Goal: Information Seeking & Learning: Check status

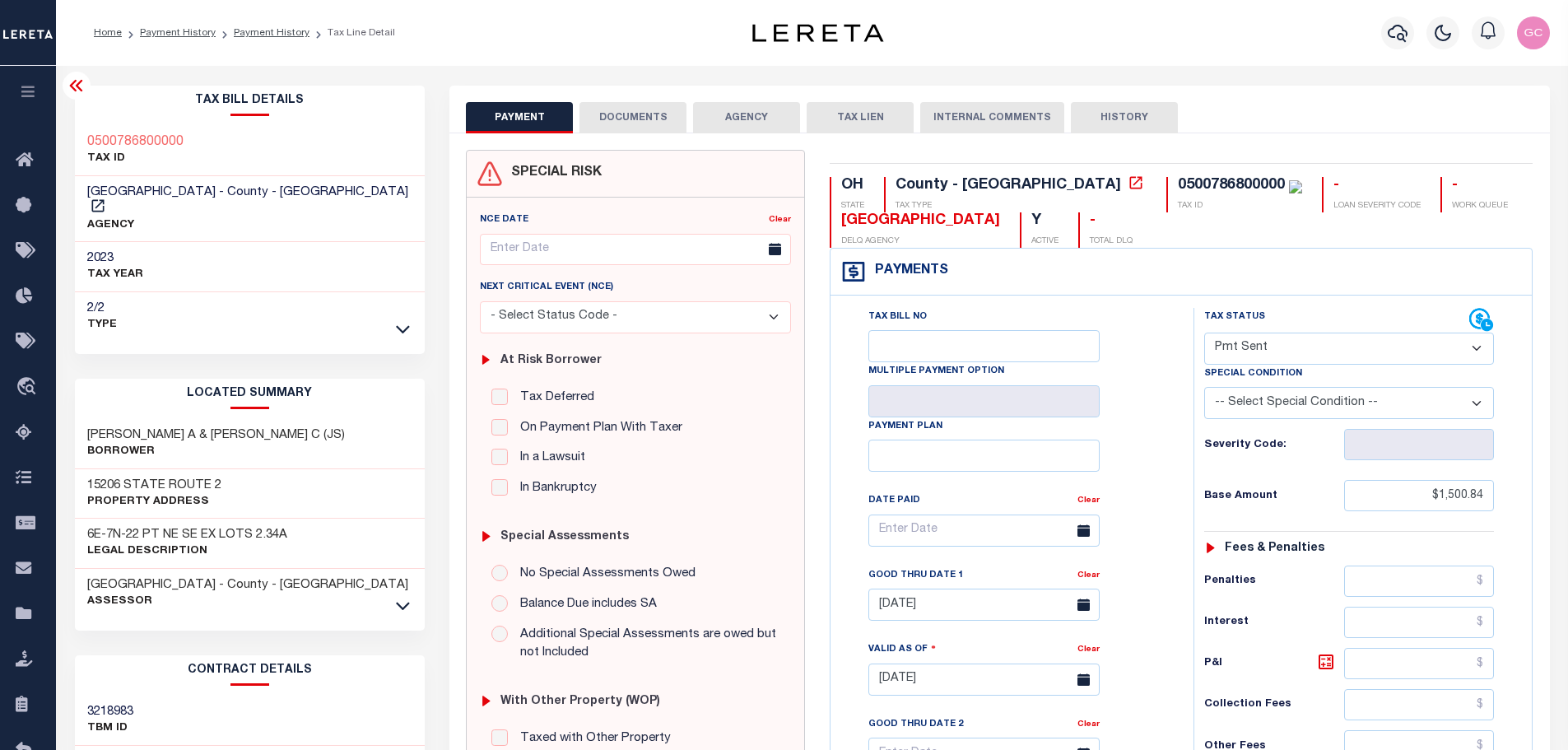
select select "SNT"
click at [1391, 32] on icon "button" at bounding box center [1397, 33] width 20 height 20
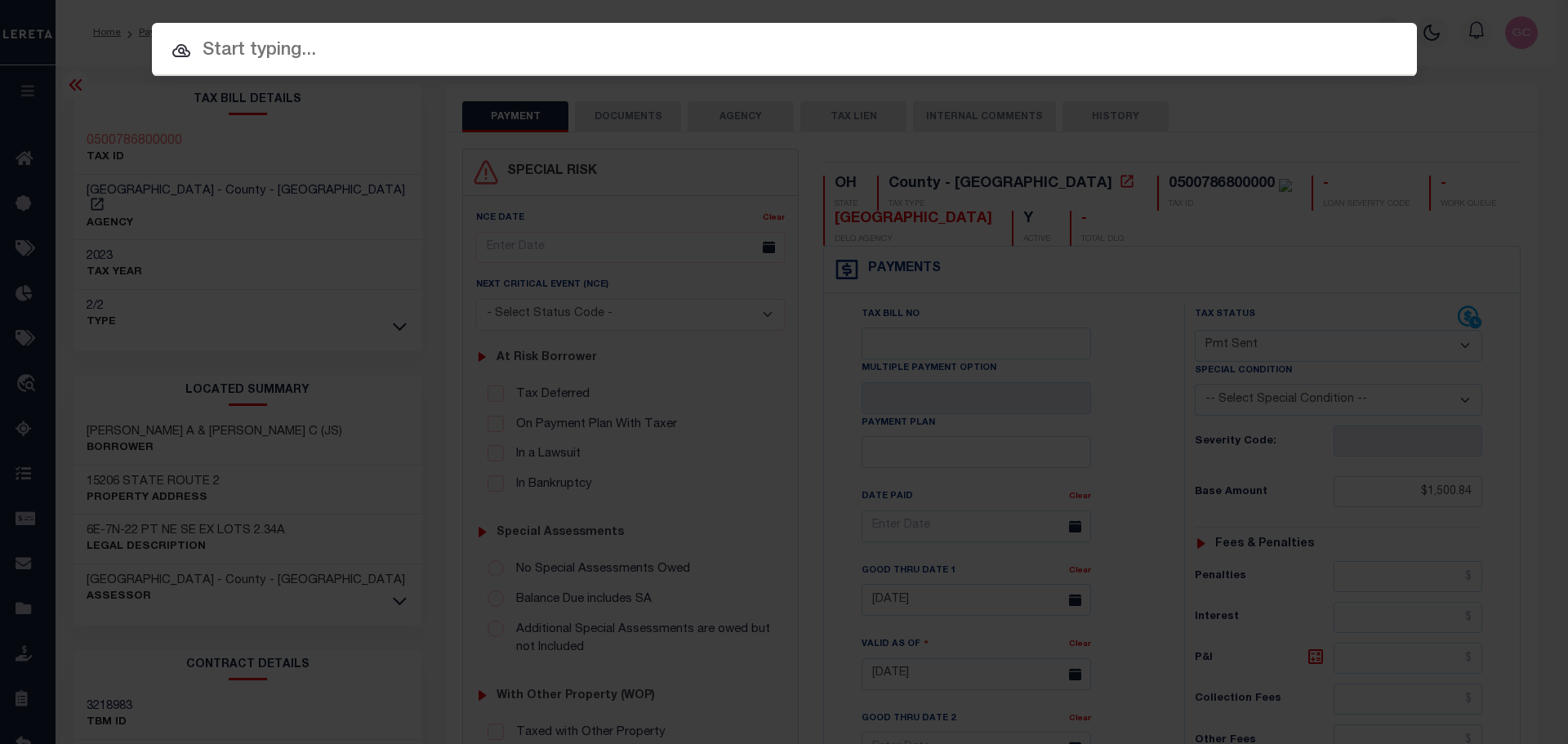
click at [570, 60] on input "text" at bounding box center [784, 51] width 1264 height 29
paste input "80123955-10"
type input "80123955-10"
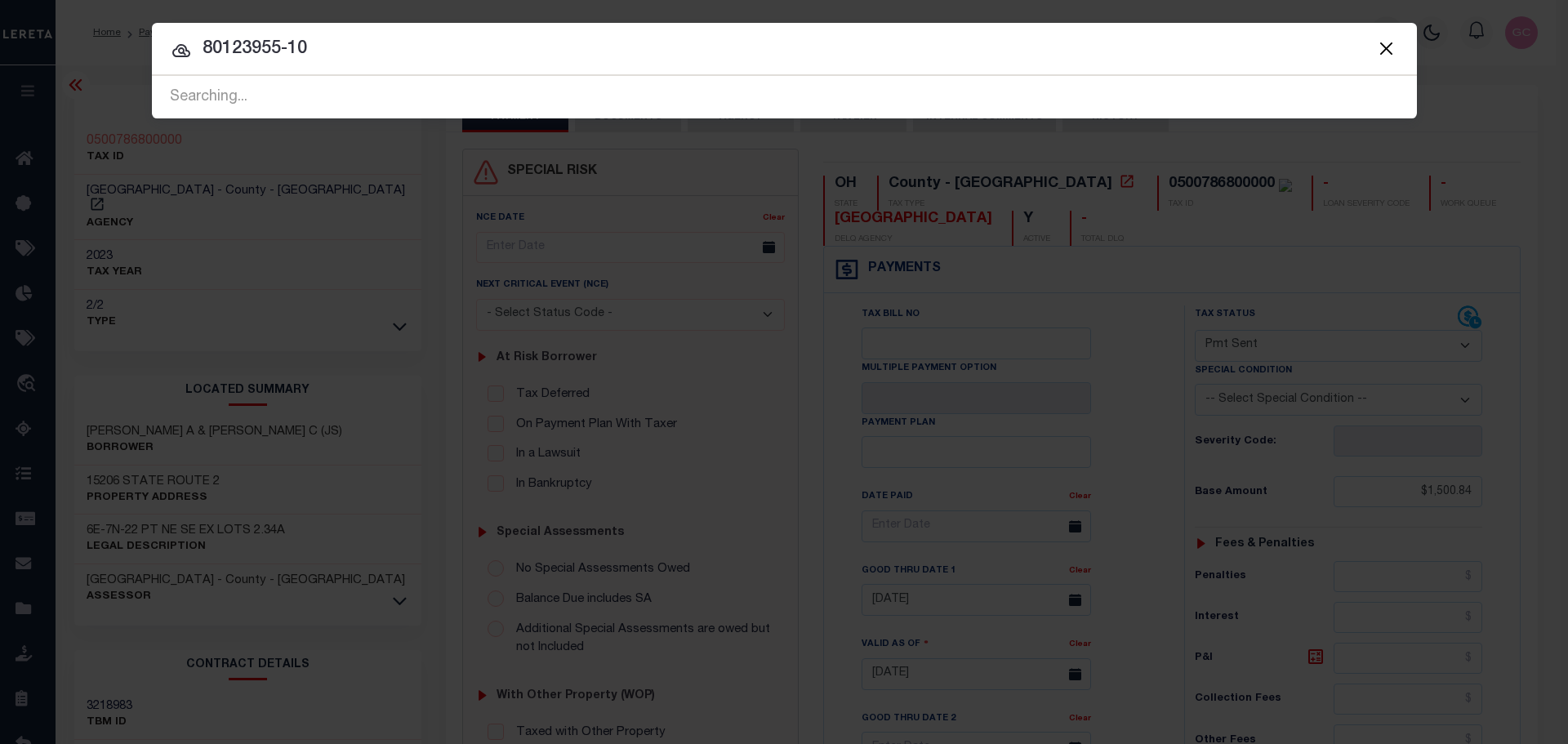
click at [356, 86] on span "80123955-10 Searching..." at bounding box center [784, 97] width 1264 height 42
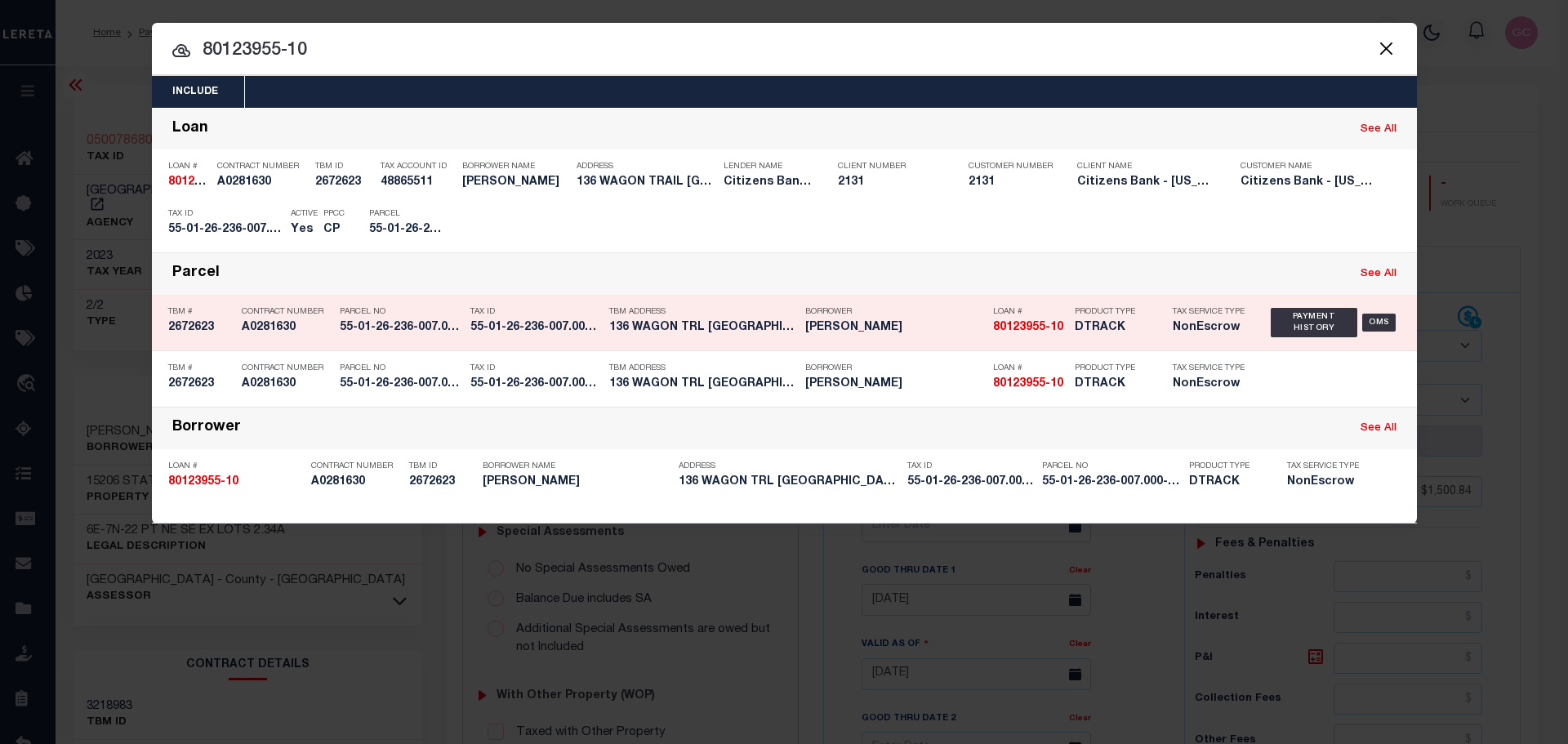
click at [467, 310] on div "Tax ID 55-01-26-236-007.000-005" at bounding box center [527, 322] width 139 height 47
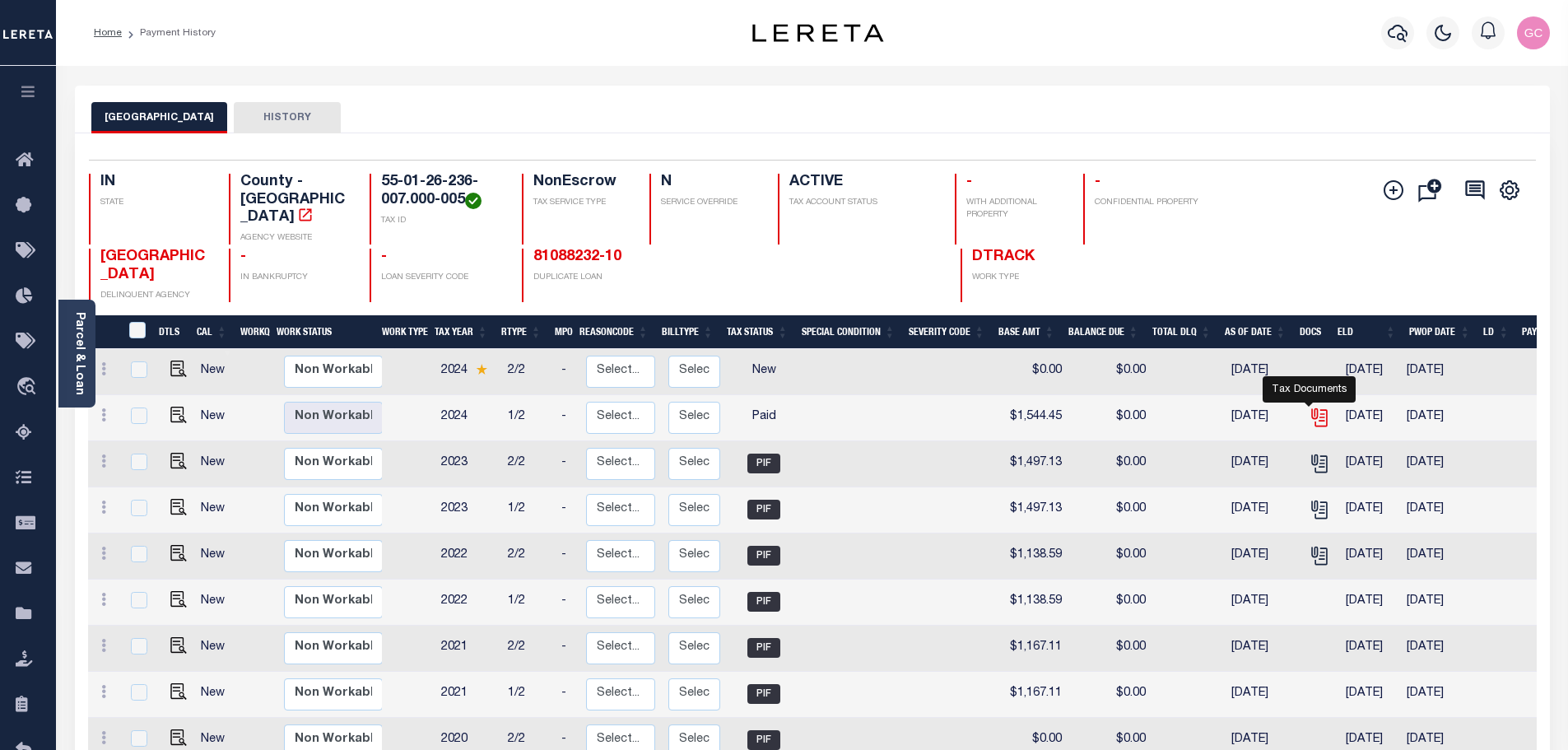
click at [1309, 406] on icon "" at bounding box center [1320, 417] width 22 height 22
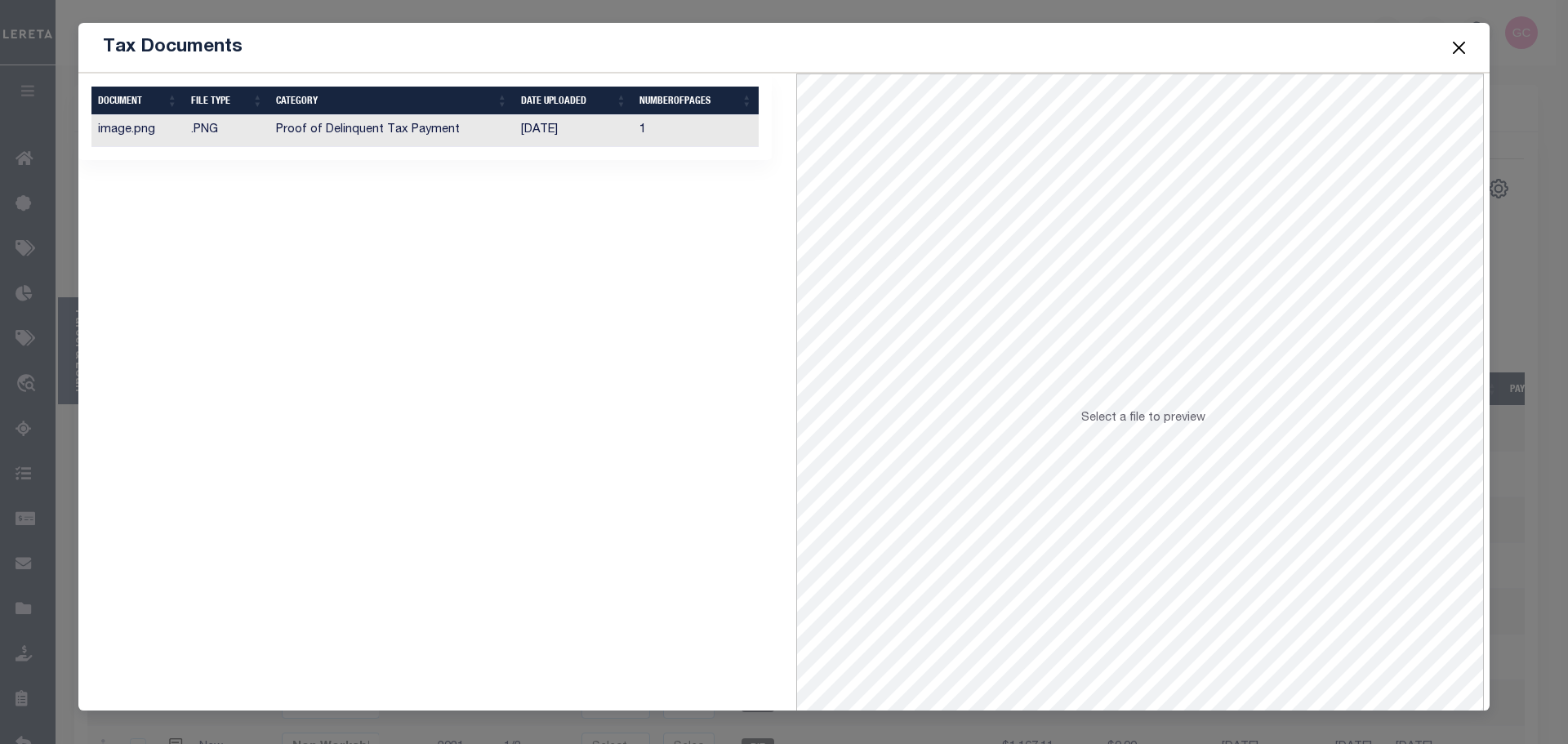
click at [595, 134] on td "08/01/2025" at bounding box center [573, 132] width 119 height 32
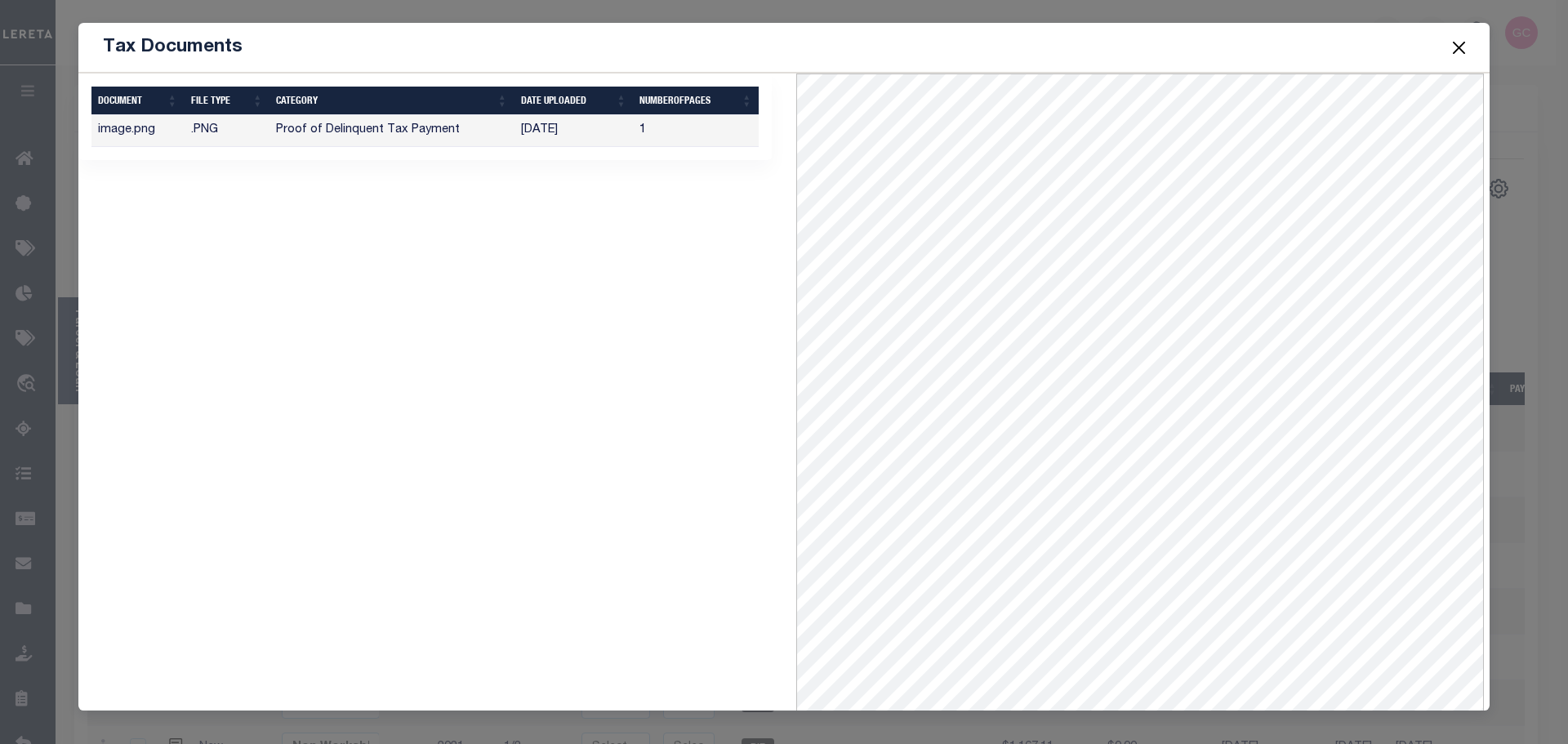
click at [1457, 42] on button "Close" at bounding box center [1459, 47] width 21 height 21
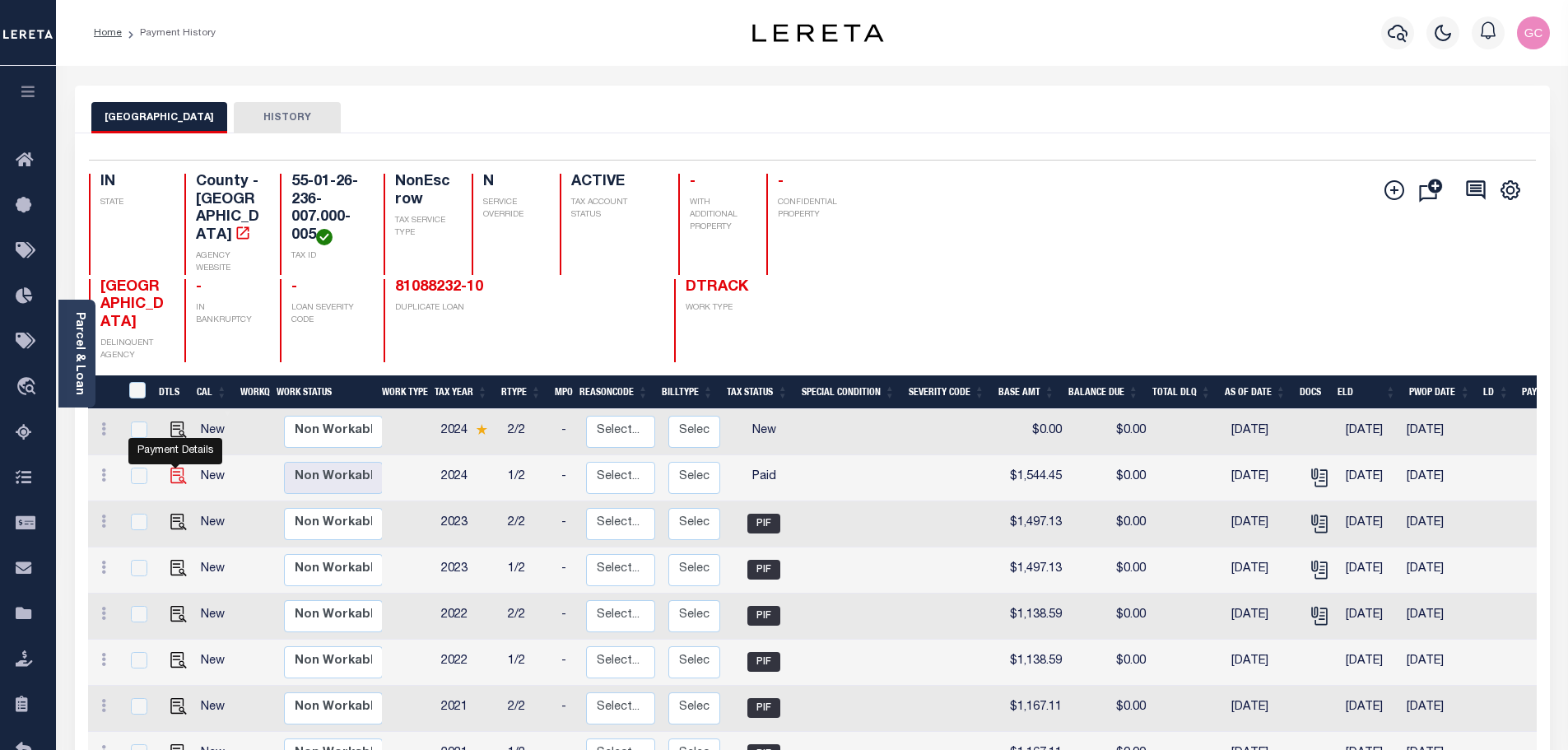
click at [172, 484] on img "" at bounding box center [179, 476] width 16 height 16
checkbox input "true"
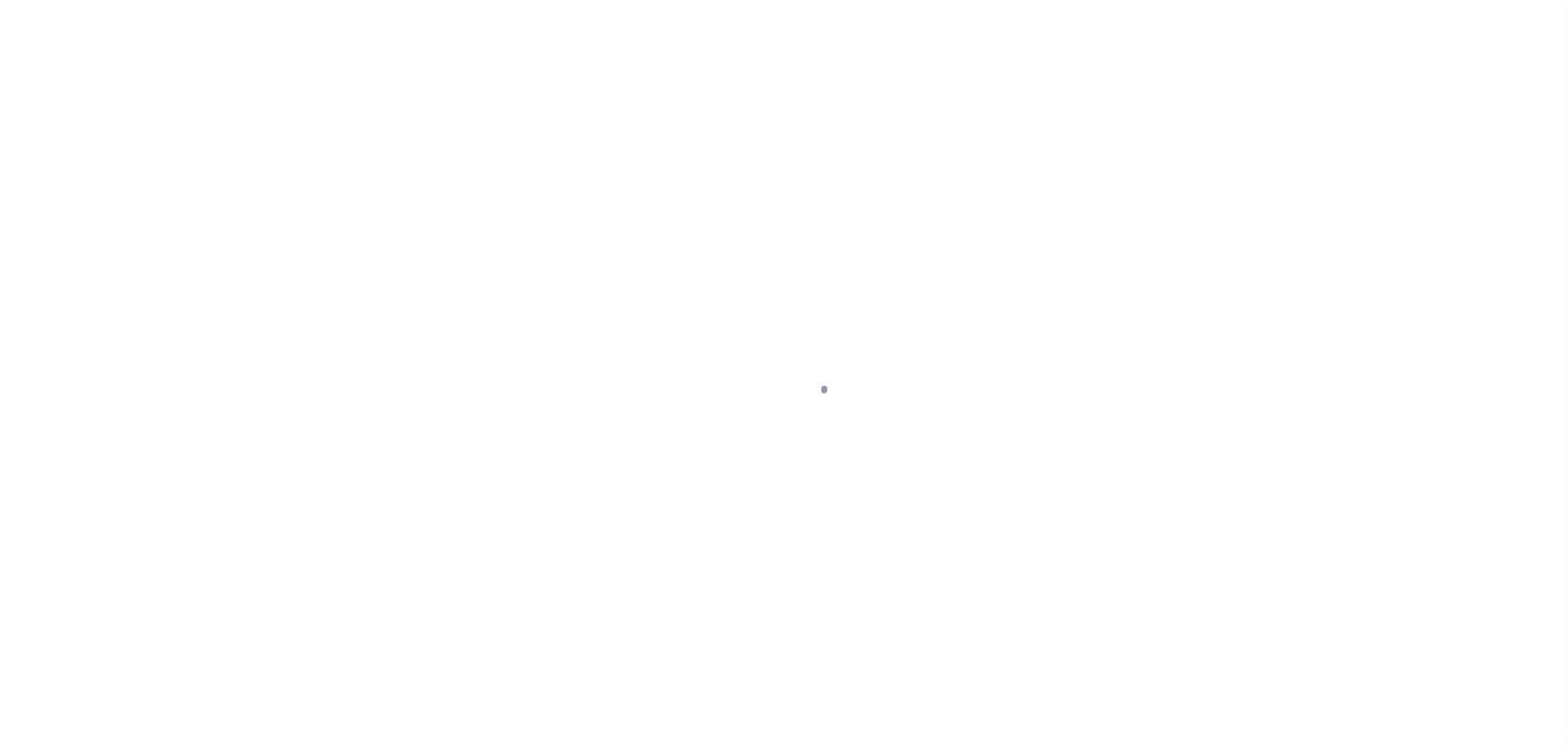
select select "PYD"
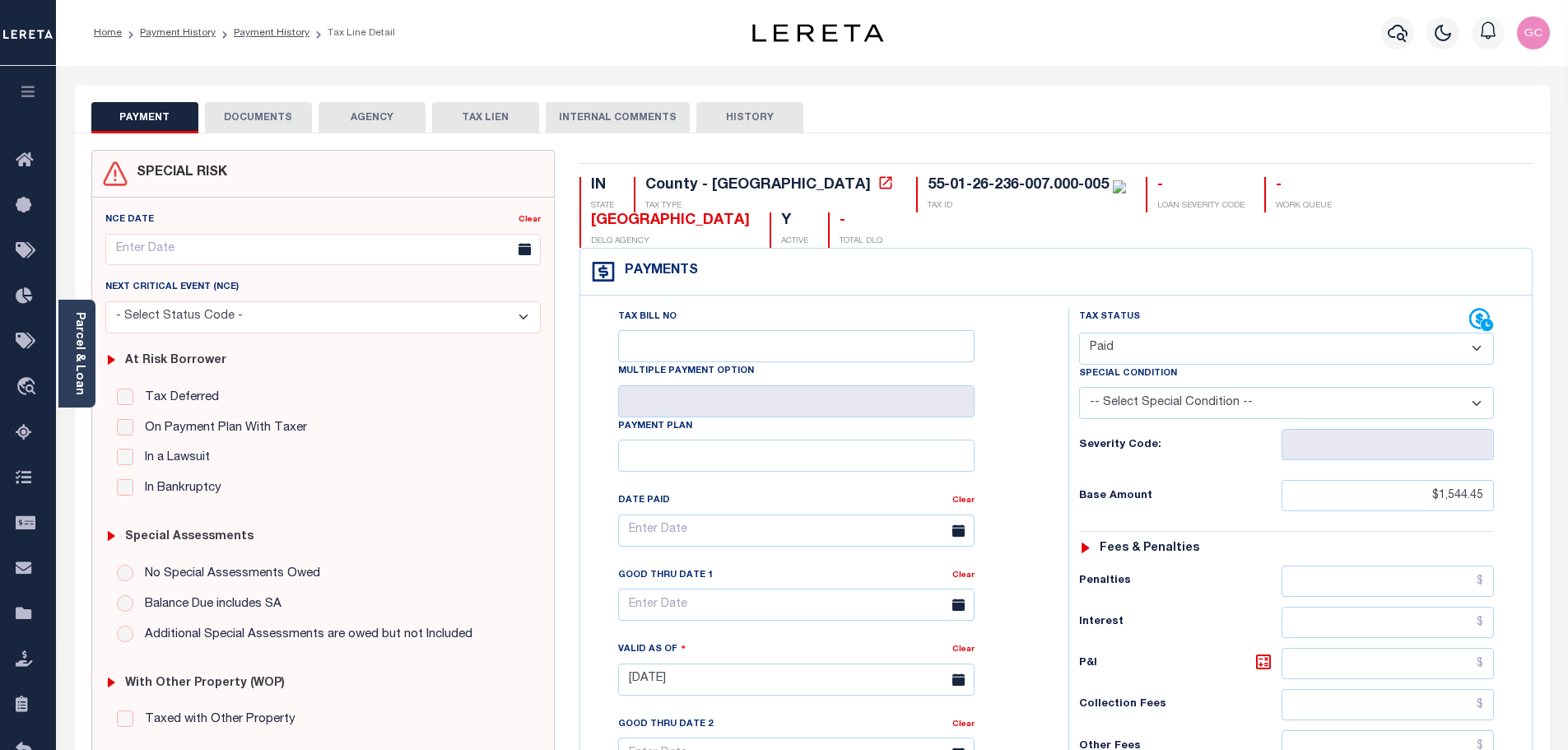
click at [267, 116] on button "DOCUMENTS" at bounding box center [258, 117] width 107 height 32
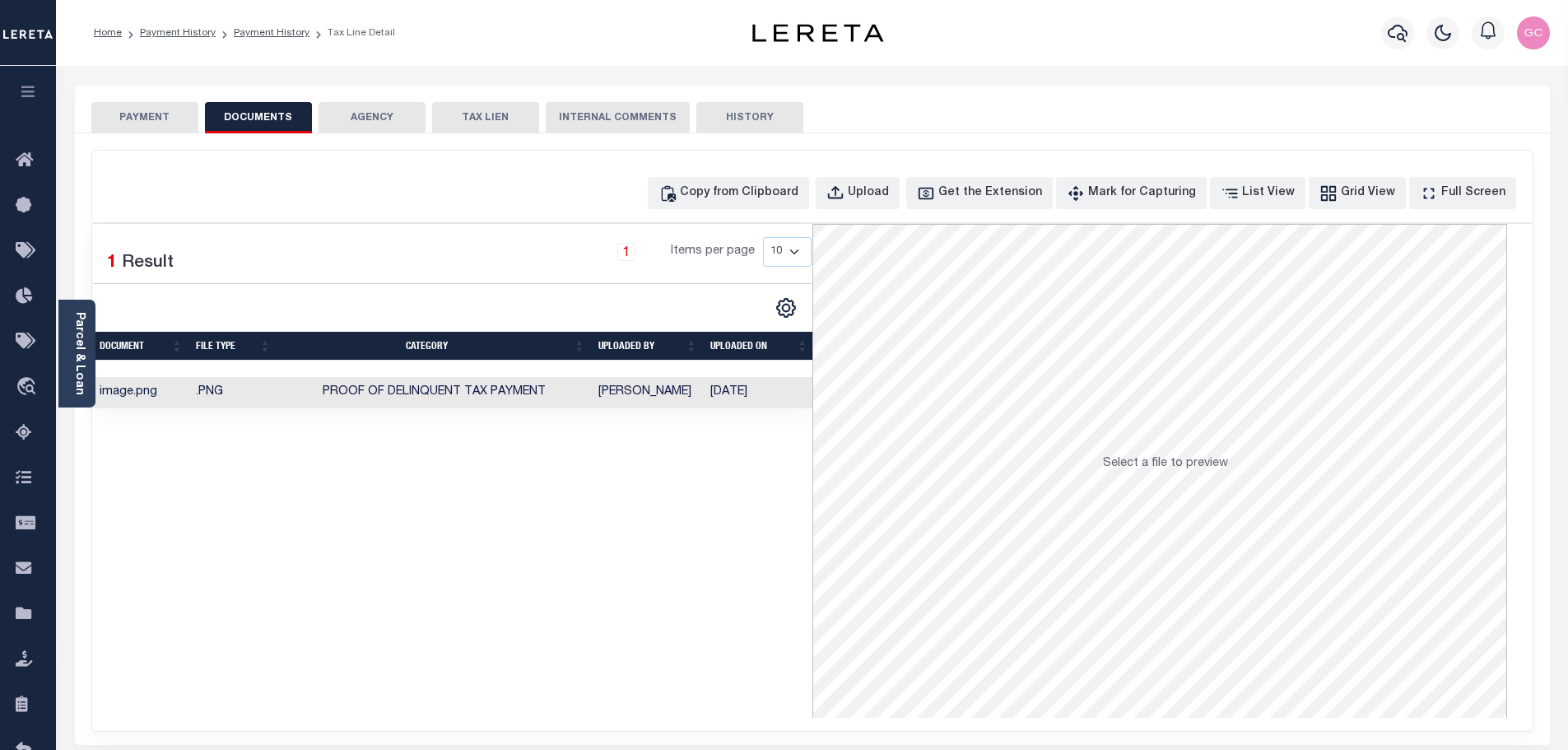
click at [704, 392] on td "[DATE]" at bounding box center [759, 394] width 111 height 32
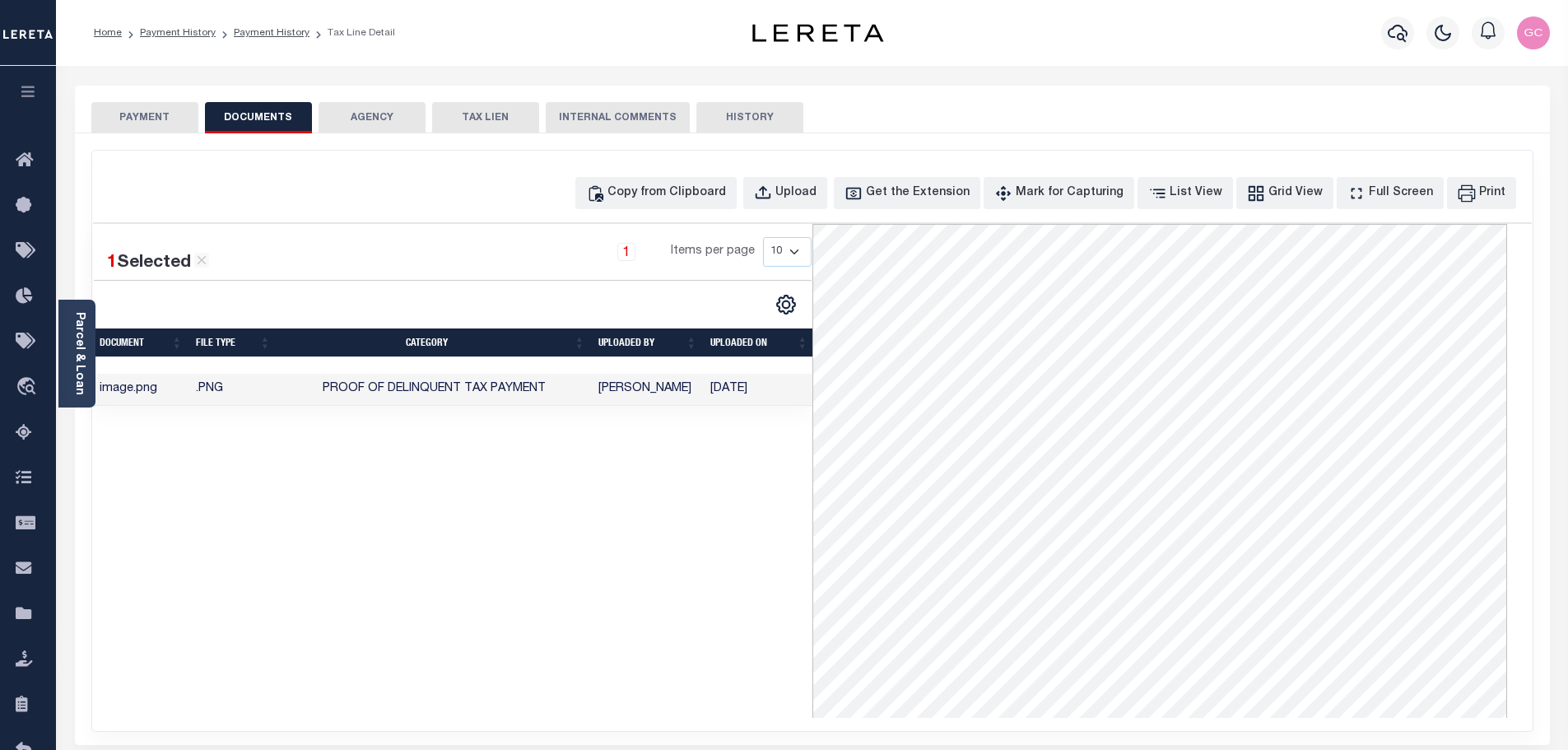
click at [151, 116] on button "PAYMENT" at bounding box center [144, 117] width 107 height 32
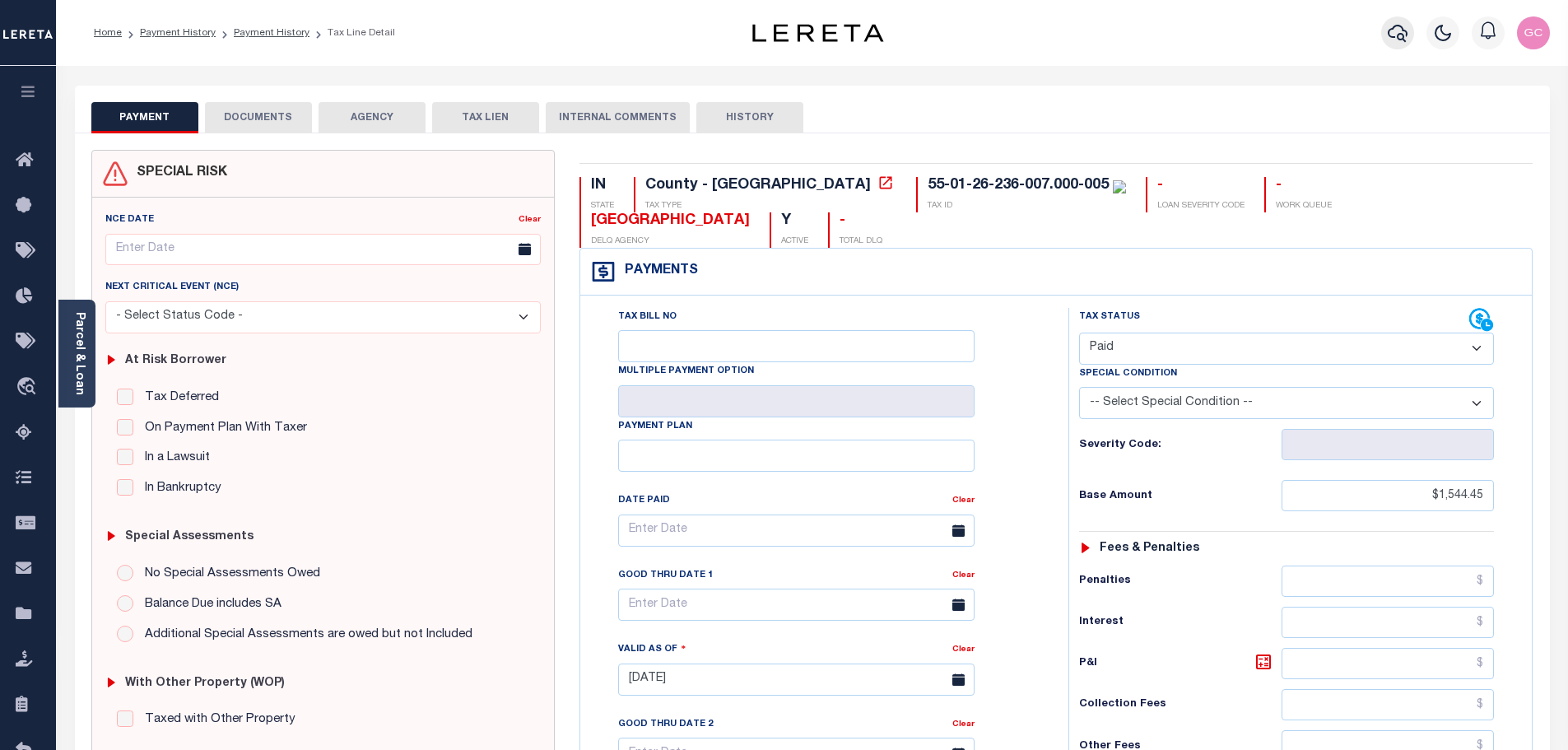
click at [1399, 32] on icon "button" at bounding box center [1397, 33] width 20 height 20
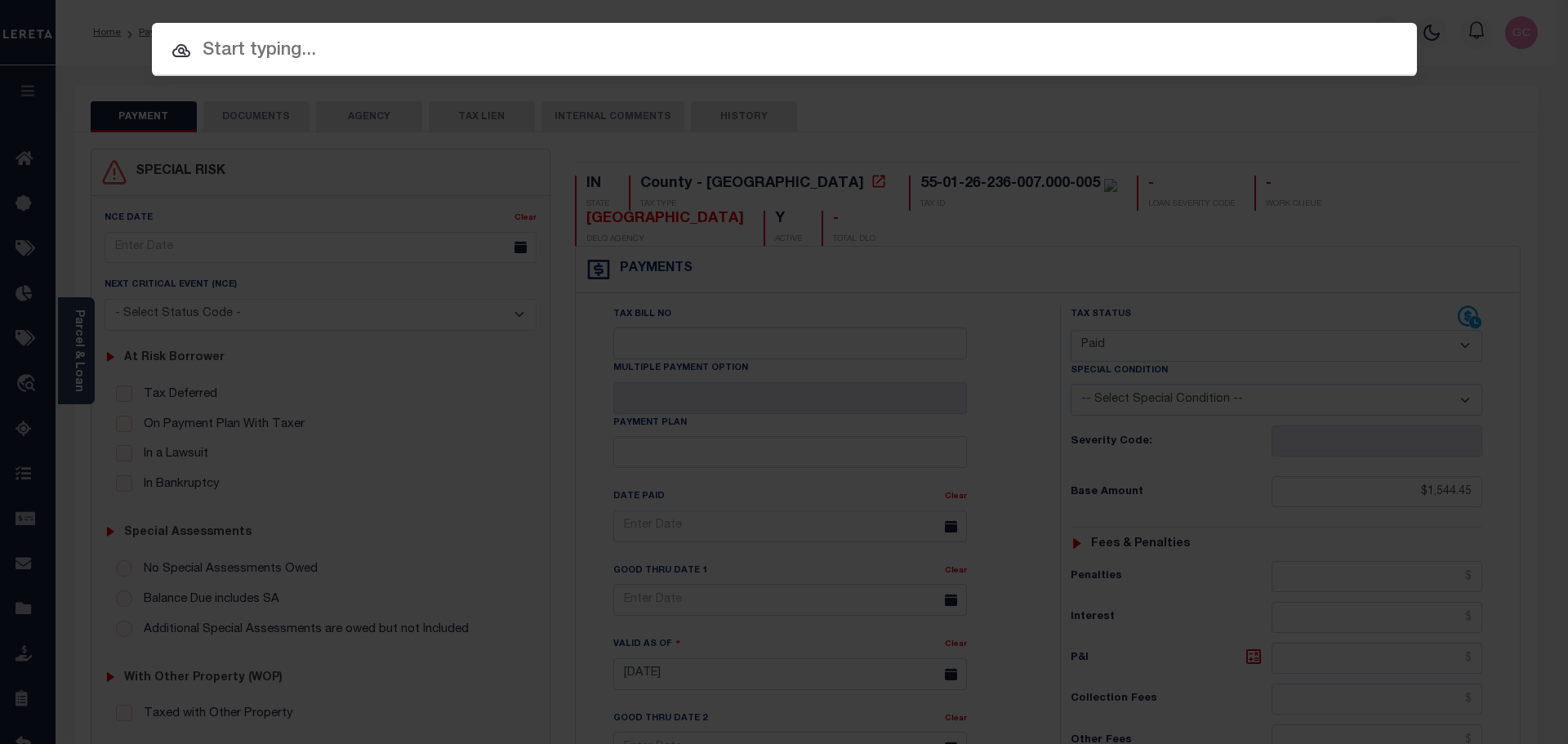
click at [445, 60] on input "text" at bounding box center [784, 51] width 1264 height 29
paste input "80199643-10"
type input "80199643-10"
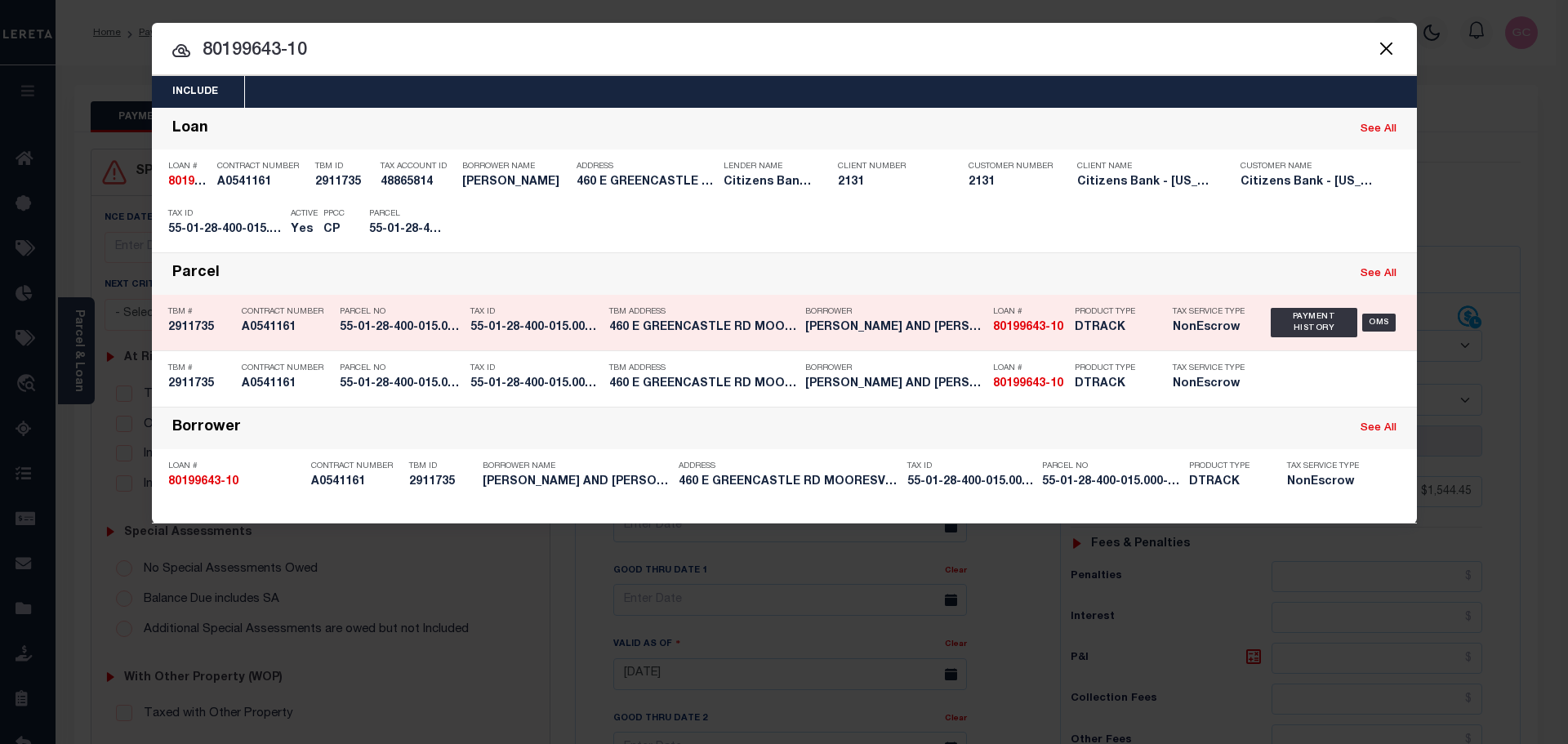
click at [520, 338] on div "Tax ID 55-01-28-400-015.000-016" at bounding box center [536, 322] width 131 height 47
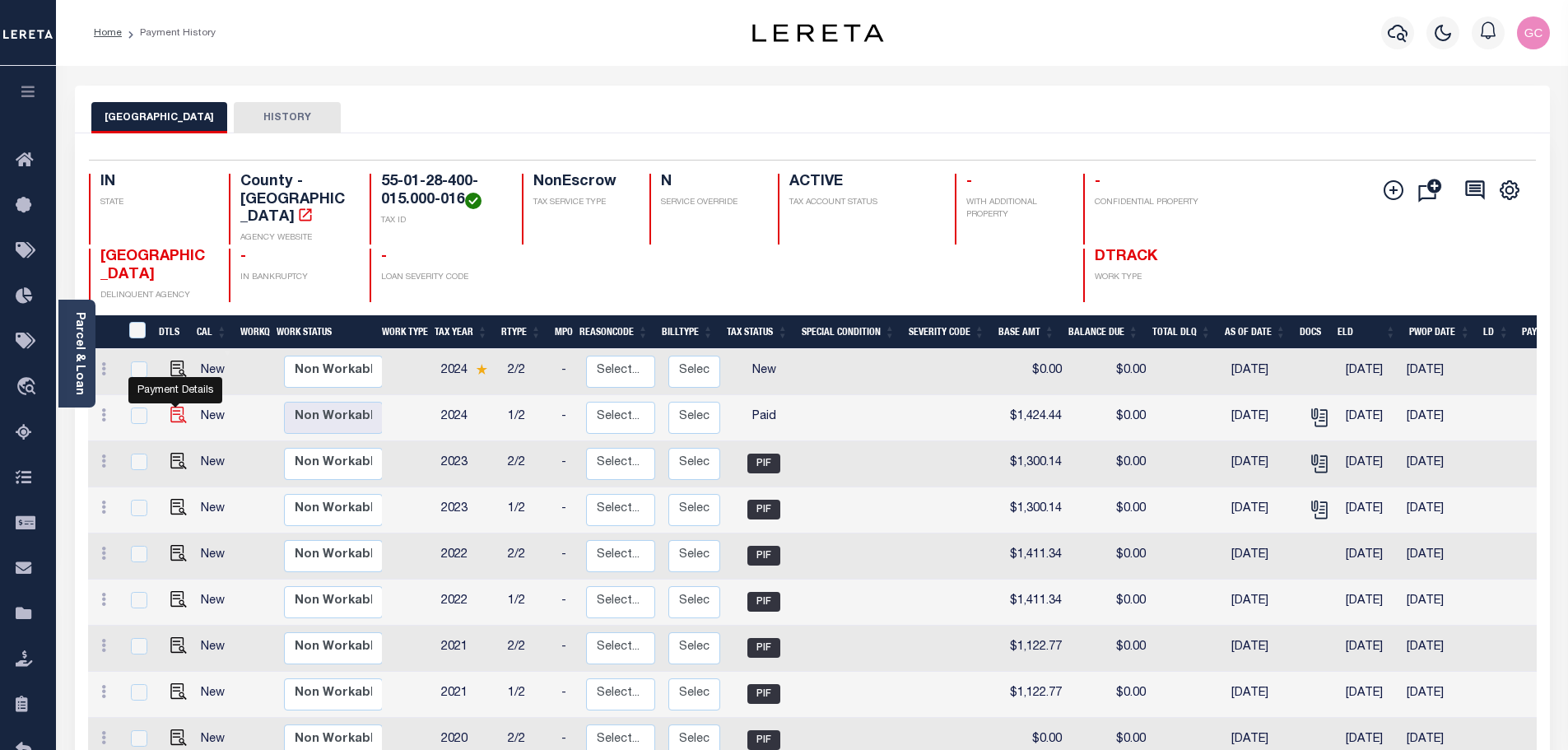
click at [171, 406] on img "" at bounding box center [179, 414] width 16 height 16
checkbox input "true"
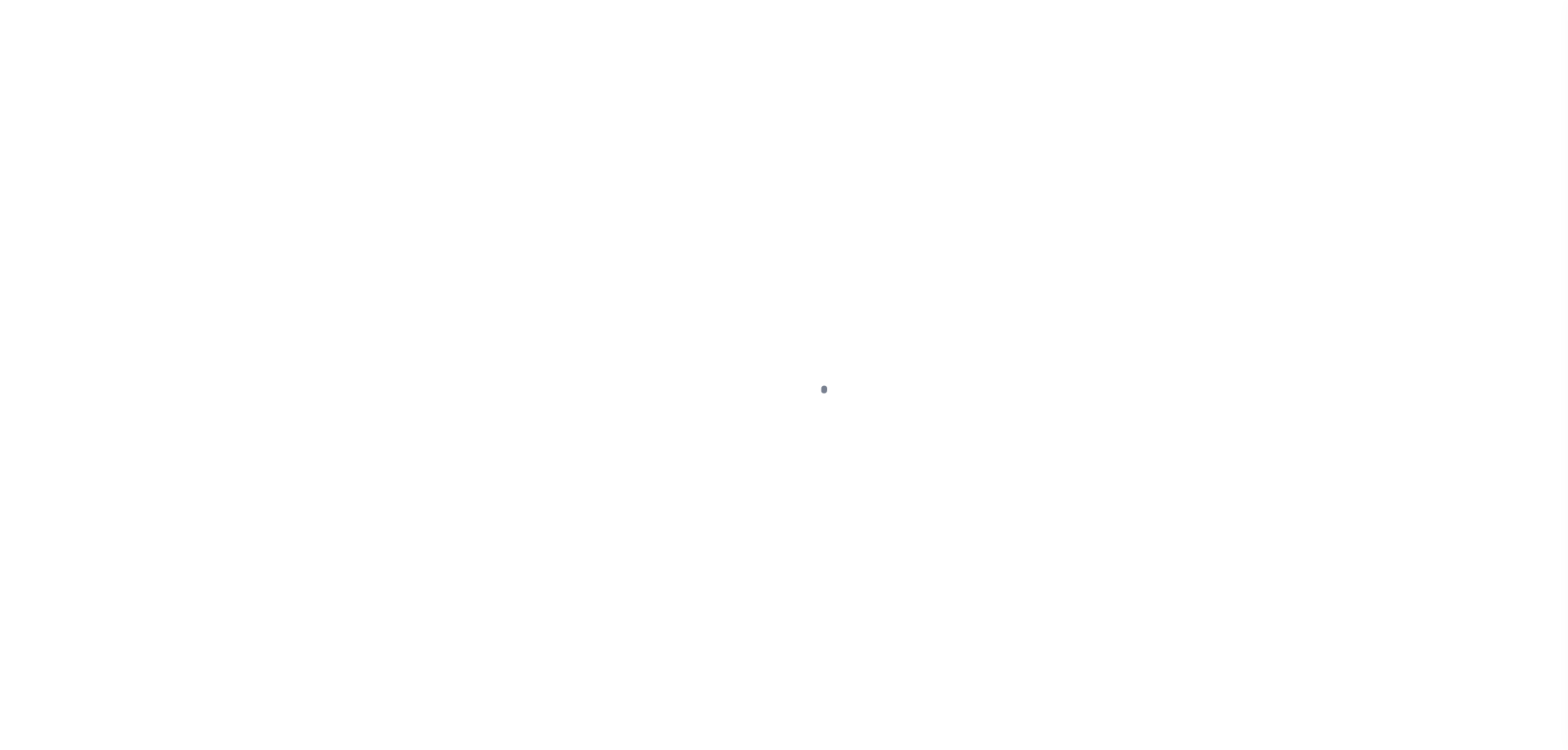
select select "PYD"
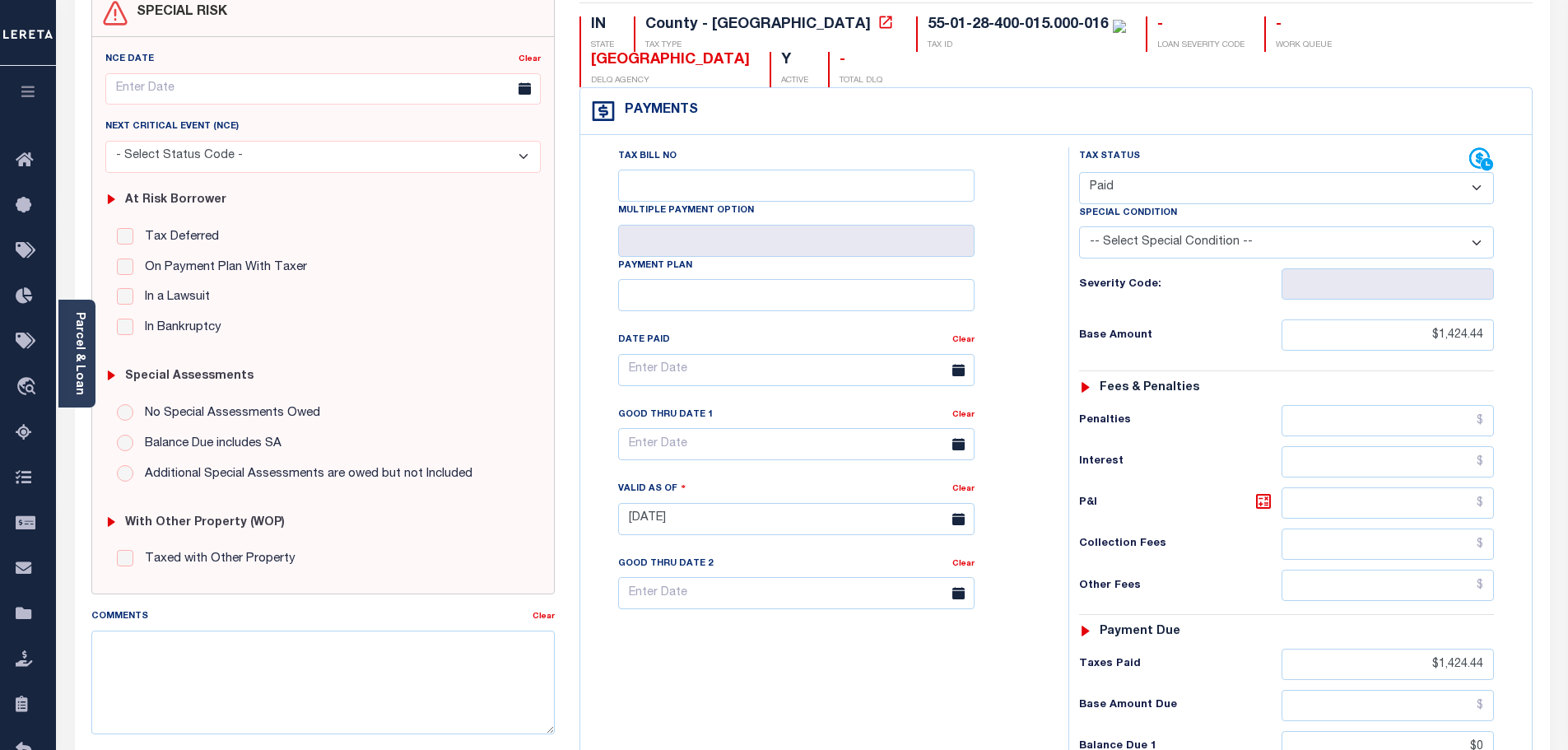
scroll to position [164, 0]
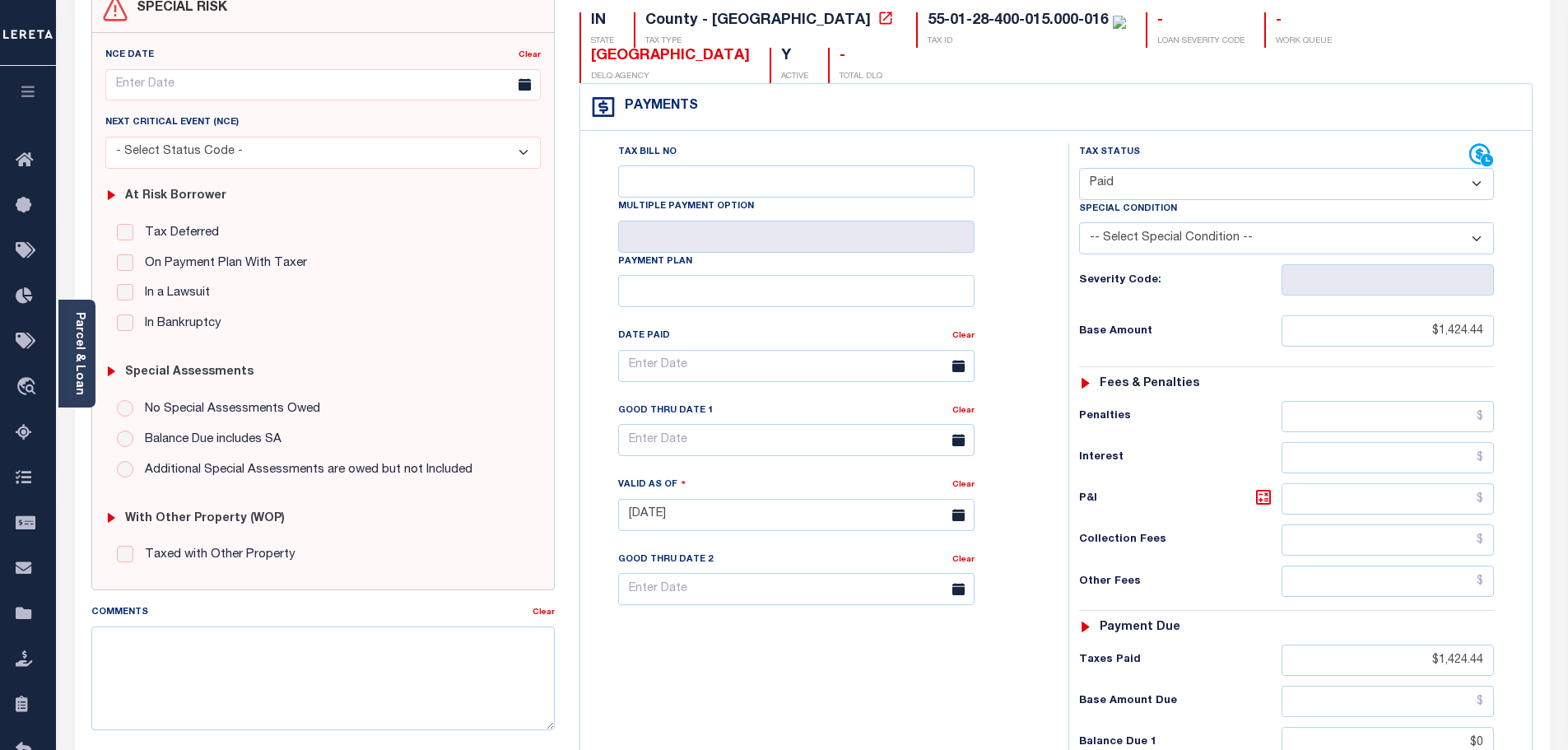
click at [1043, 469] on div "Tax Bill No Multiple Payment Option Payment Plan Clear" at bounding box center [820, 374] width 447 height 461
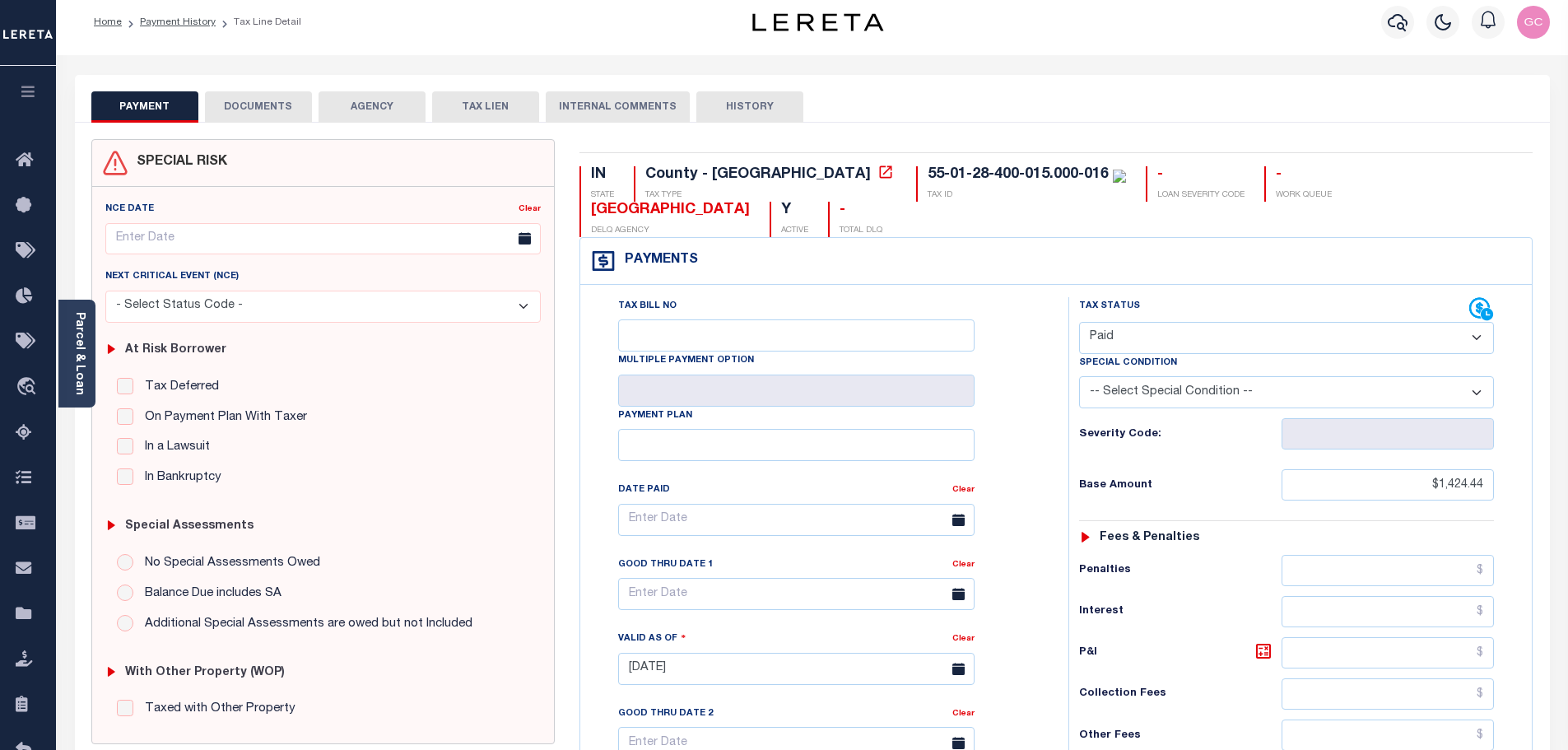
scroll to position [0, 0]
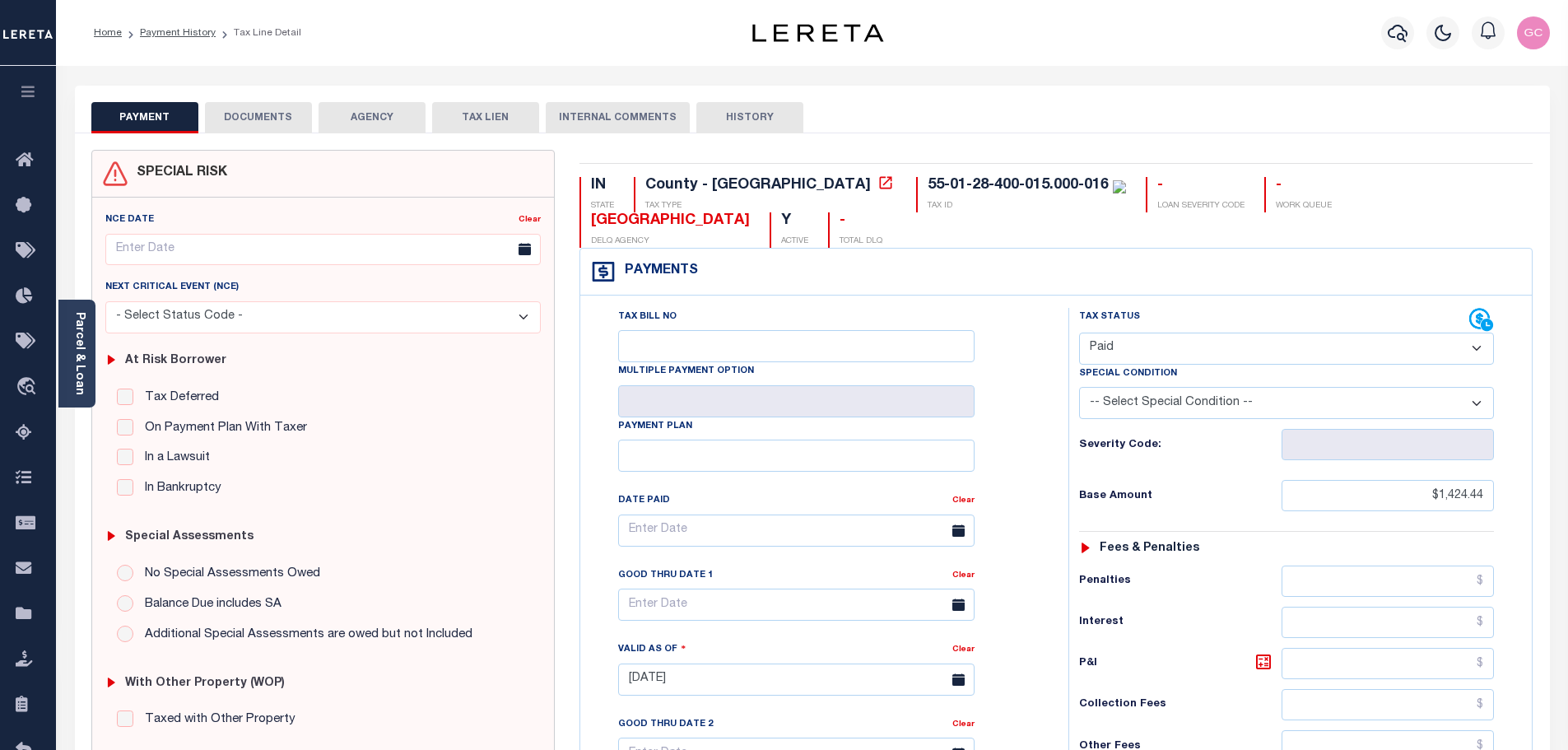
click at [243, 107] on button "DOCUMENTS" at bounding box center [258, 117] width 107 height 32
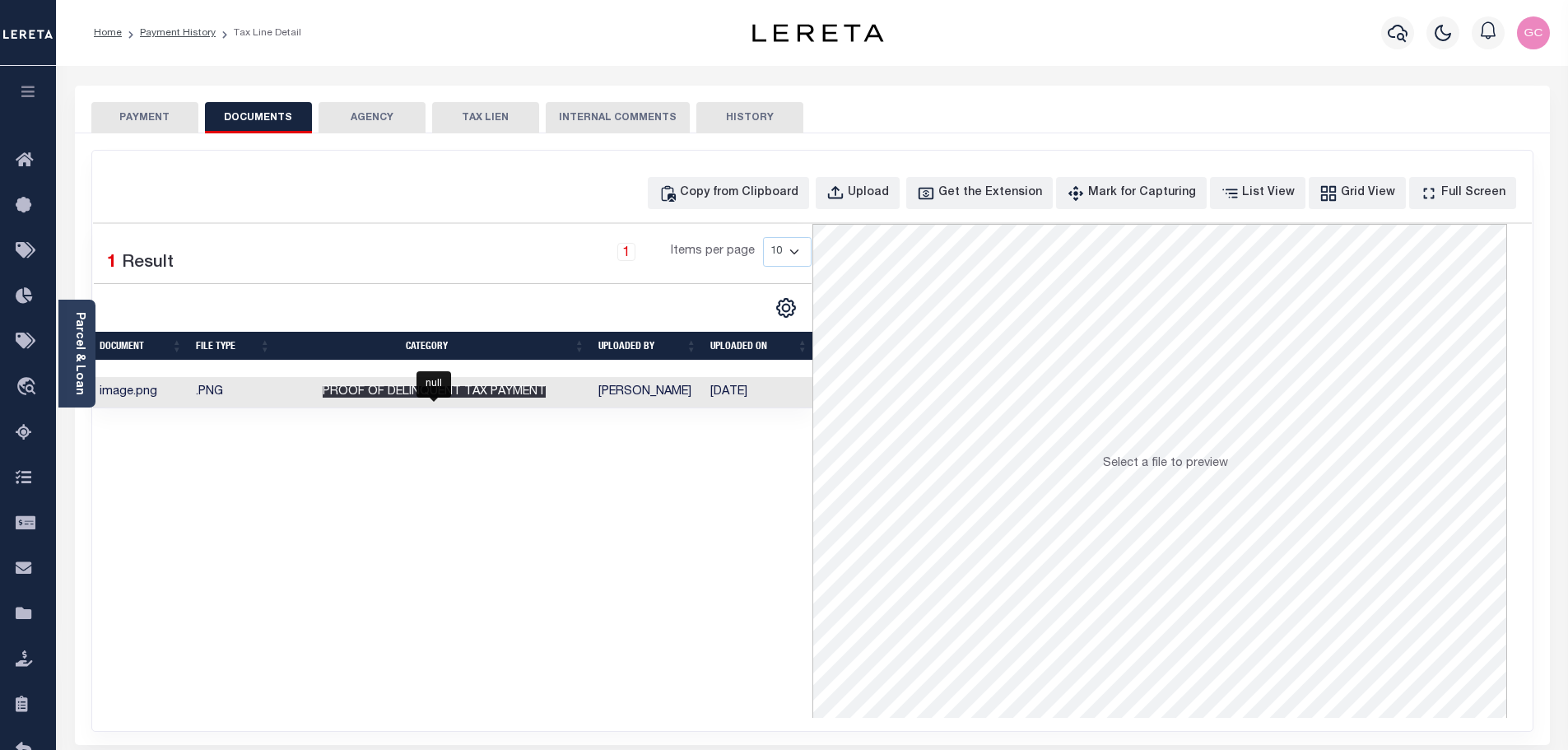
click at [446, 396] on span "Proof of Delinquent Tax Payment" at bounding box center [433, 392] width 223 height 12
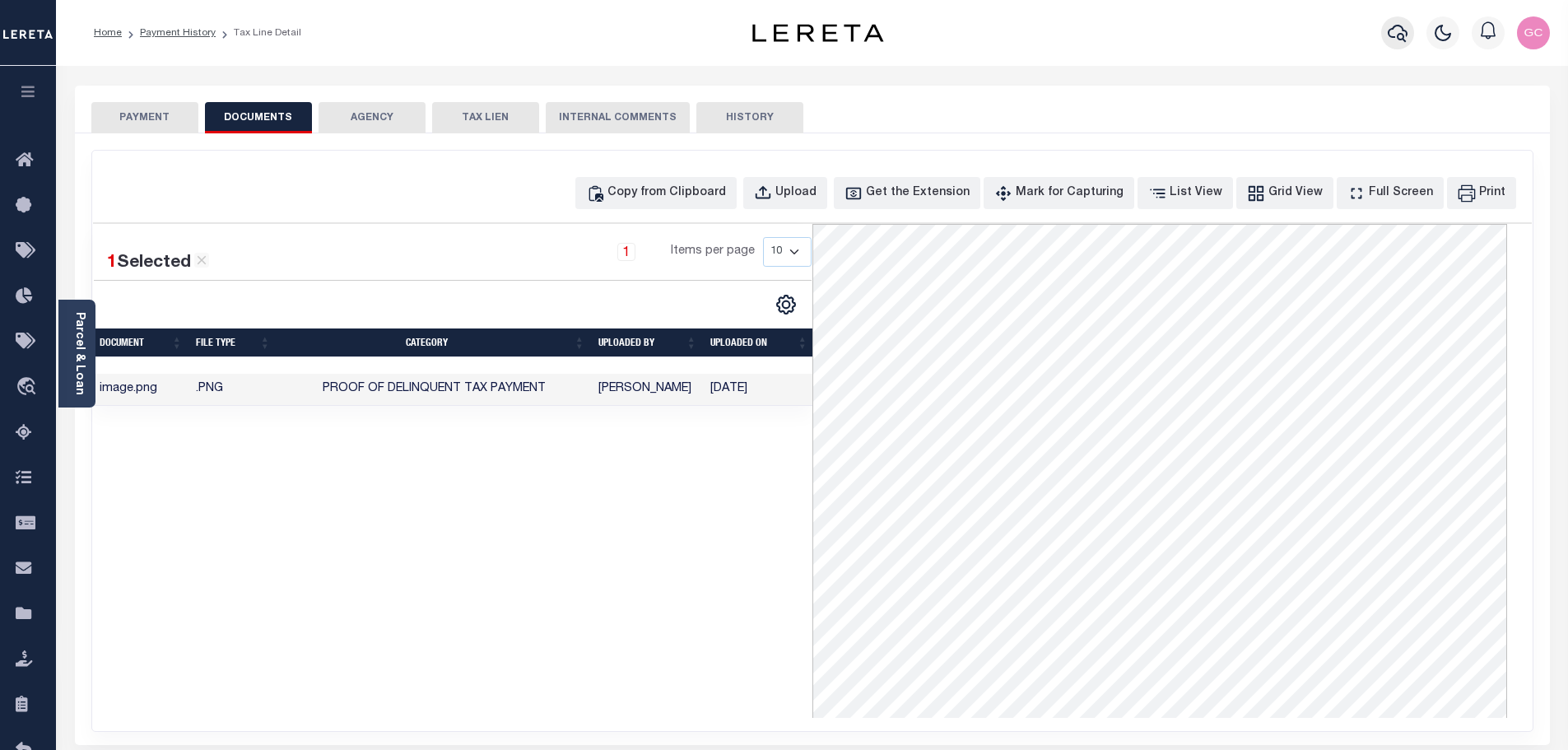
click at [1406, 35] on icon "button" at bounding box center [1397, 32] width 20 height 17
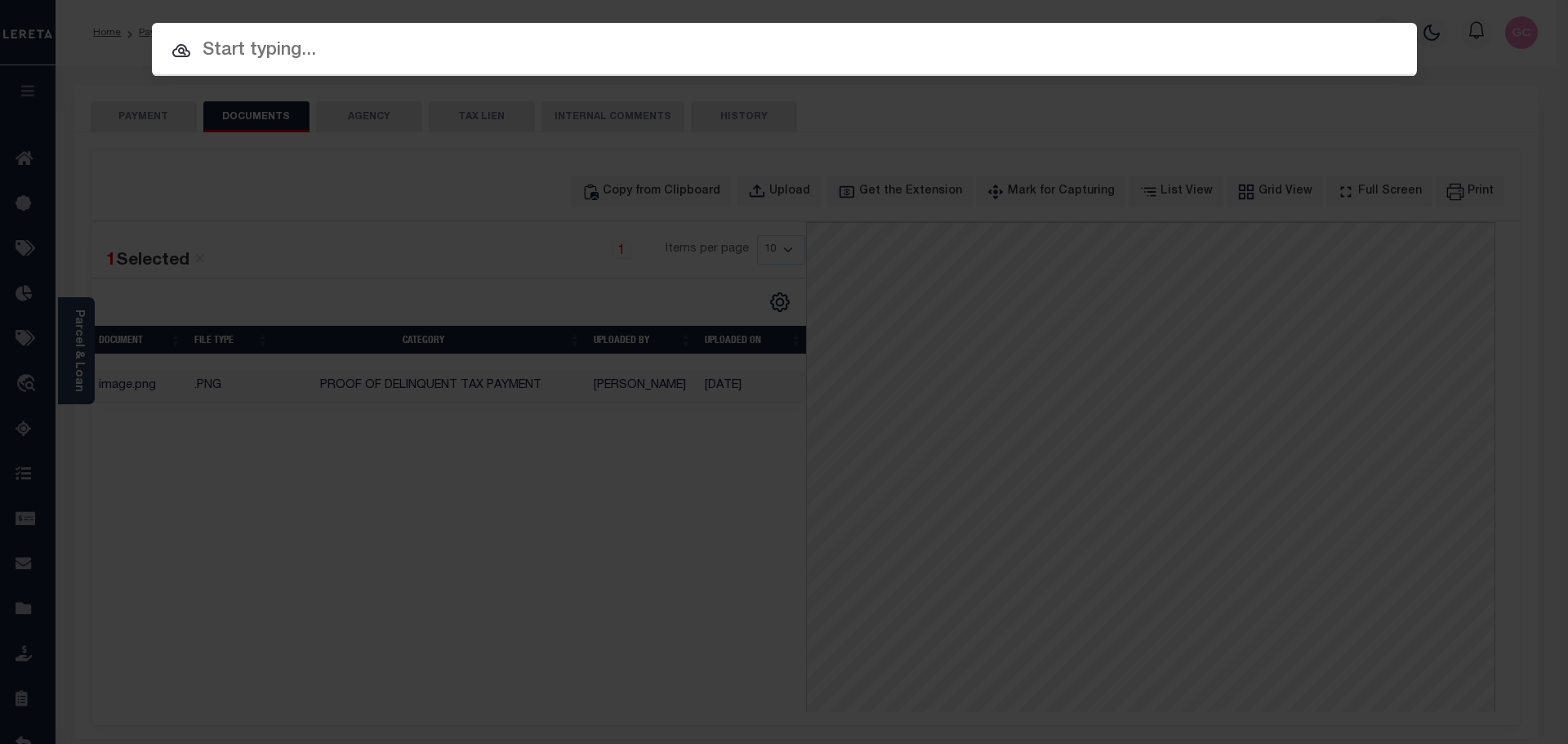
paste input "63663-93154"
type input "63663-93154"
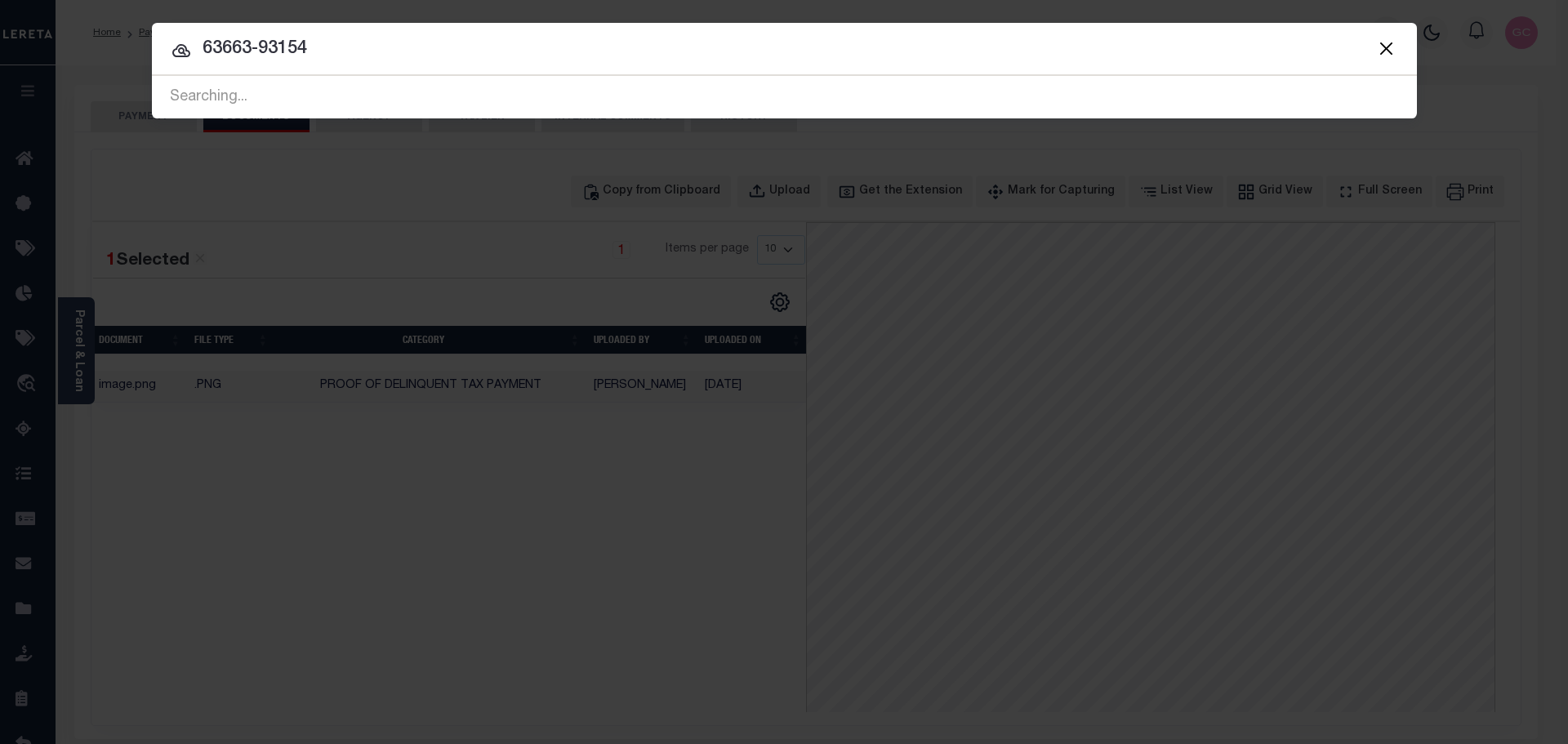
click at [476, 95] on span "63663-93154 Searching..." at bounding box center [784, 97] width 1264 height 42
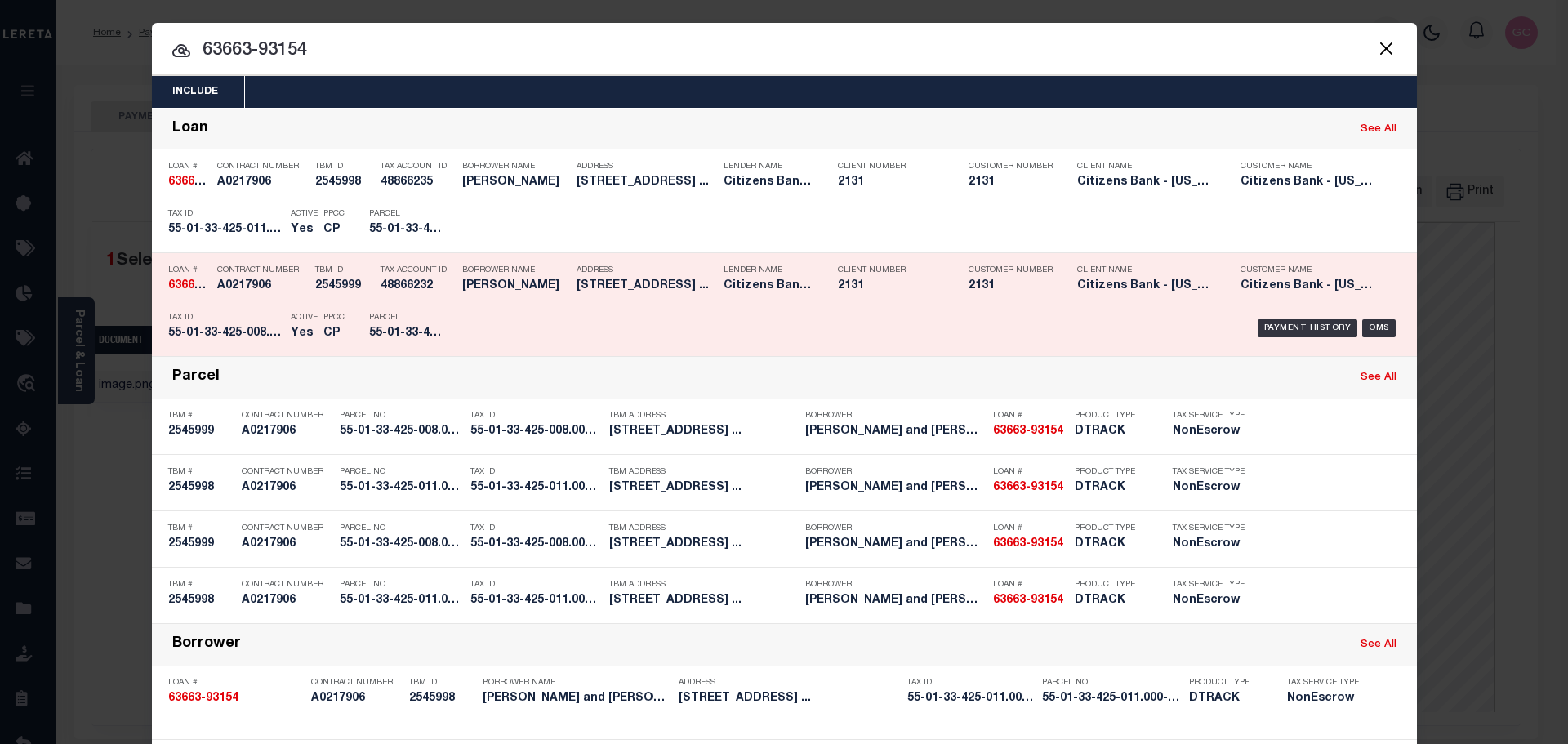
click at [467, 321] on div "Payment History OMS" at bounding box center [934, 328] width 933 height 47
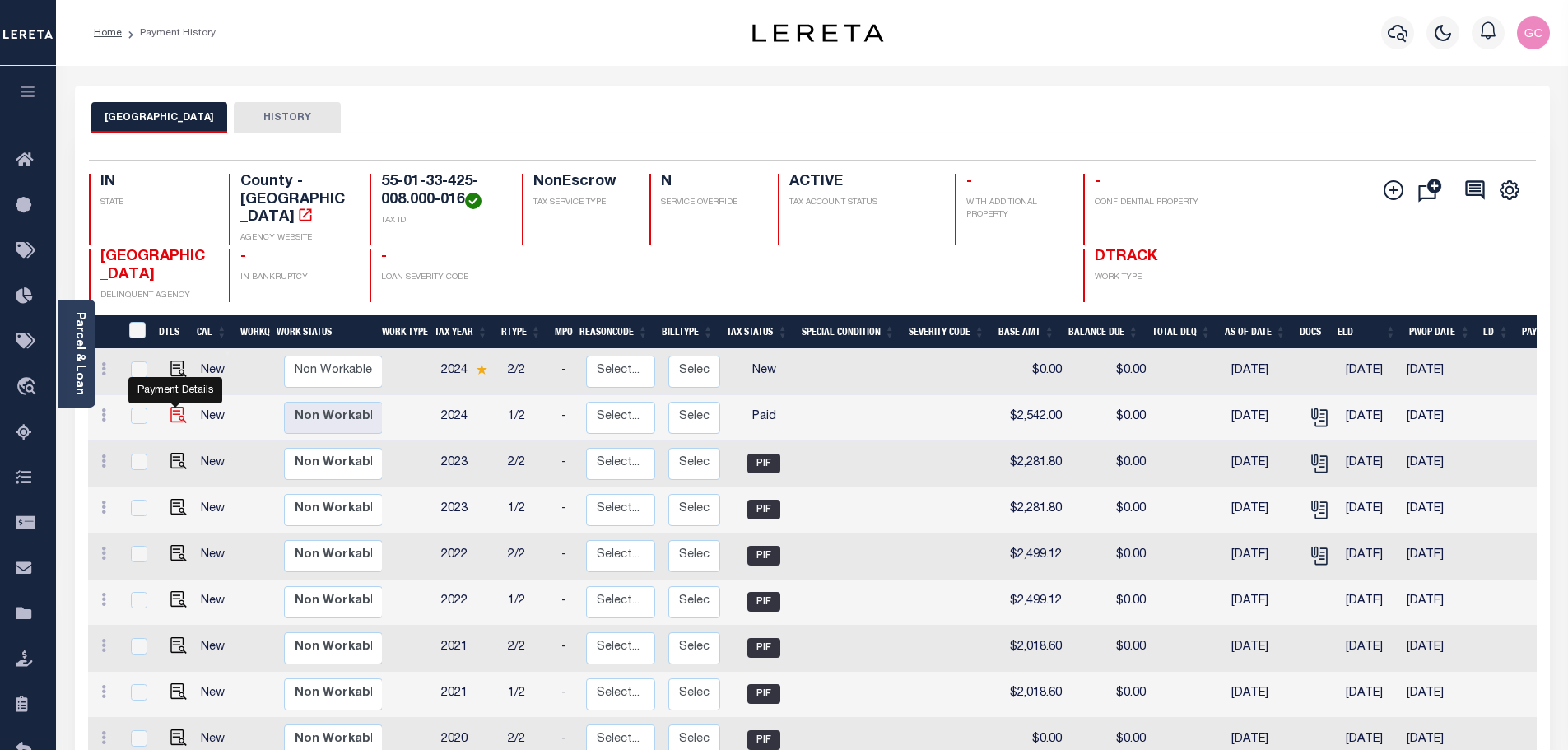
click at [181, 406] on img "" at bounding box center [179, 414] width 16 height 16
checkbox input "true"
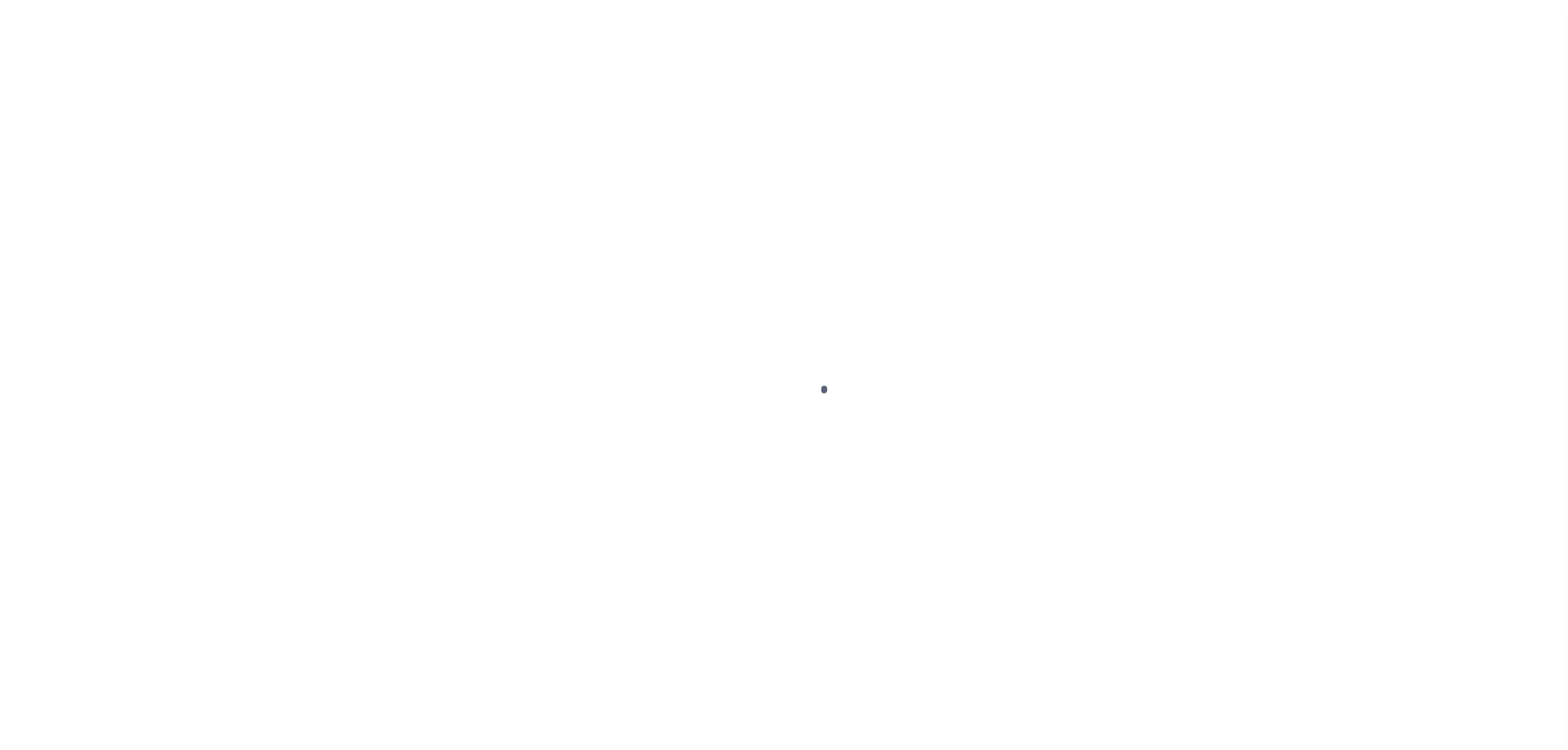
select select "PYD"
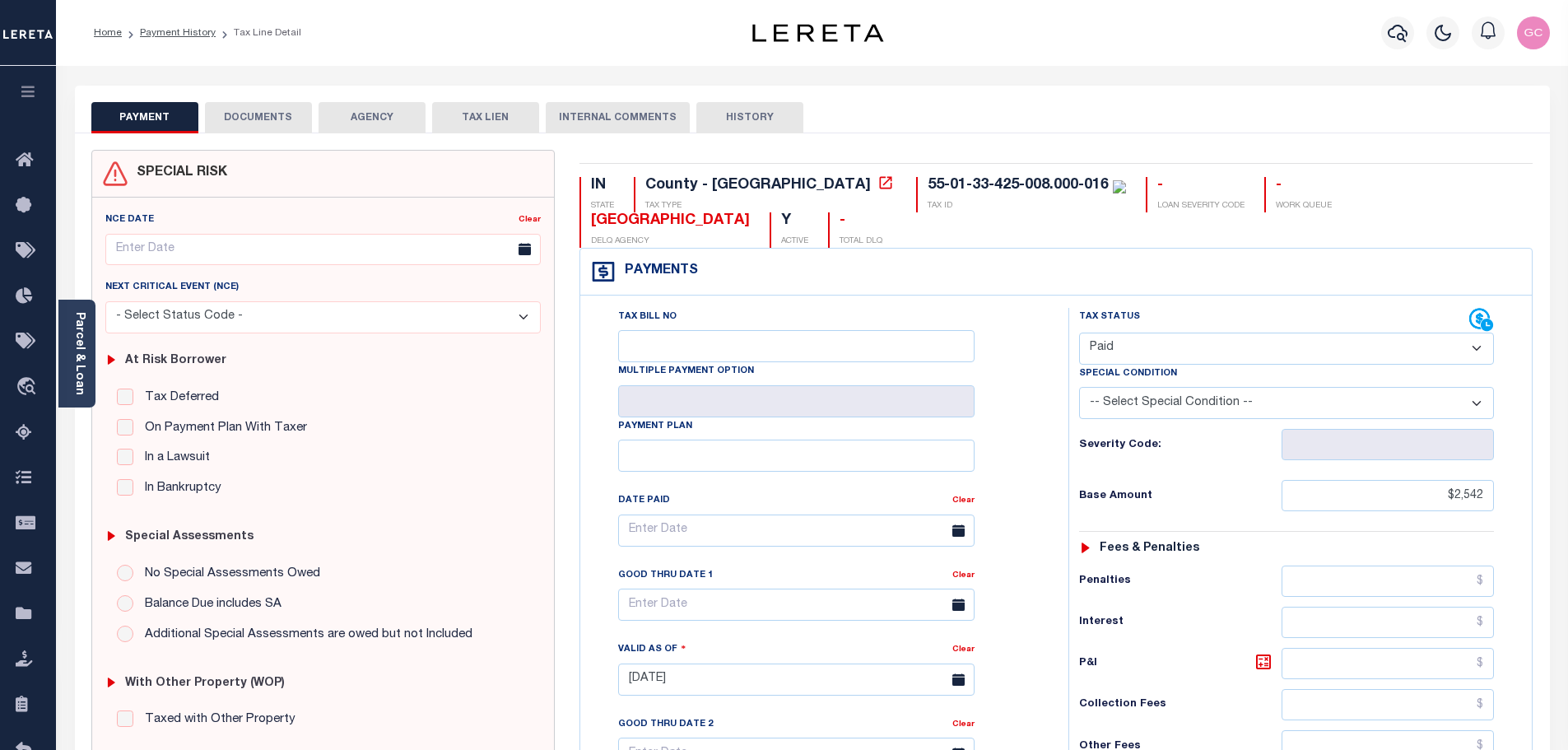
click at [256, 116] on button "DOCUMENTS" at bounding box center [258, 117] width 107 height 32
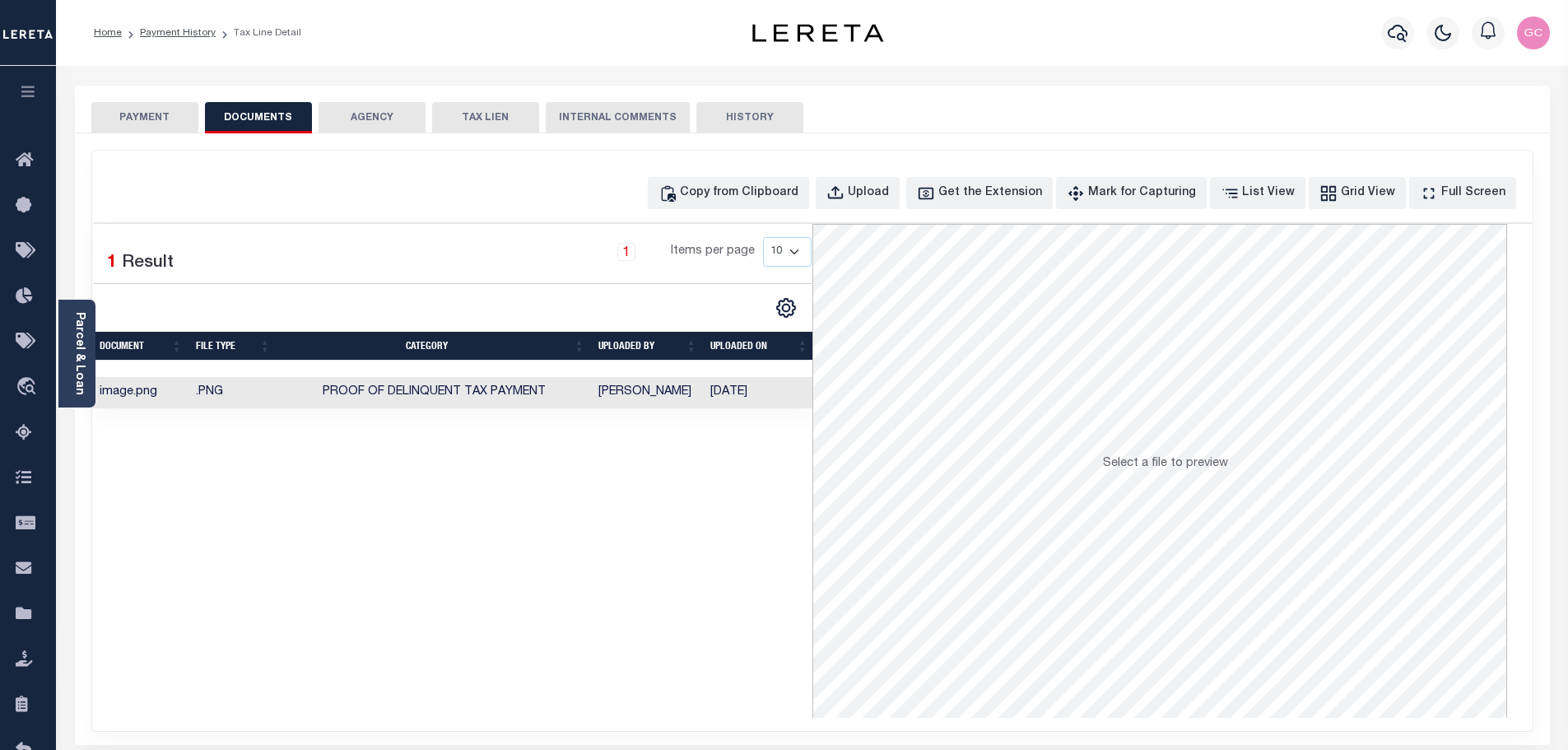
click at [572, 401] on td "Proof of Delinquent Tax Payment" at bounding box center [434, 394] width 314 height 32
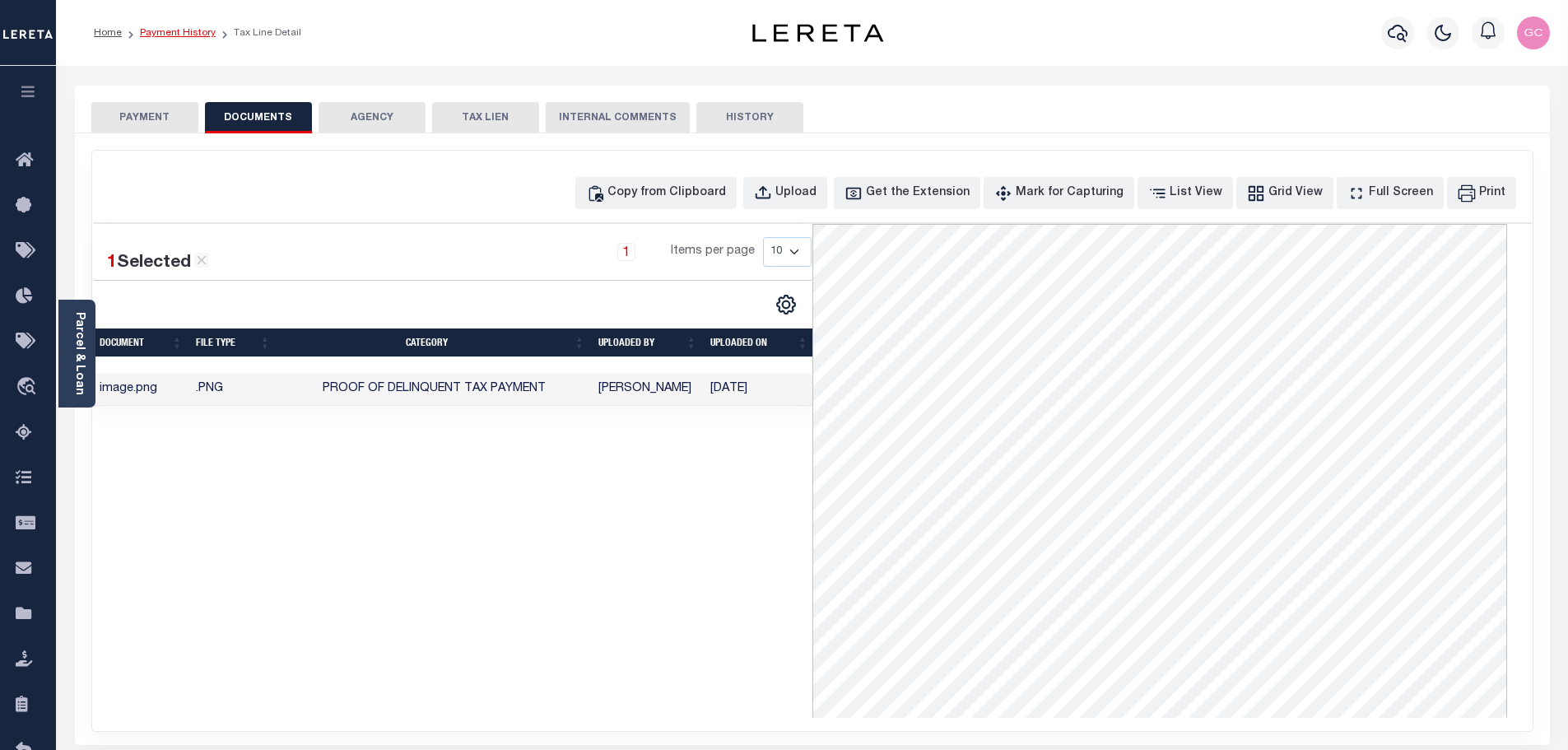
click at [201, 30] on link "Payment History" at bounding box center [178, 32] width 76 height 10
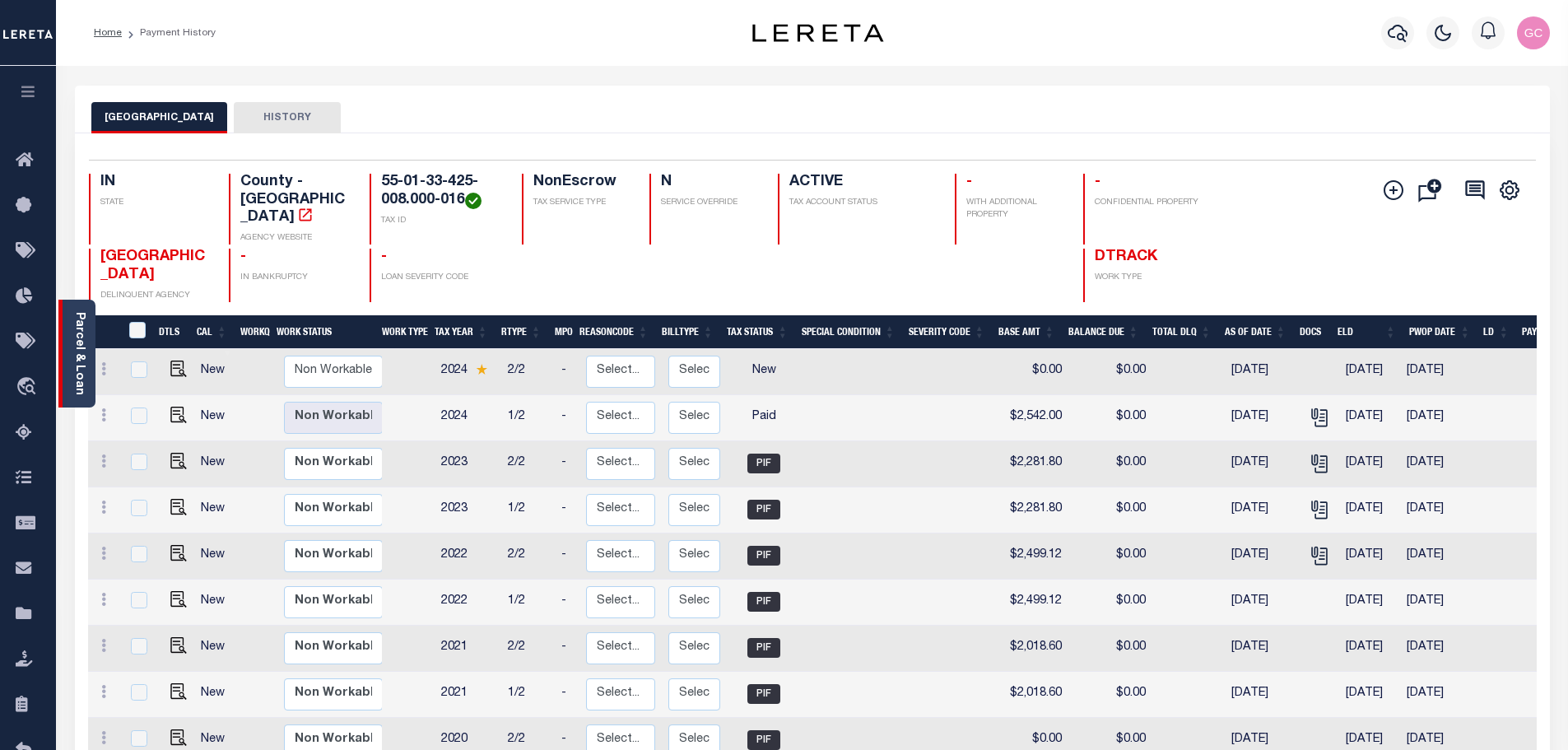
click at [86, 345] on div "Parcel & Loan" at bounding box center [77, 353] width 37 height 107
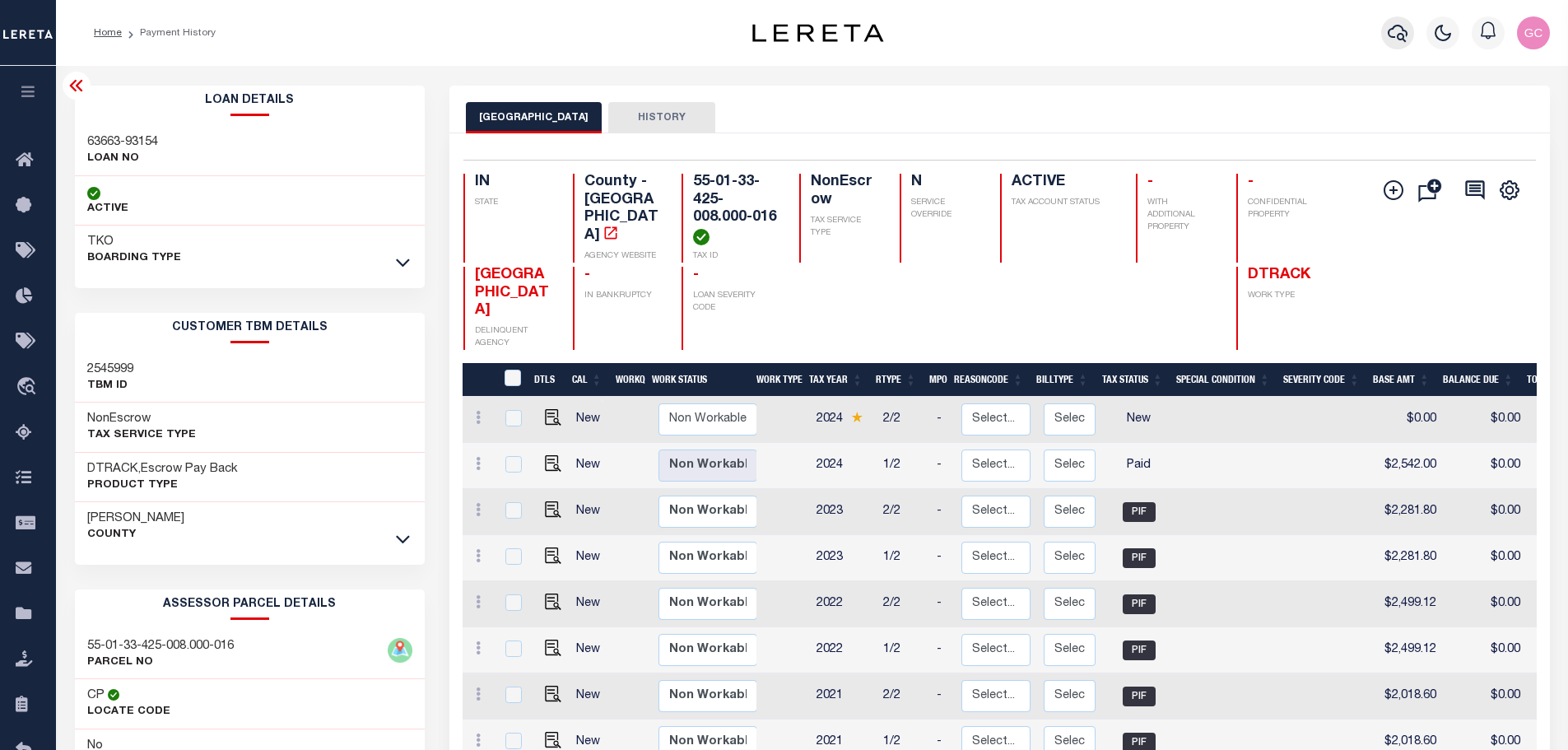
click at [1395, 33] on icon "button" at bounding box center [1397, 33] width 20 height 20
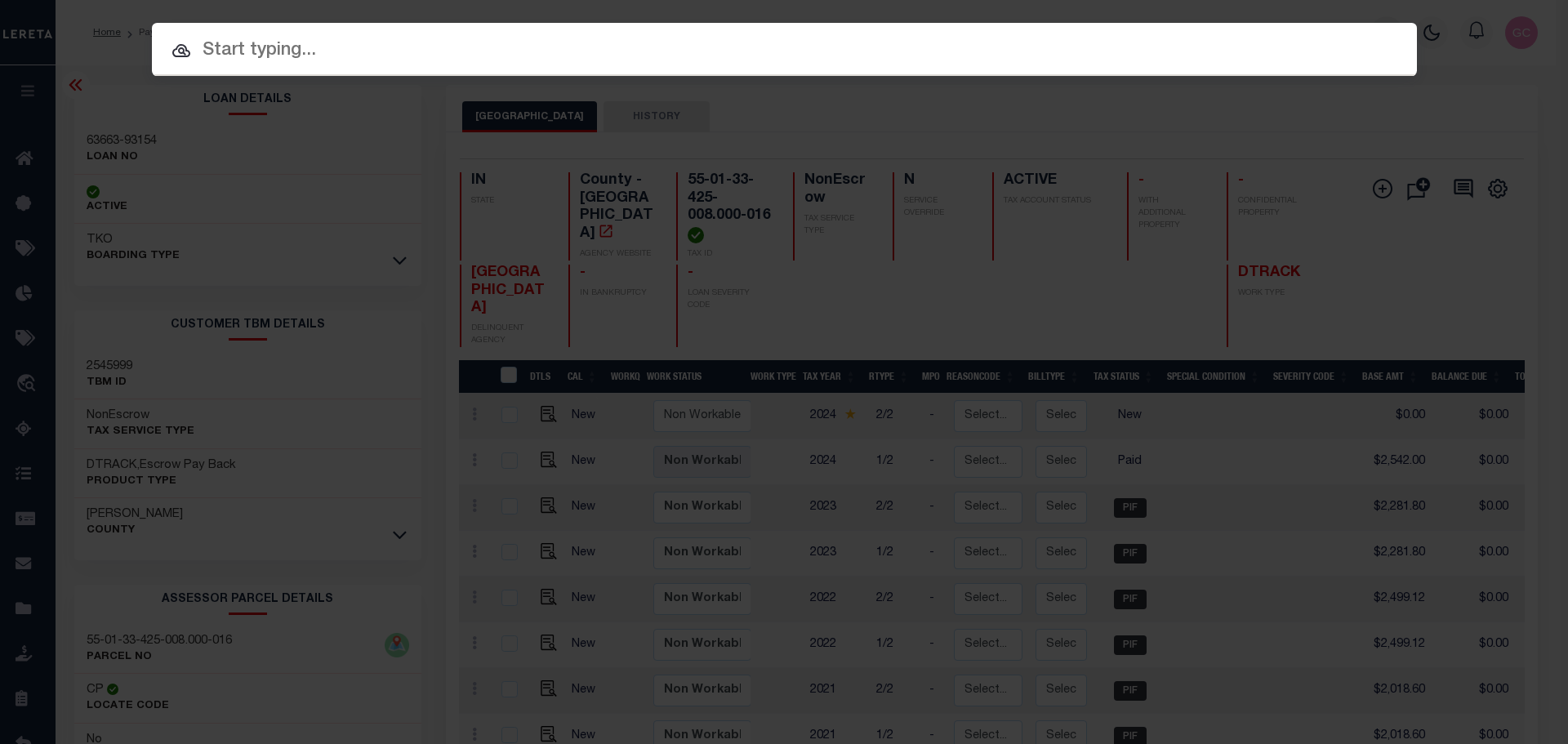
paste input "100664-31195"
type input "100664-31195"
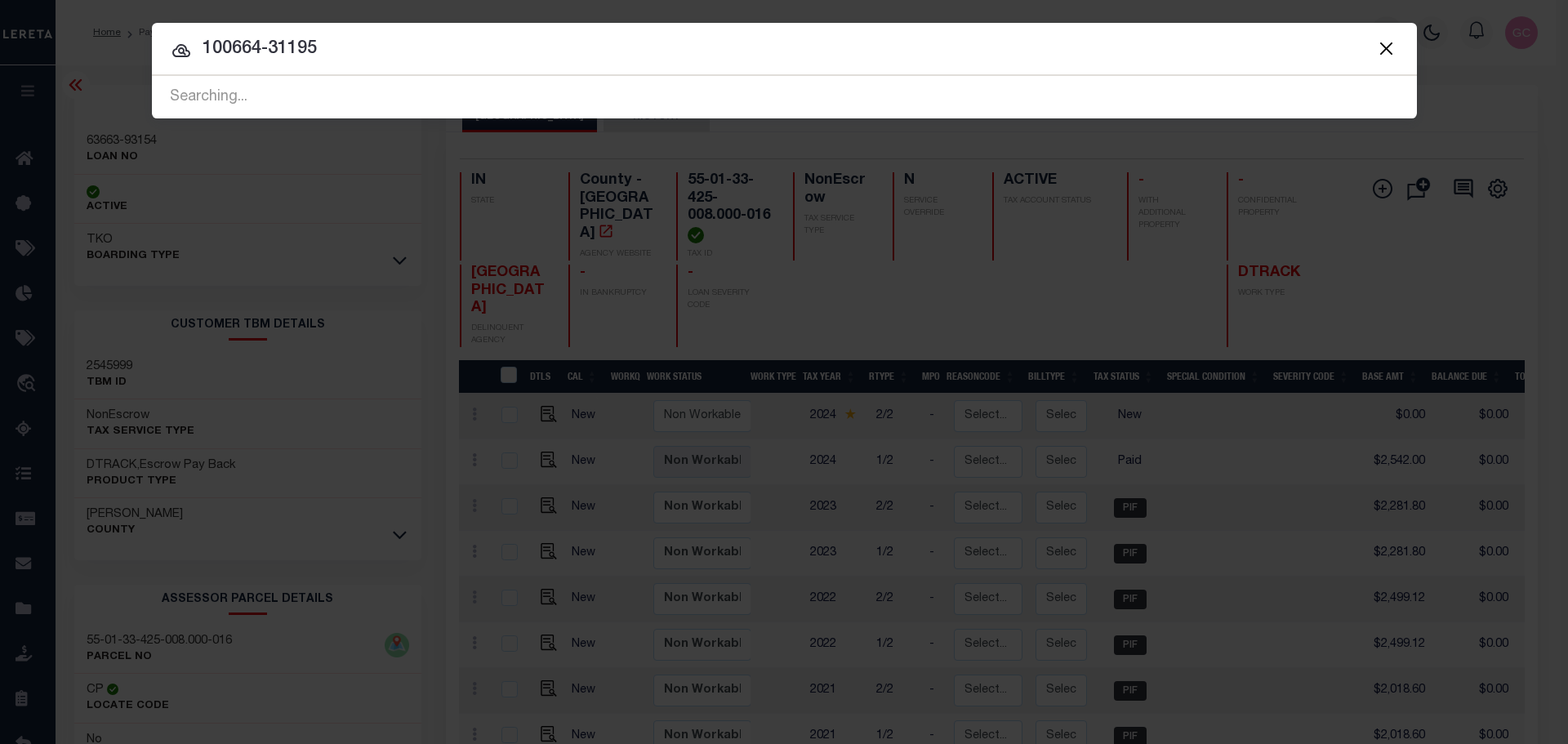
click at [263, 89] on span "100664-31195 Searching..." at bounding box center [784, 97] width 1264 height 42
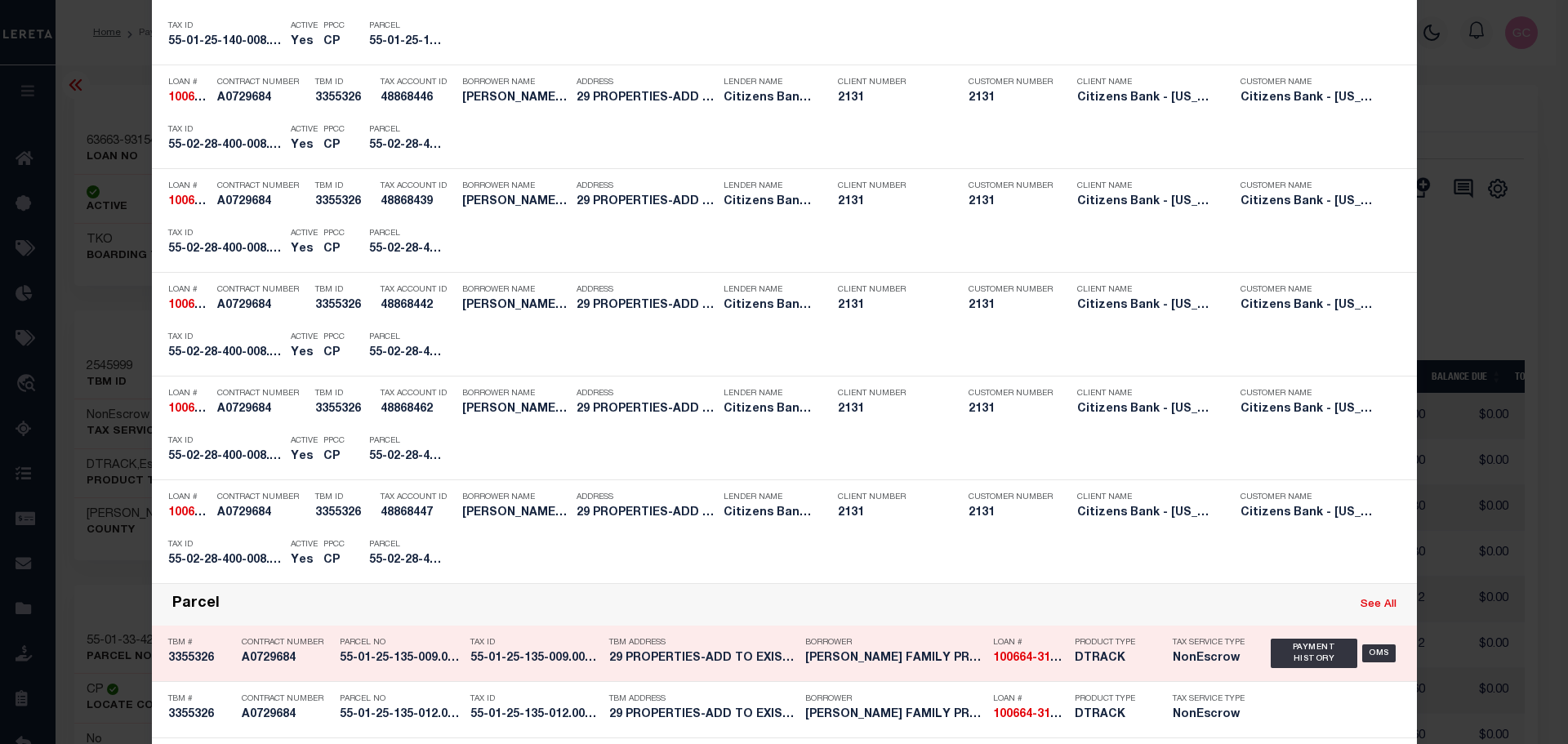
scroll to position [2286, 0]
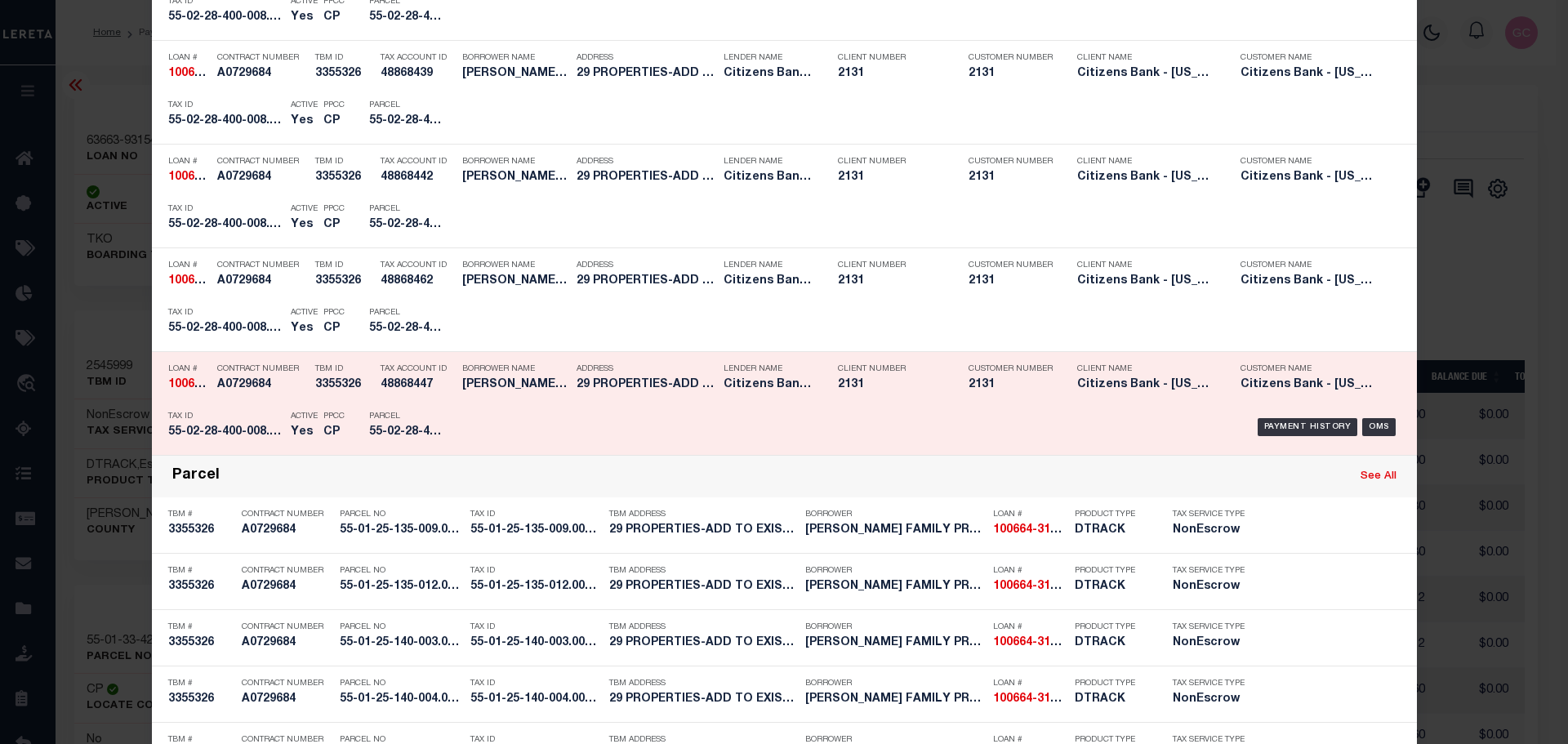
click at [236, 424] on div "Tax ID 55-02-28-400-008.718-015" at bounding box center [226, 426] width 115 height 47
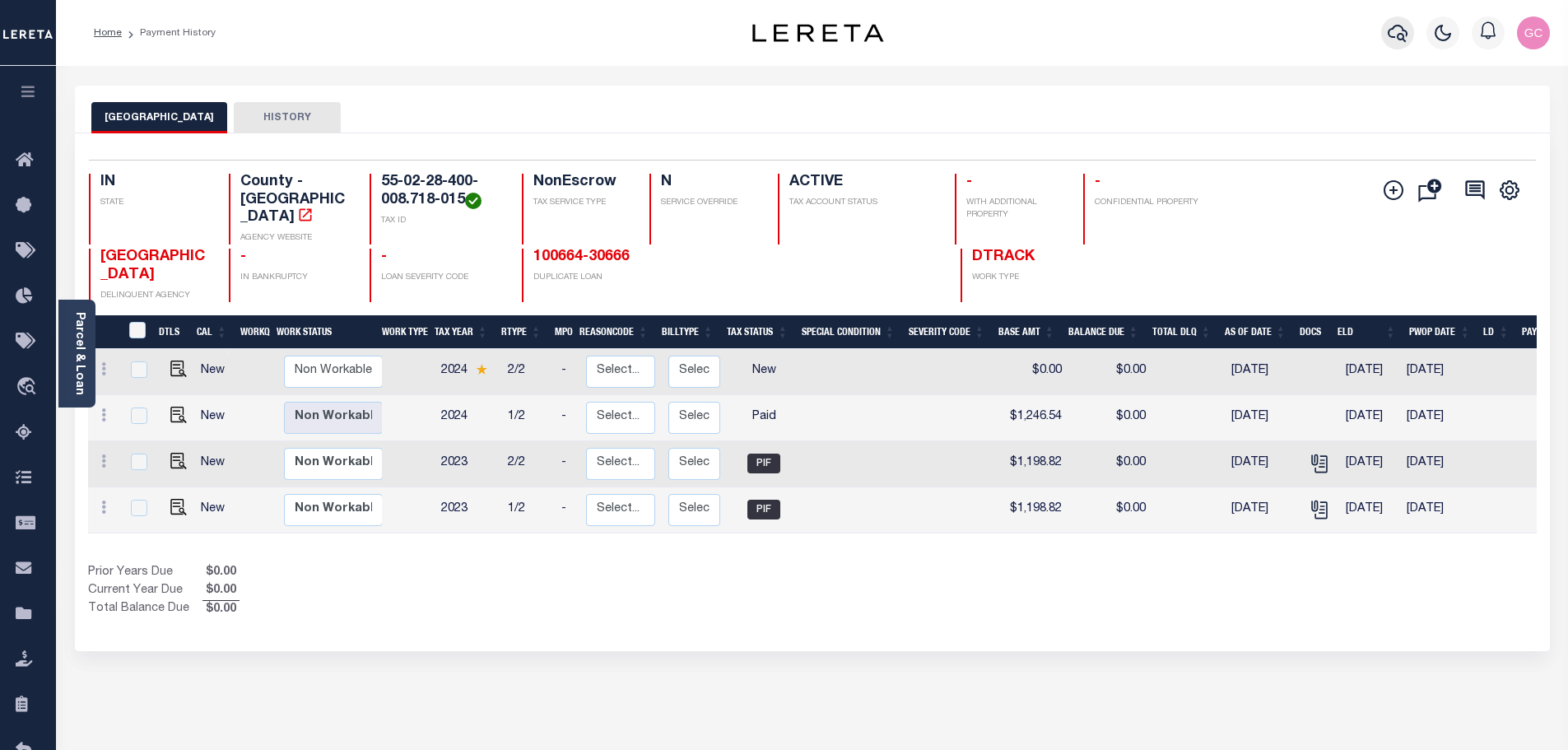
click at [1394, 28] on icon "button" at bounding box center [1397, 32] width 20 height 17
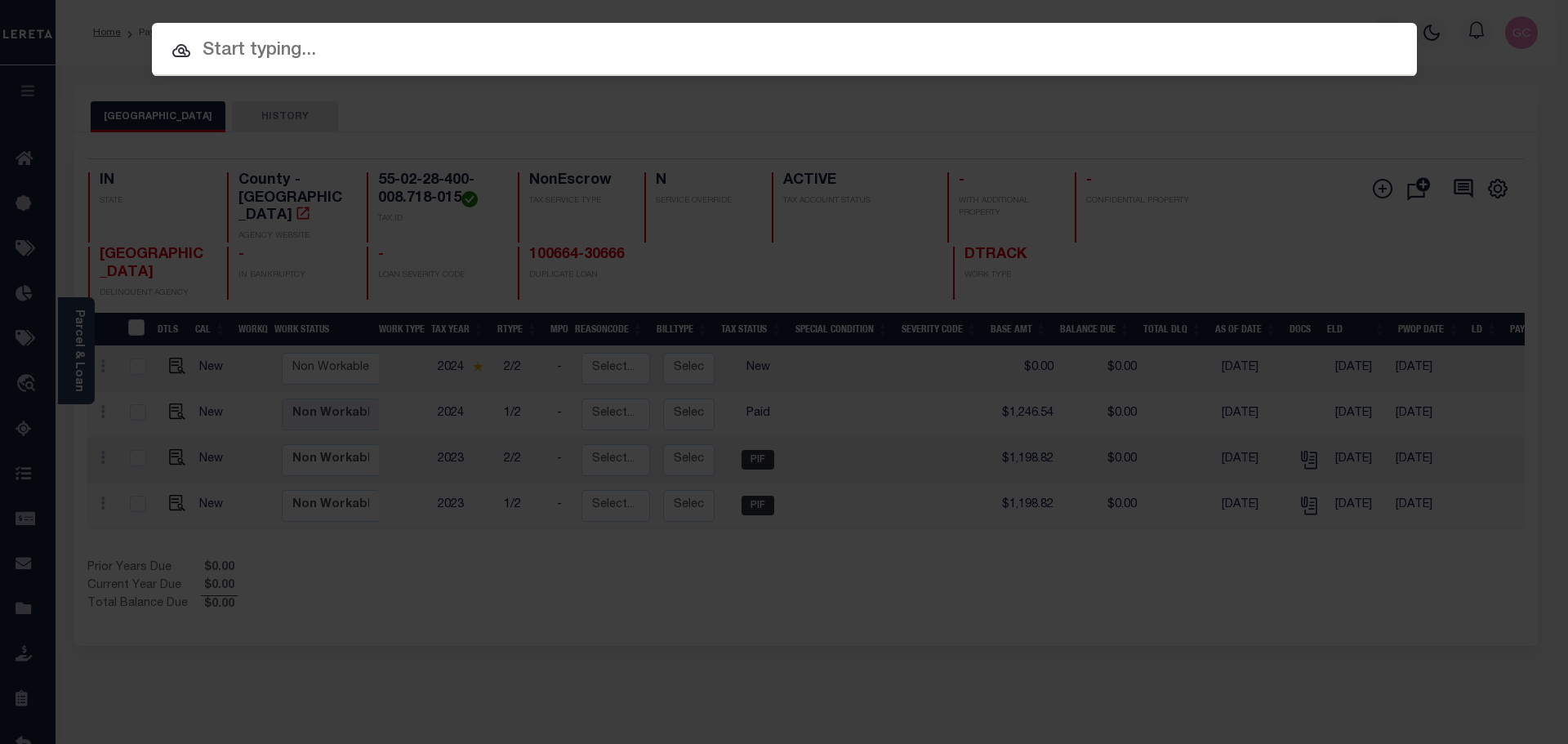
click at [789, 59] on input "text" at bounding box center [784, 51] width 1264 height 29
paste input "79698-35043"
type input "79698-35043"
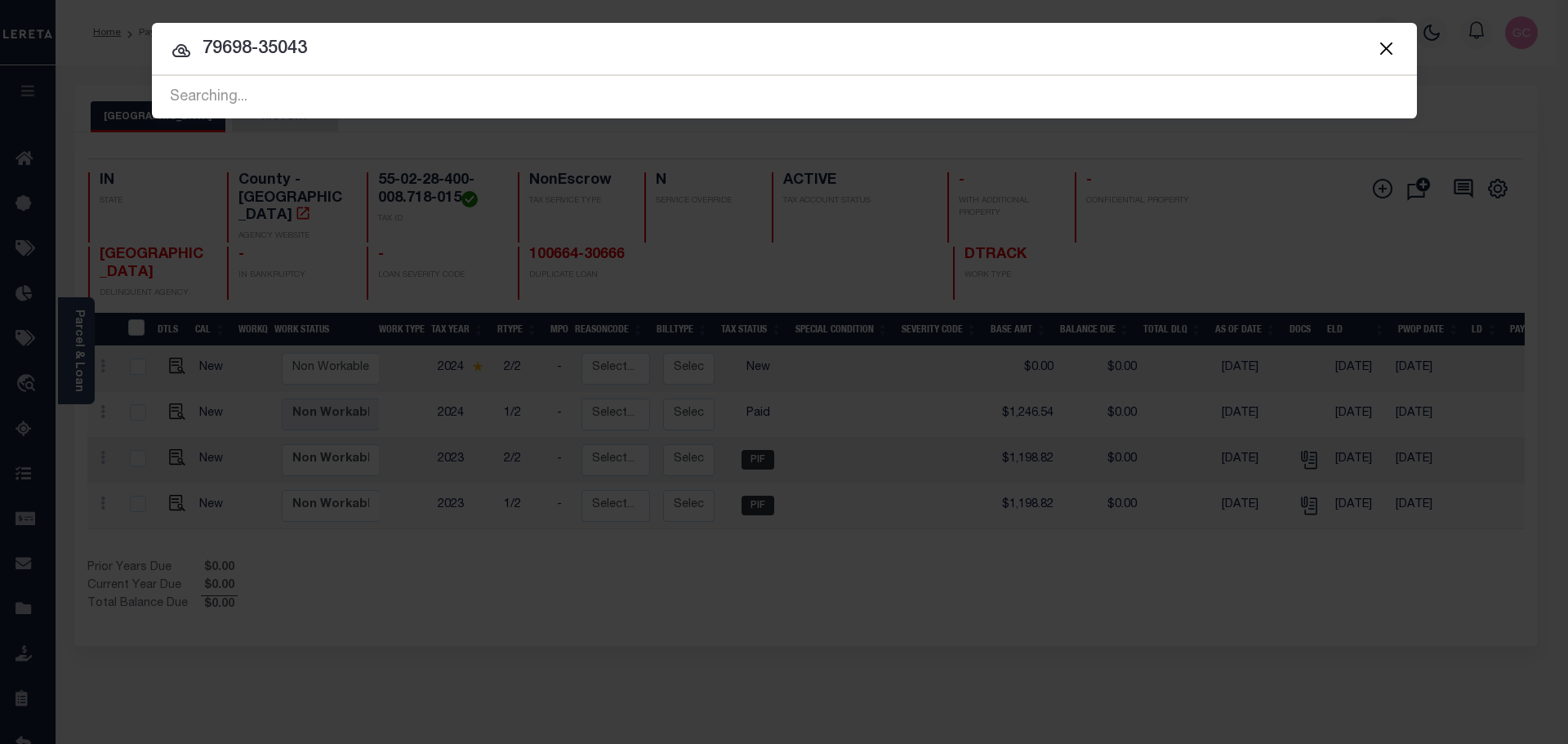
click at [328, 88] on span "79698-35043 Searching..." at bounding box center [784, 97] width 1264 height 42
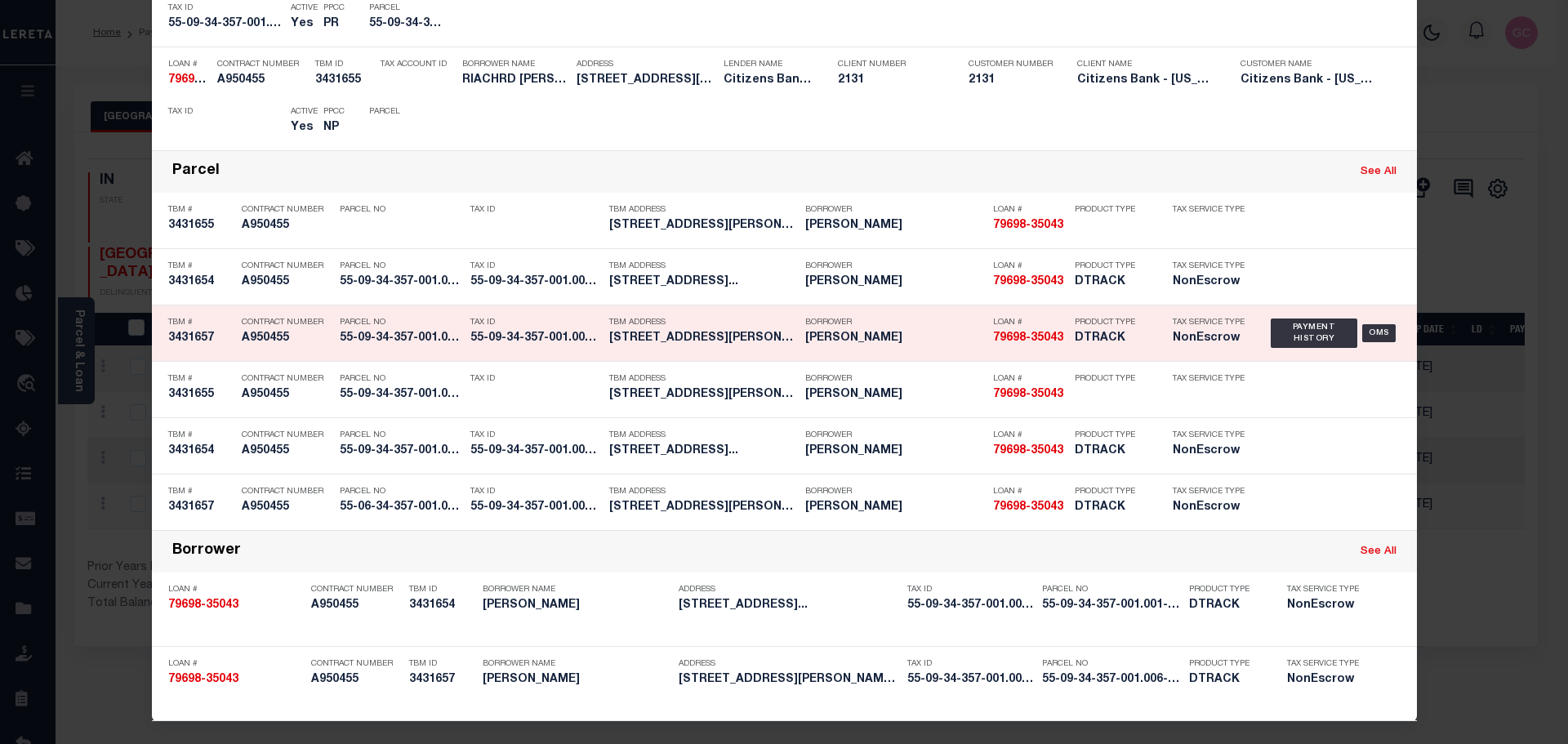
scroll to position [312, 0]
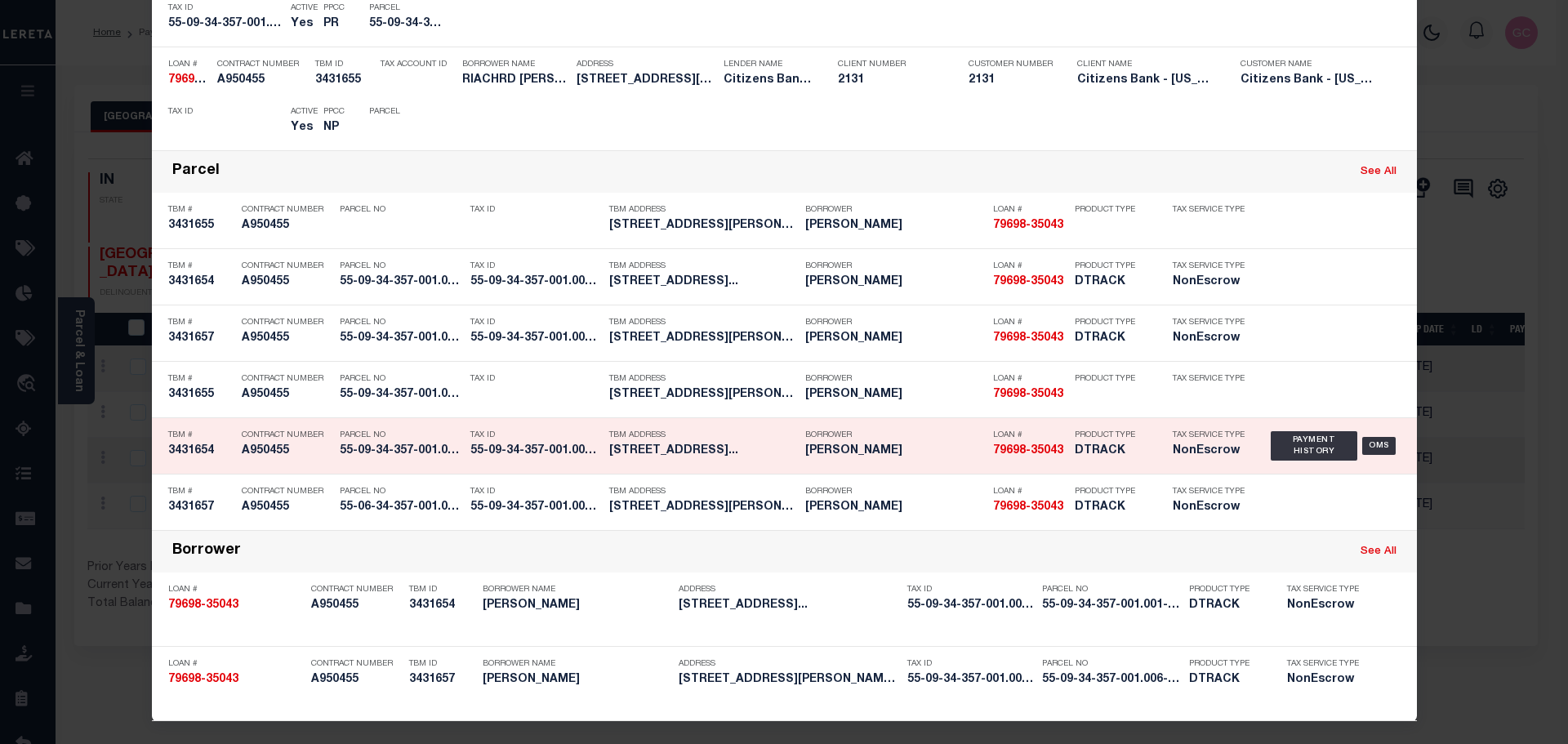
click at [436, 451] on h5 "55-09-34-357-001.001-021" at bounding box center [400, 450] width 123 height 13
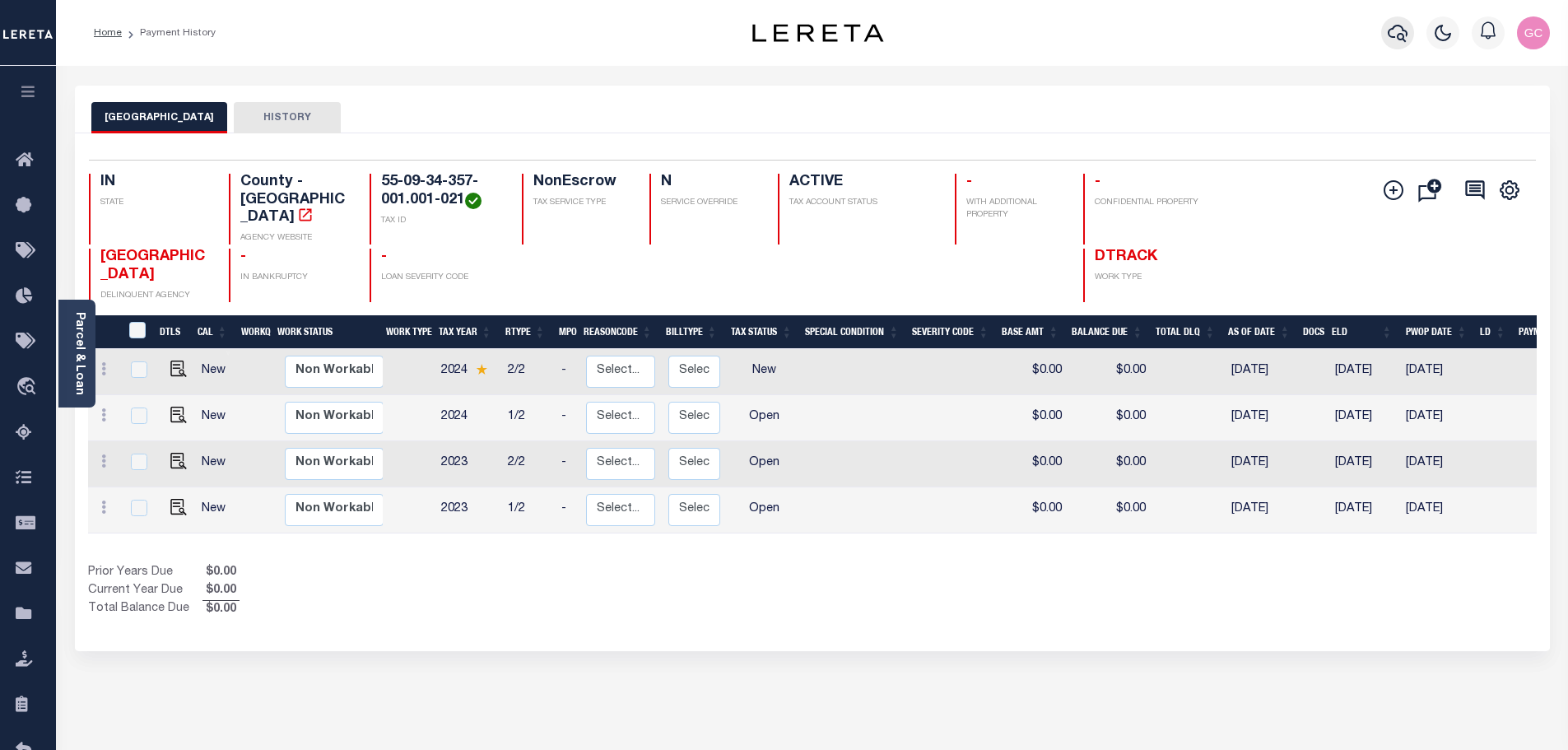
click at [1395, 32] on icon "button" at bounding box center [1397, 33] width 20 height 20
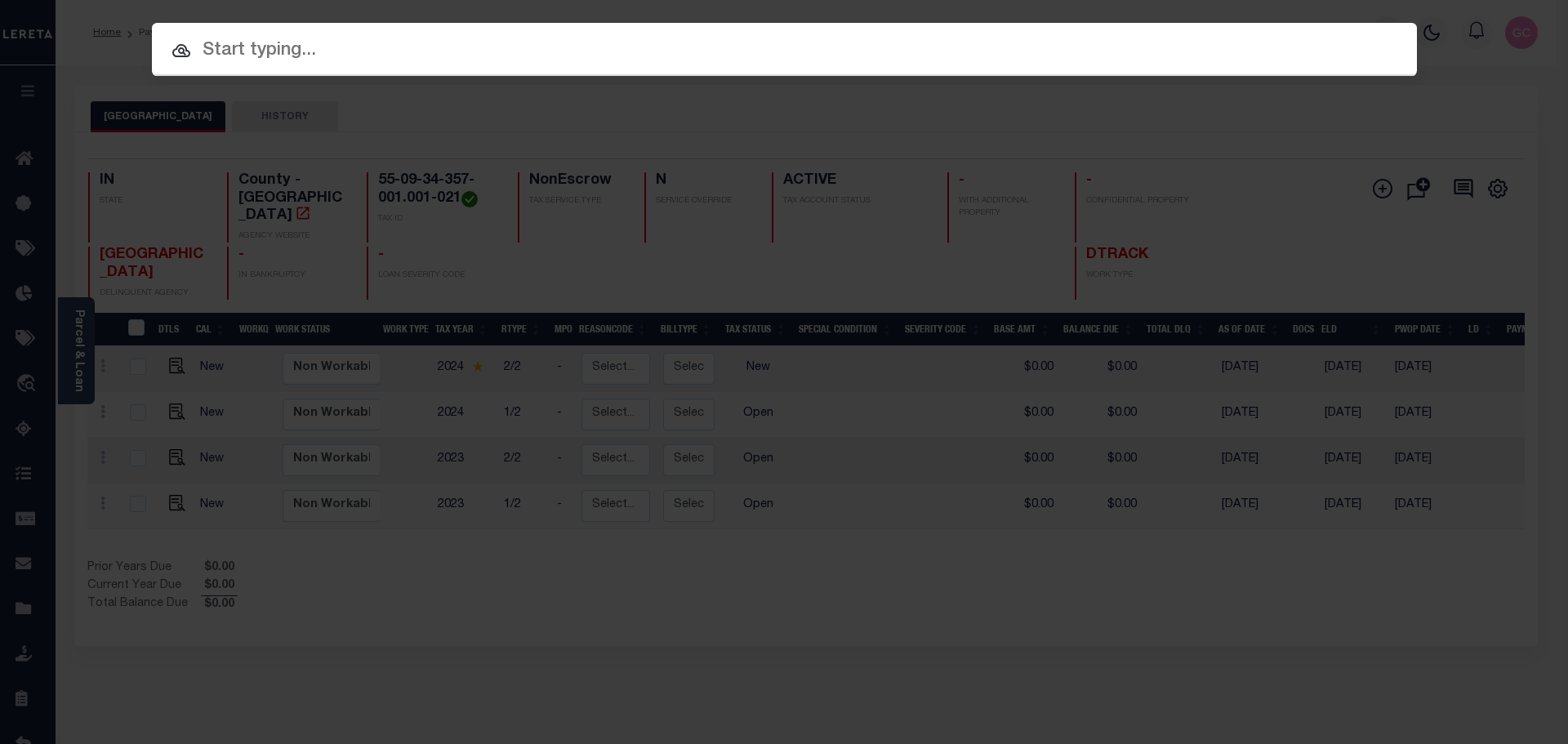
click at [604, 42] on input "text" at bounding box center [784, 51] width 1264 height 29
paste input "55-02-28-400-008.705-015"
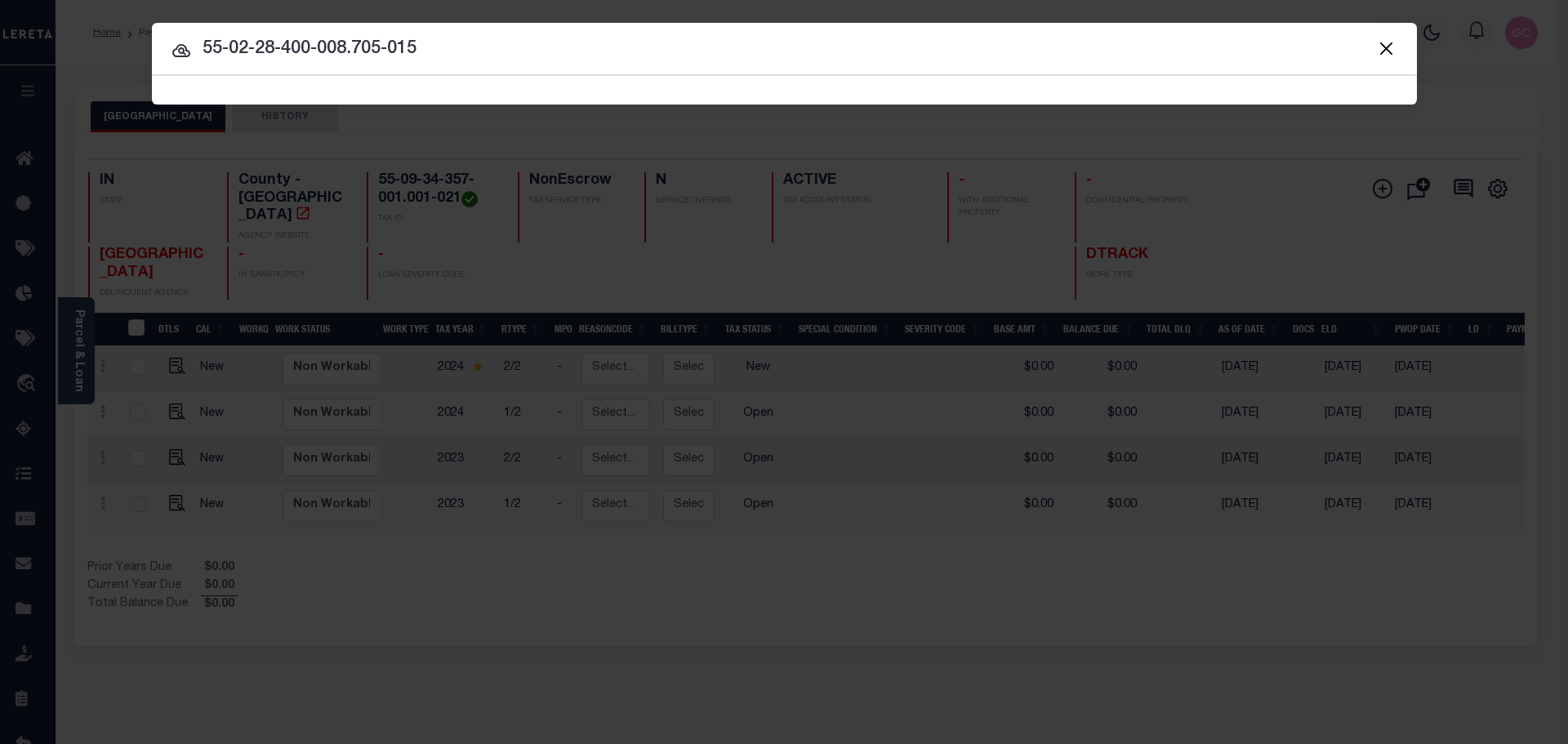
type input "55-02-28-400-008.705-015"
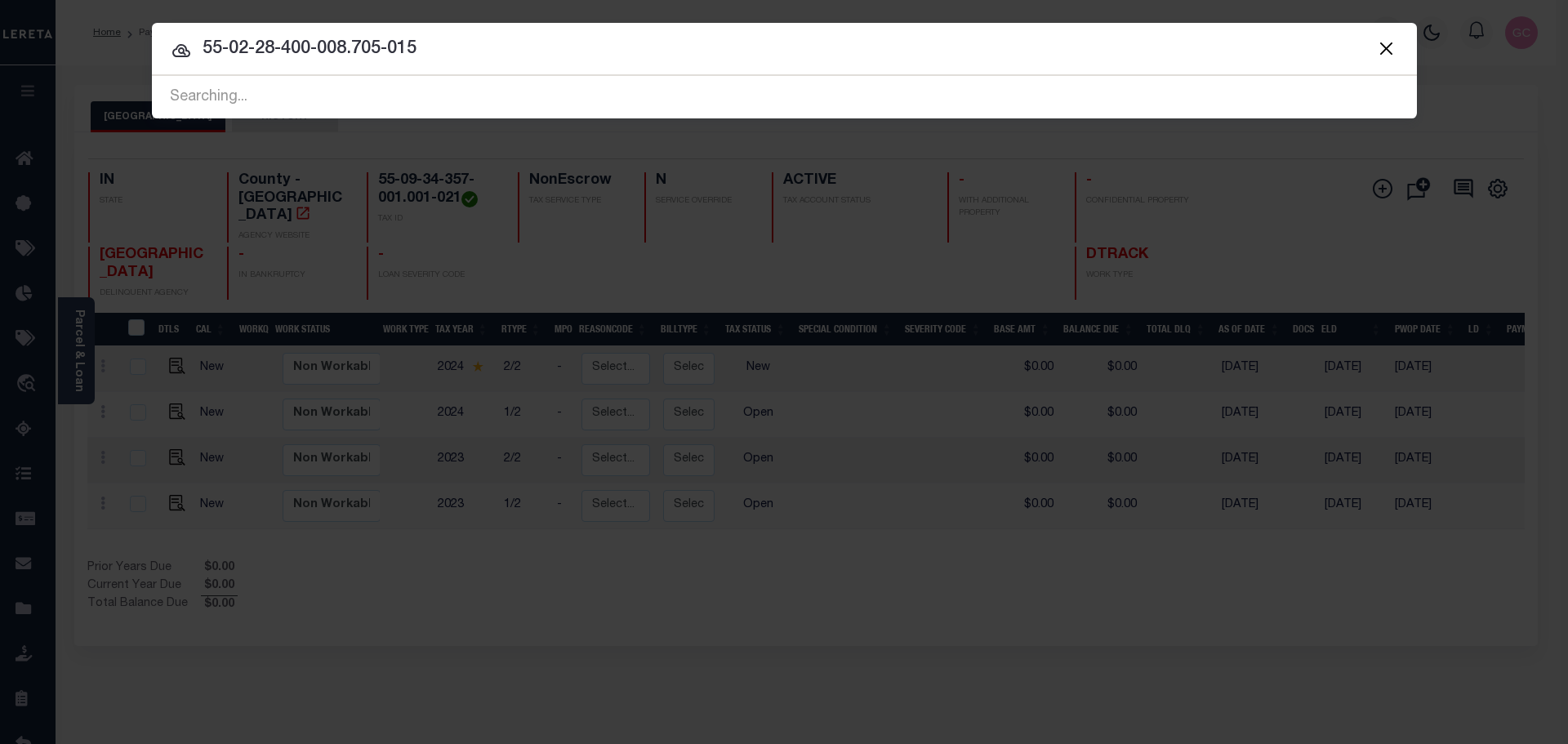
click at [543, 90] on span "55-02-28-400-008.705-015 Searching..." at bounding box center [784, 97] width 1264 height 42
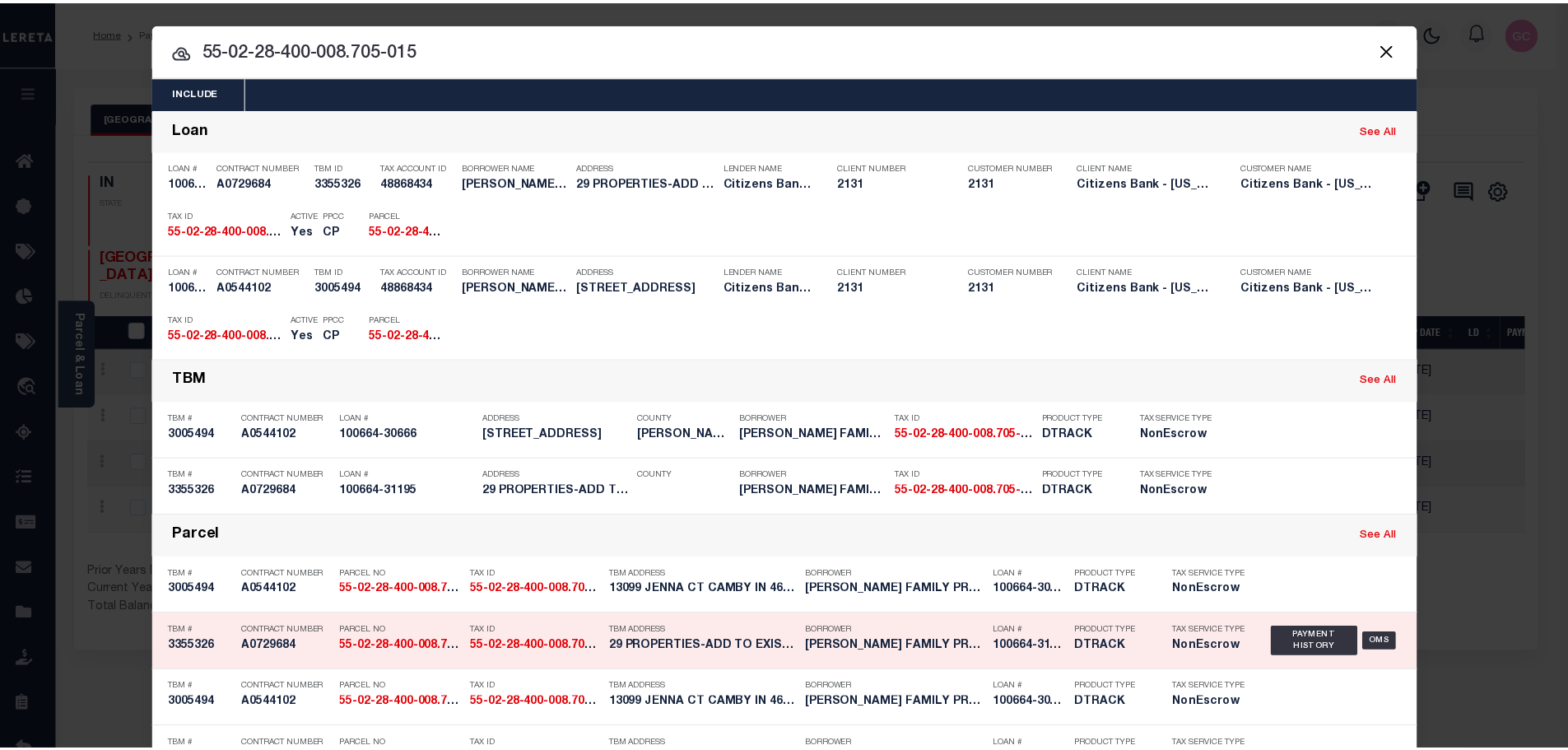
scroll to position [82, 0]
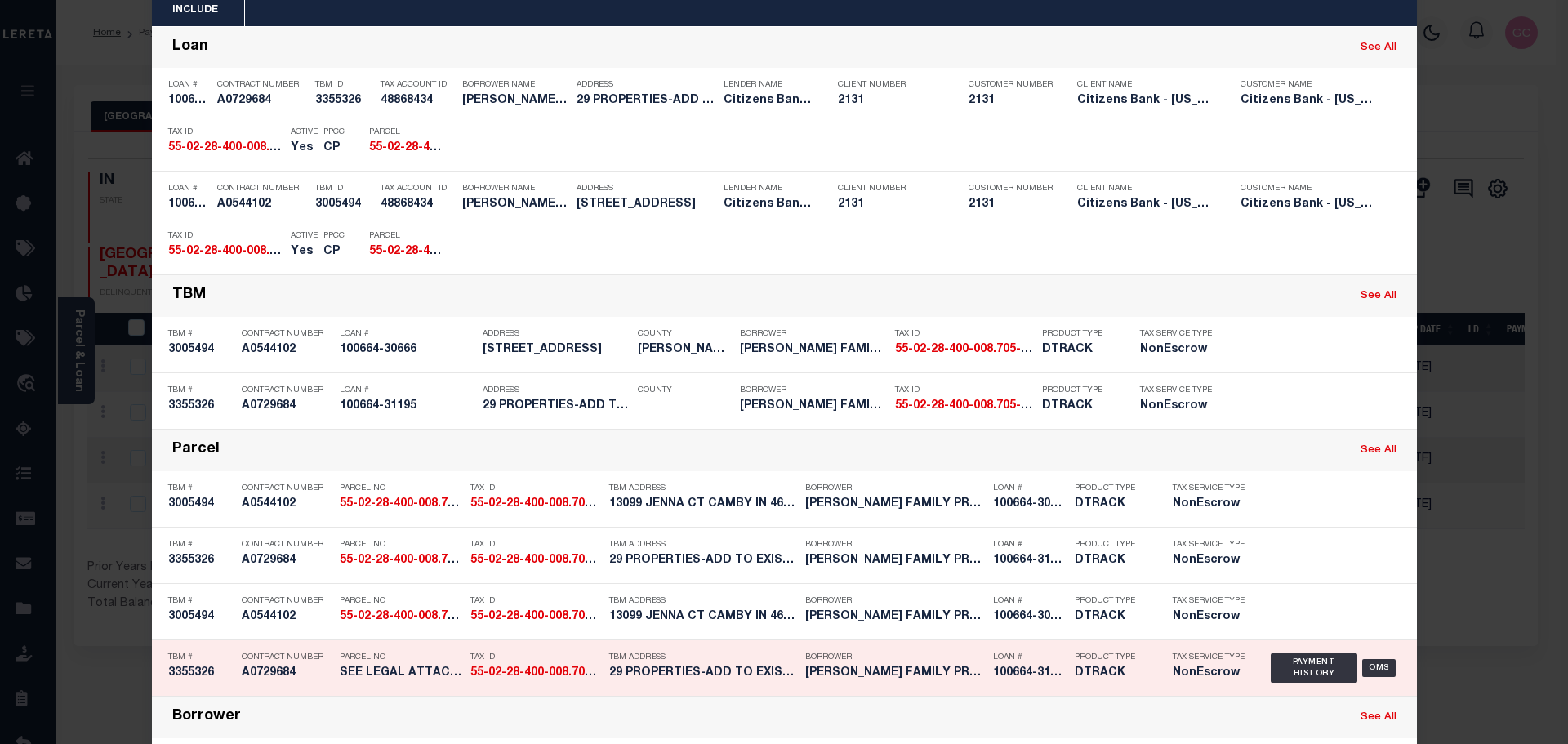
click at [484, 671] on strong "55-02-28-400-008.705-015" at bounding box center [543, 672] width 145 height 12
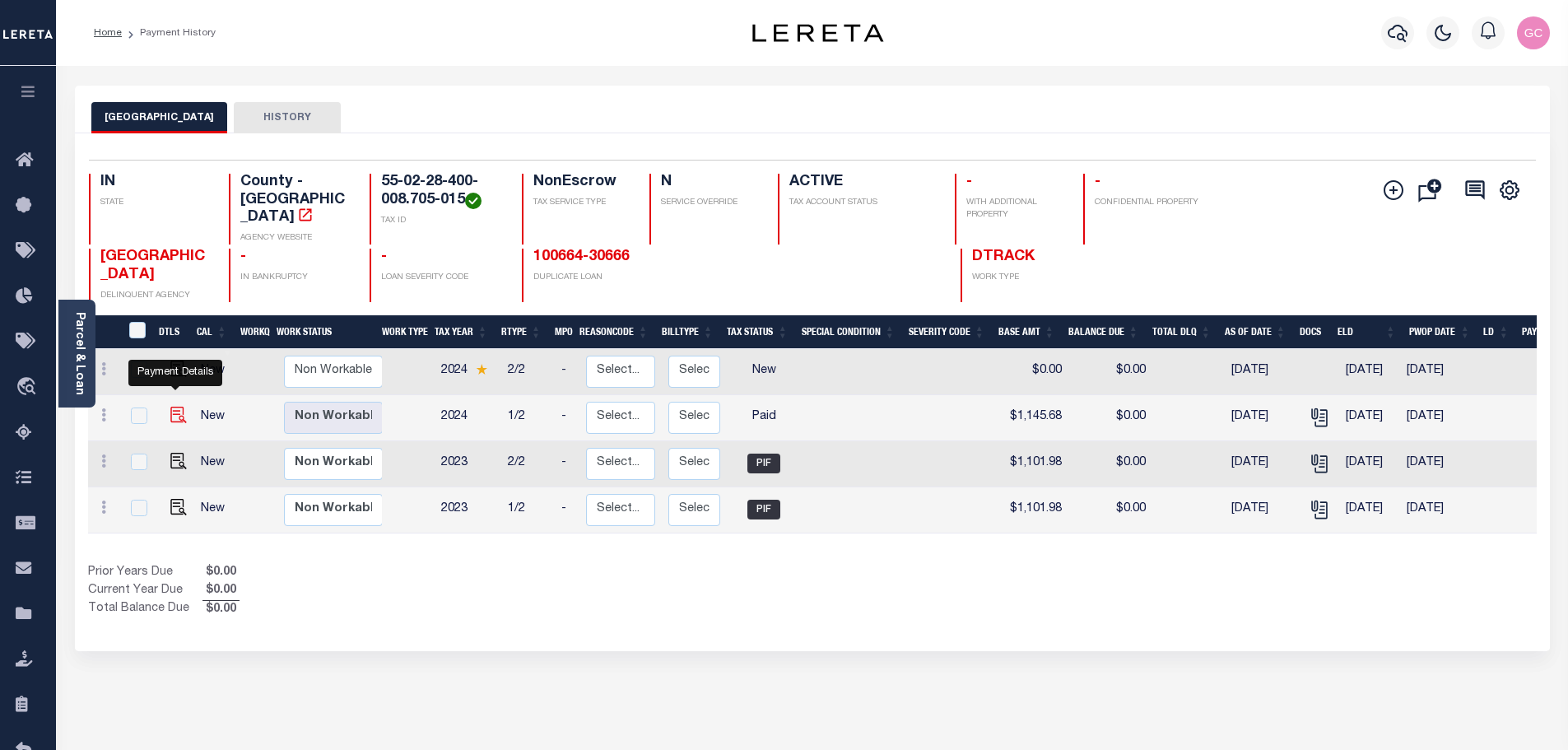
click at [175, 406] on img "" at bounding box center [179, 414] width 16 height 16
checkbox input "true"
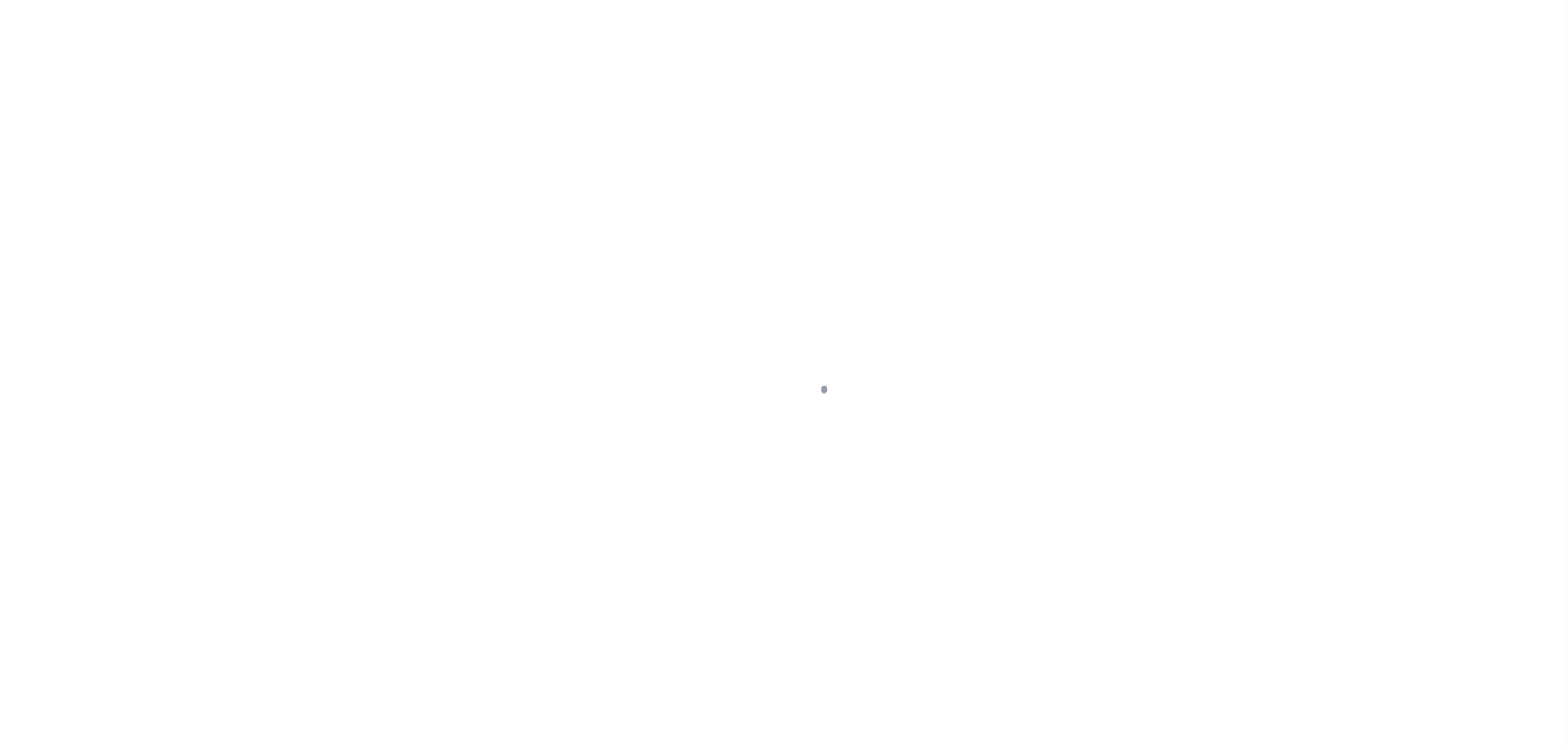
select select "PYD"
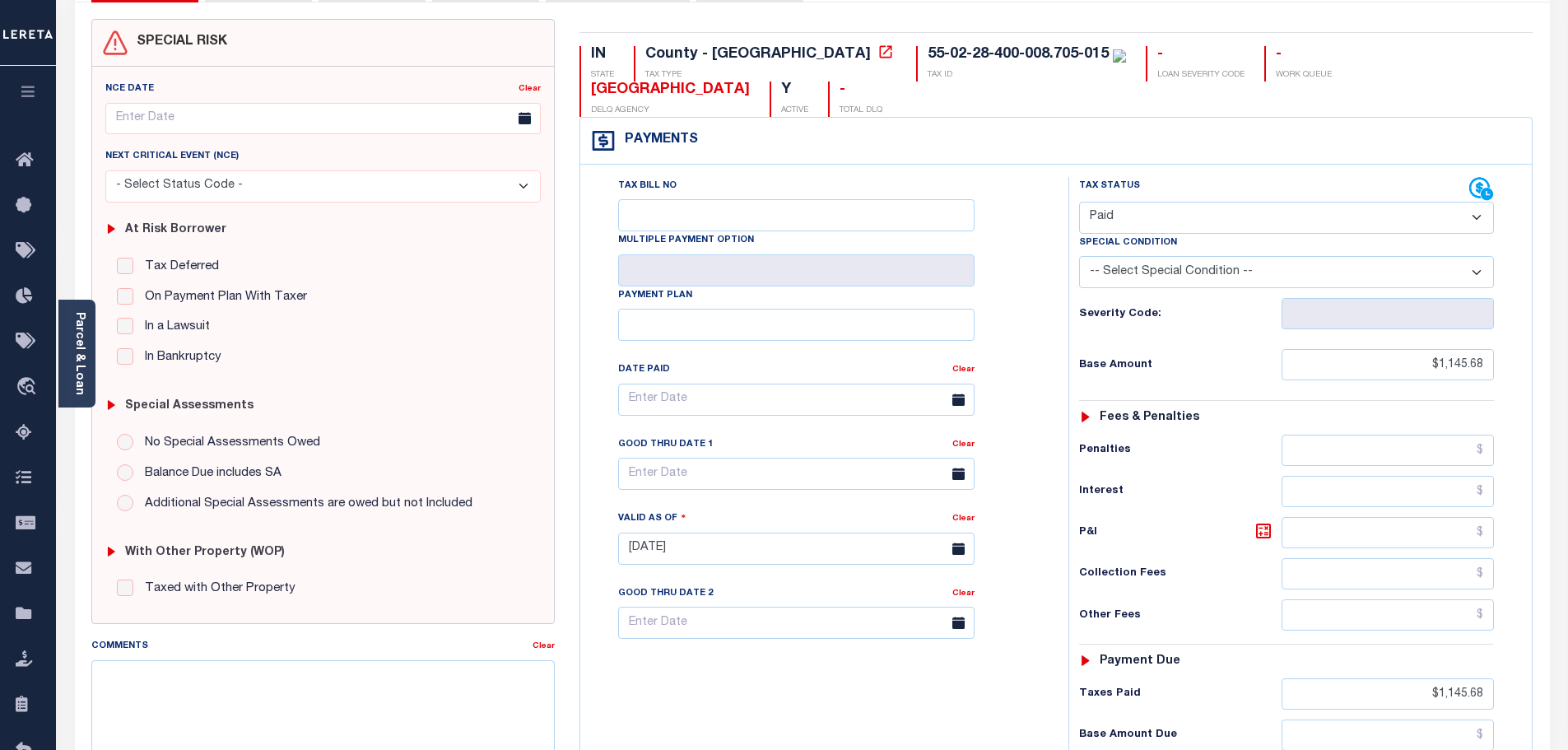
scroll to position [82, 0]
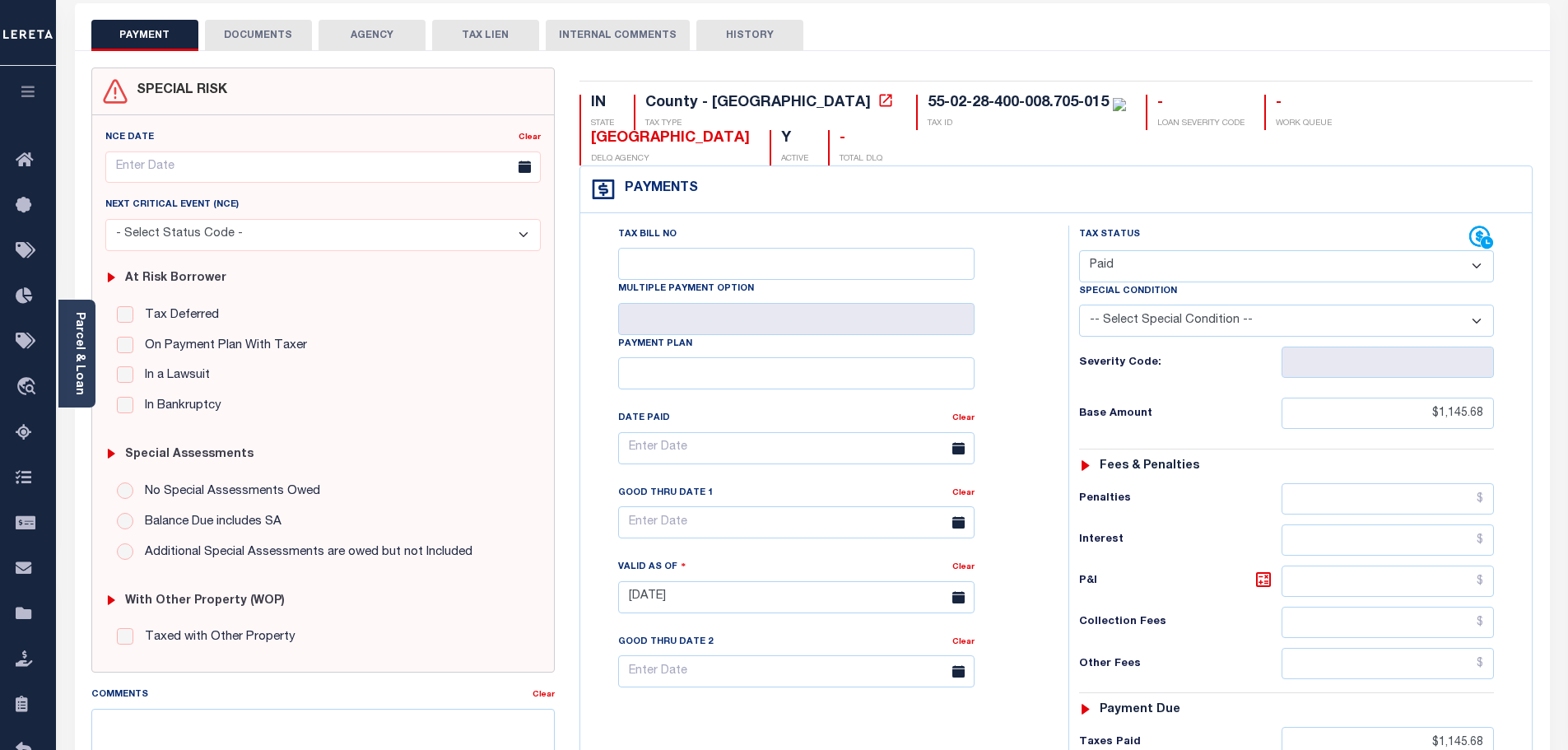
click at [283, 35] on button "DOCUMENTS" at bounding box center [258, 35] width 107 height 32
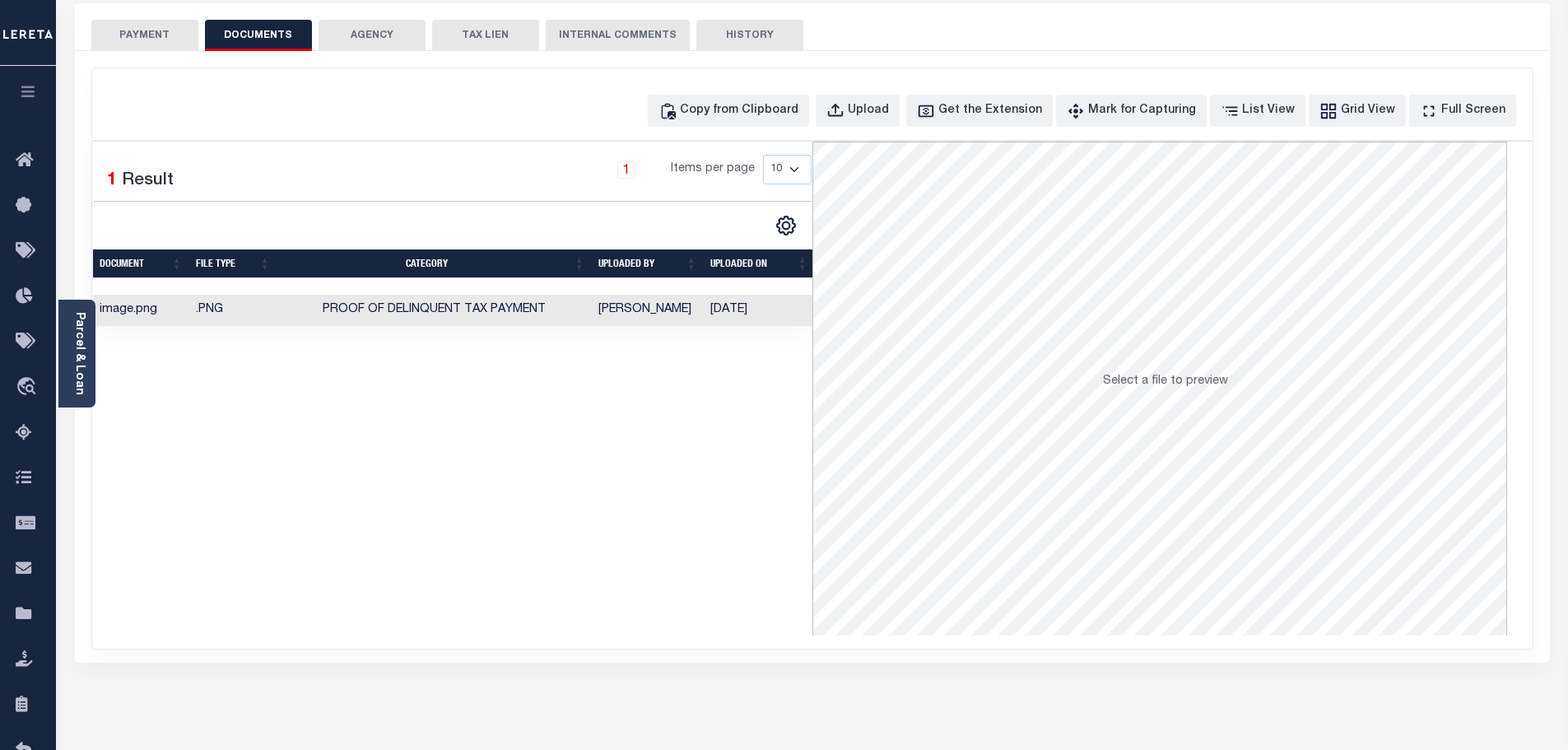
click at [562, 320] on td "Proof of Delinquent Tax Payment" at bounding box center [434, 310] width 314 height 32
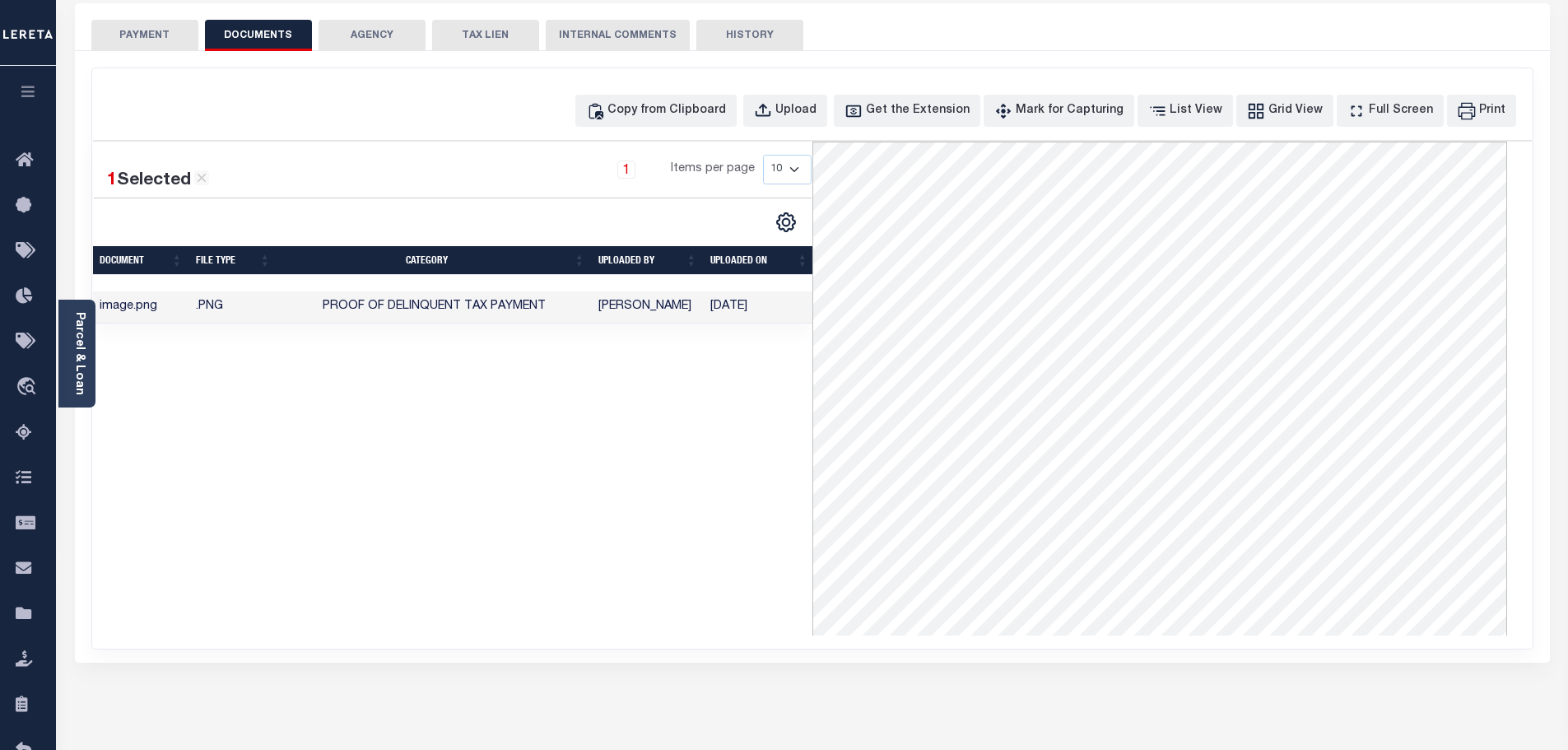
click at [144, 31] on button "PAYMENT" at bounding box center [144, 35] width 107 height 32
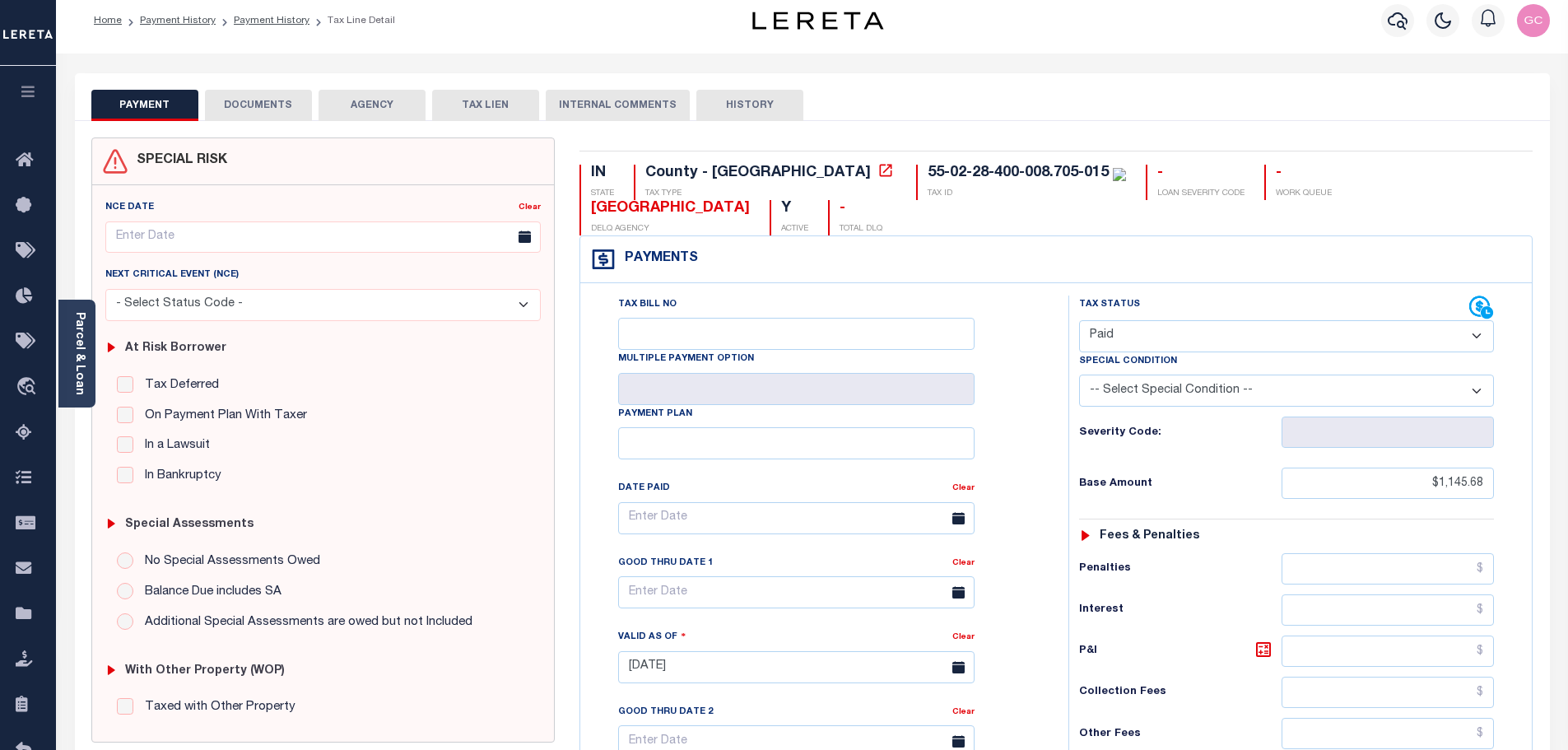
scroll to position [0, 0]
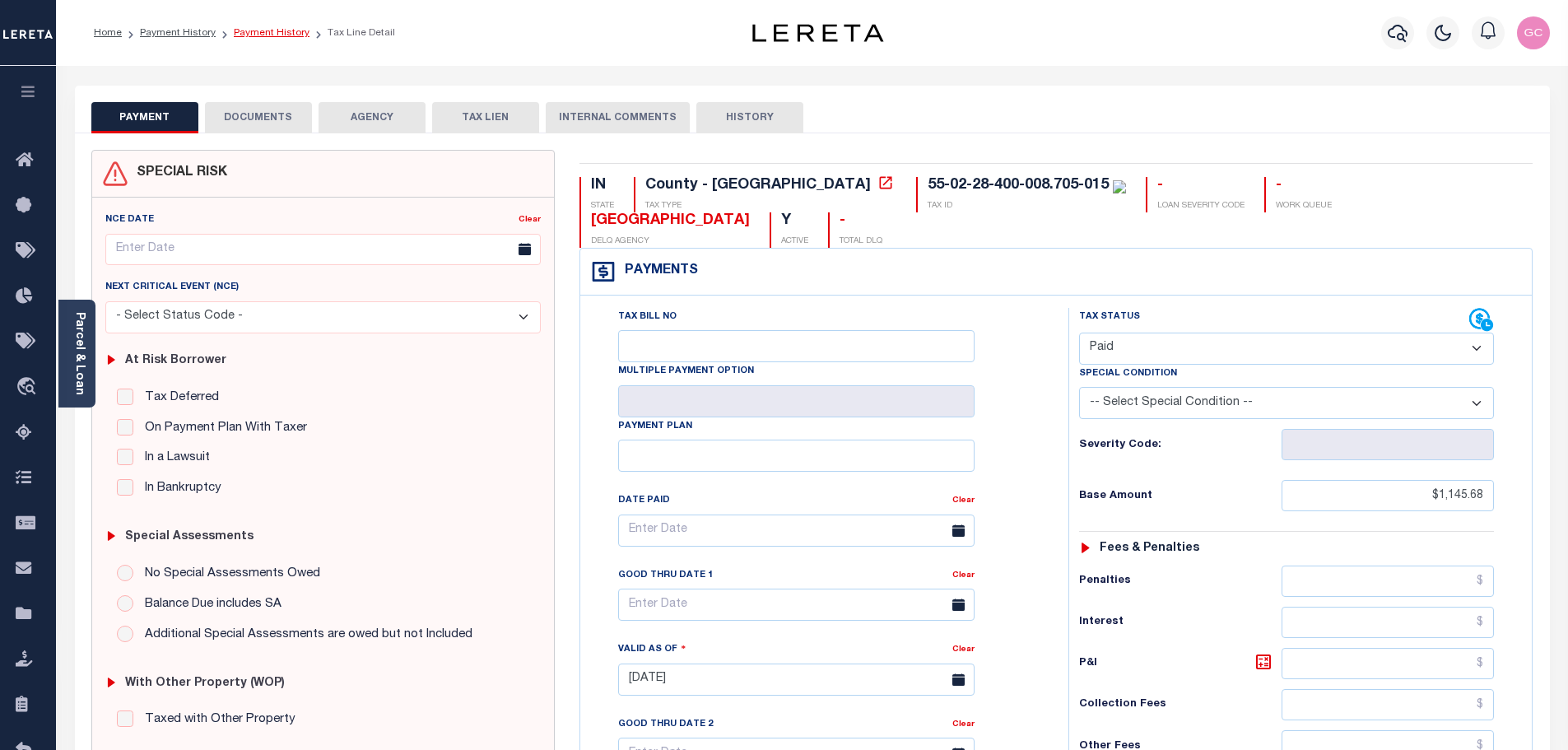
click at [264, 38] on link "Payment History" at bounding box center [272, 32] width 76 height 10
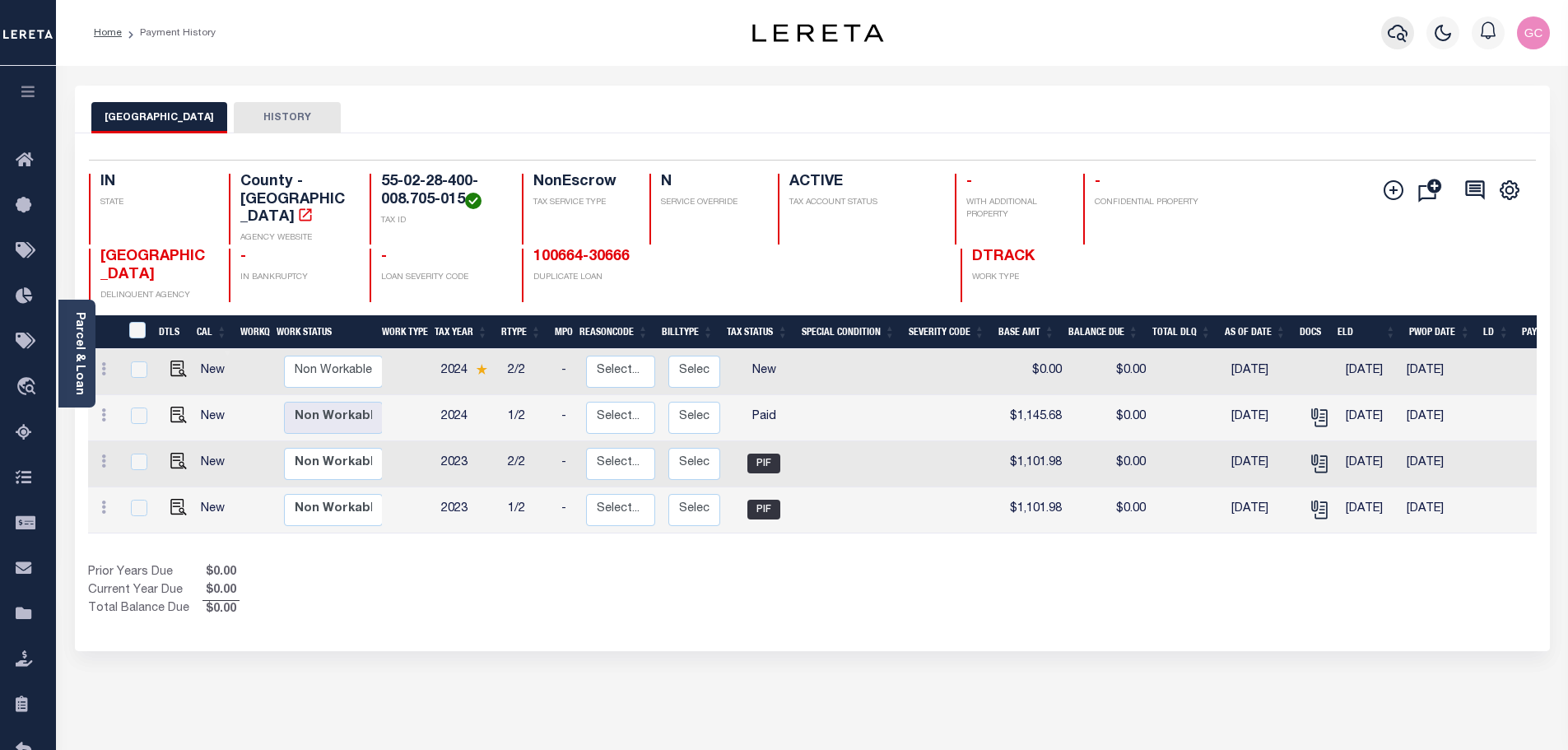
click at [1405, 36] on icon "button" at bounding box center [1397, 33] width 20 height 20
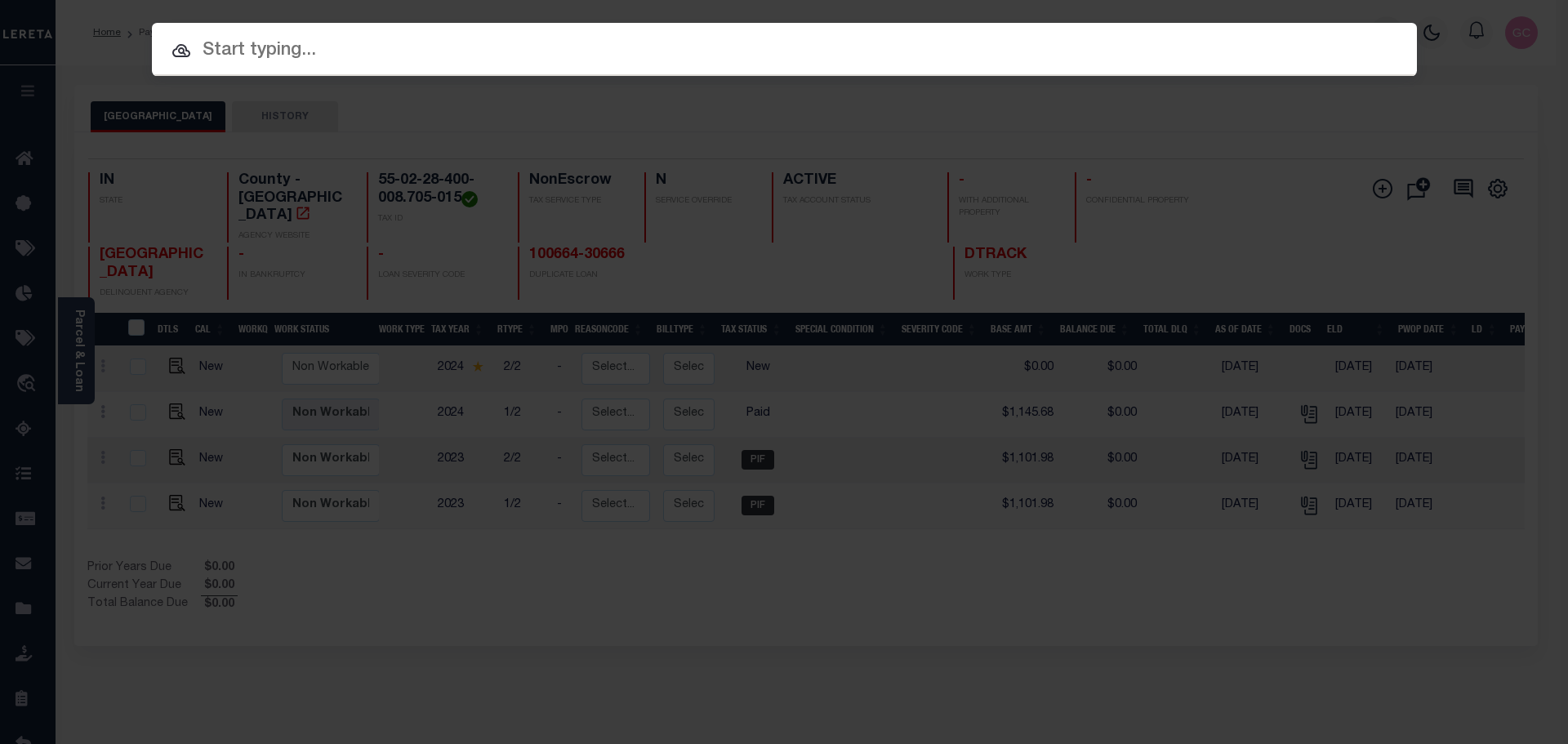
click at [517, 40] on input "text" at bounding box center [784, 51] width 1264 height 29
paste input "55-02-28-400-008.705-015"
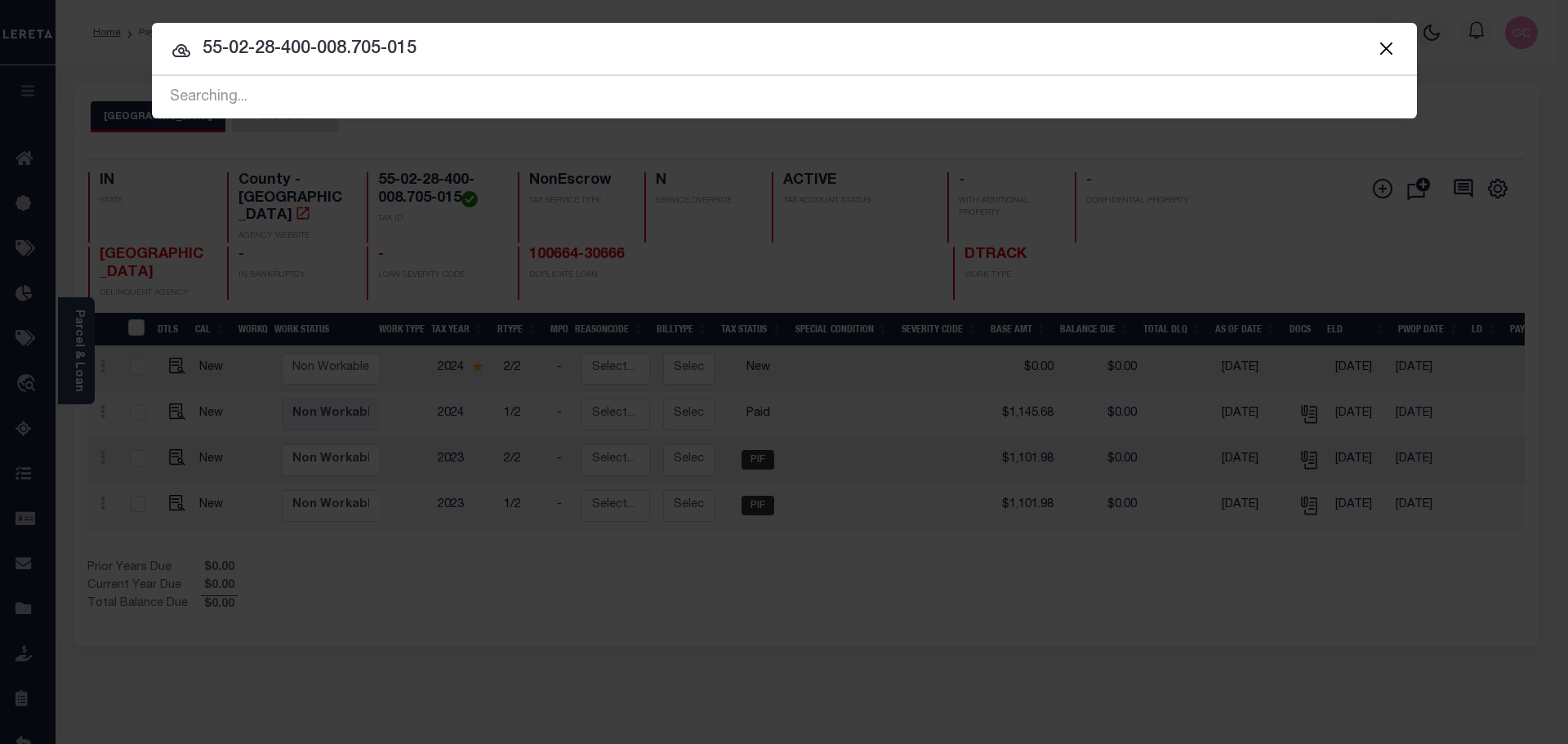
click at [515, 85] on span "55-02-28-400-008.705-015 Searching..." at bounding box center [784, 97] width 1264 height 42
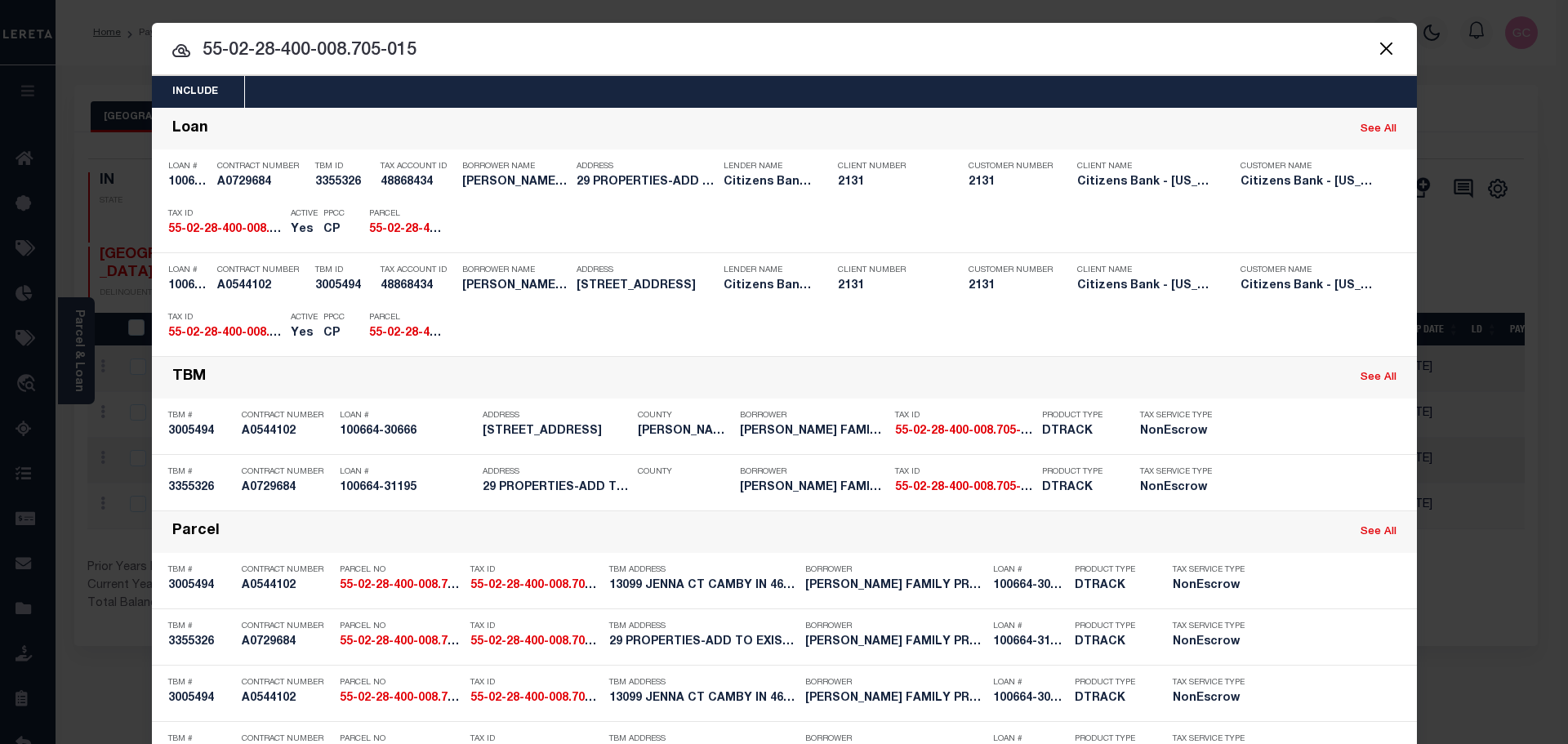
drag, startPoint x: 395, startPoint y: 47, endPoint x: 101, endPoint y: 30, distance: 294.5
click at [101, 30] on div "Include Loans TBM Customers Borrowers Payments (Lender Non-Disb) Payments (Lend…" at bounding box center [784, 372] width 1568 height 744
paste input "6"
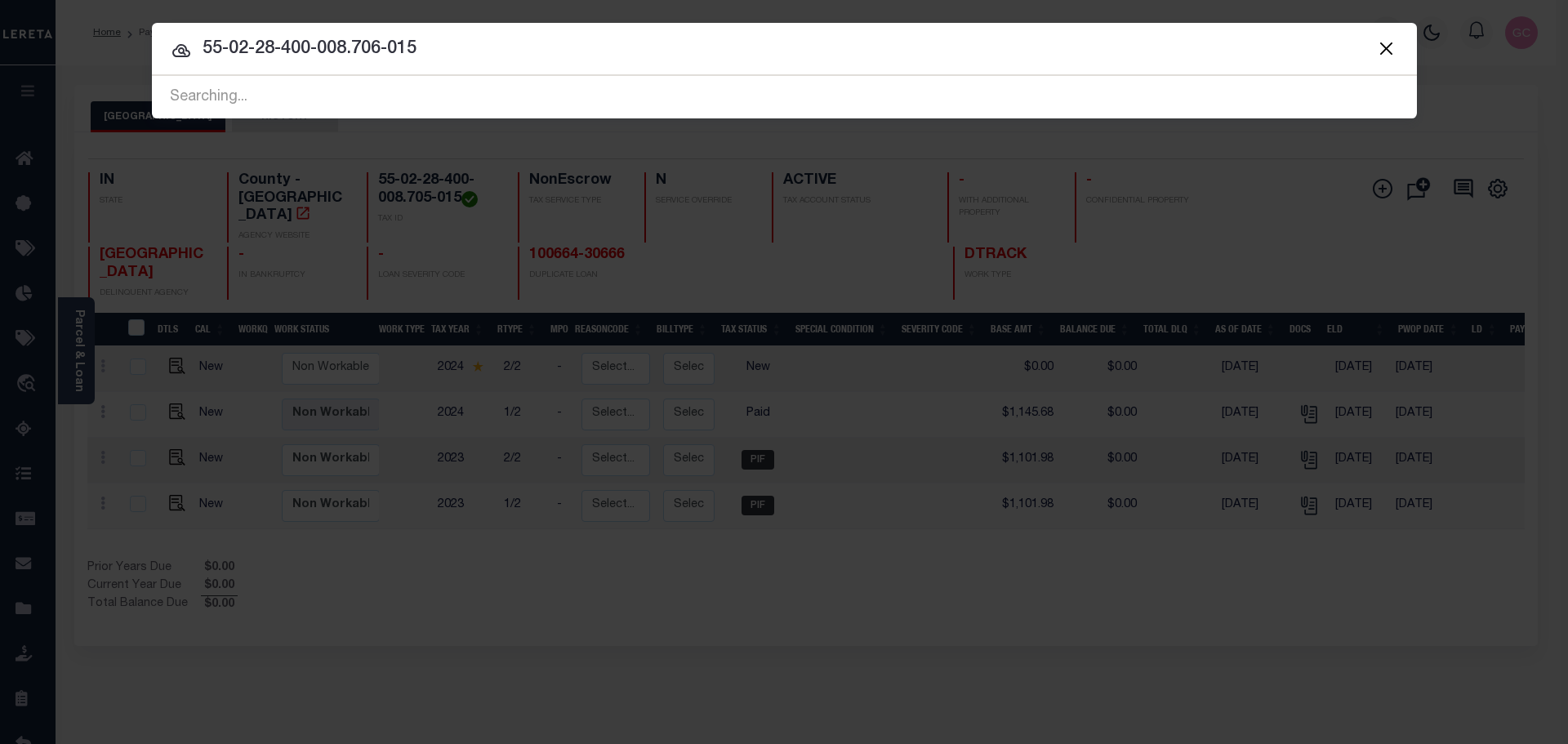
type input "55-02-28-400-008.706-015"
click at [456, 56] on input "55-02-28-400-008.706-015" at bounding box center [784, 49] width 1264 height 29
click at [434, 98] on div "Searching..." at bounding box center [784, 98] width 1264 height 41
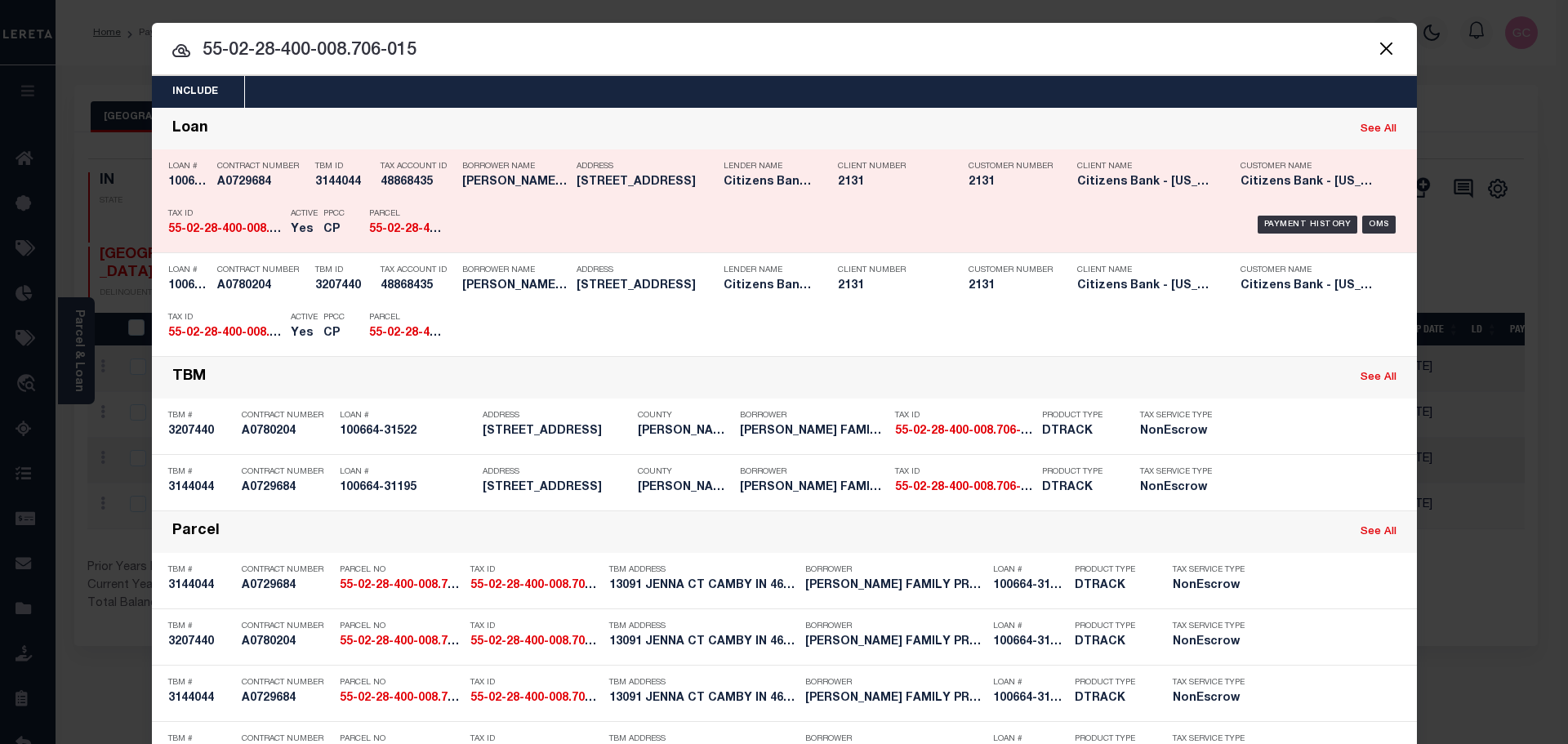
click at [401, 227] on strong "55-02-28-400-008.706-015" at bounding box center [441, 229] width 145 height 12
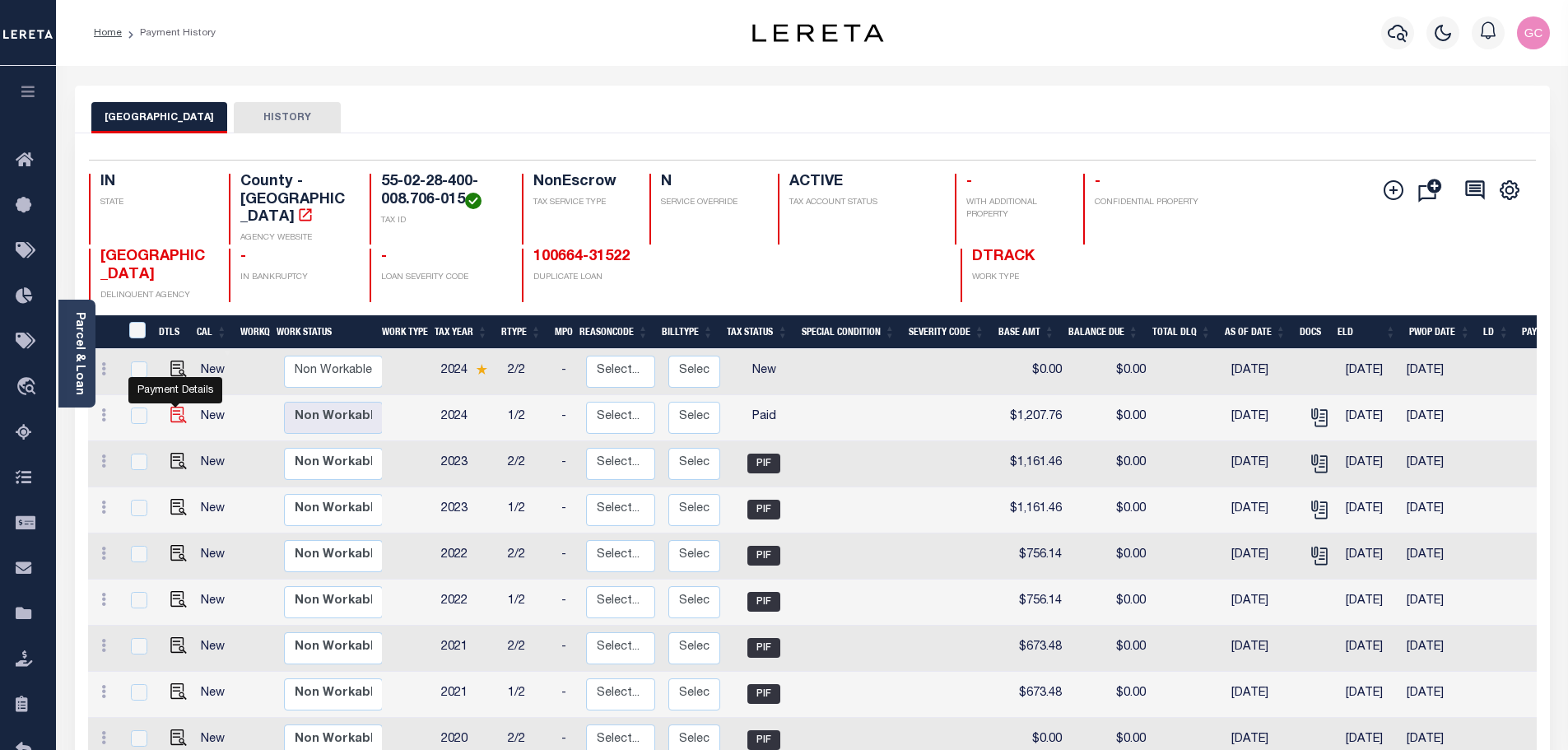
click at [171, 406] on img "" at bounding box center [179, 414] width 16 height 16
checkbox input "true"
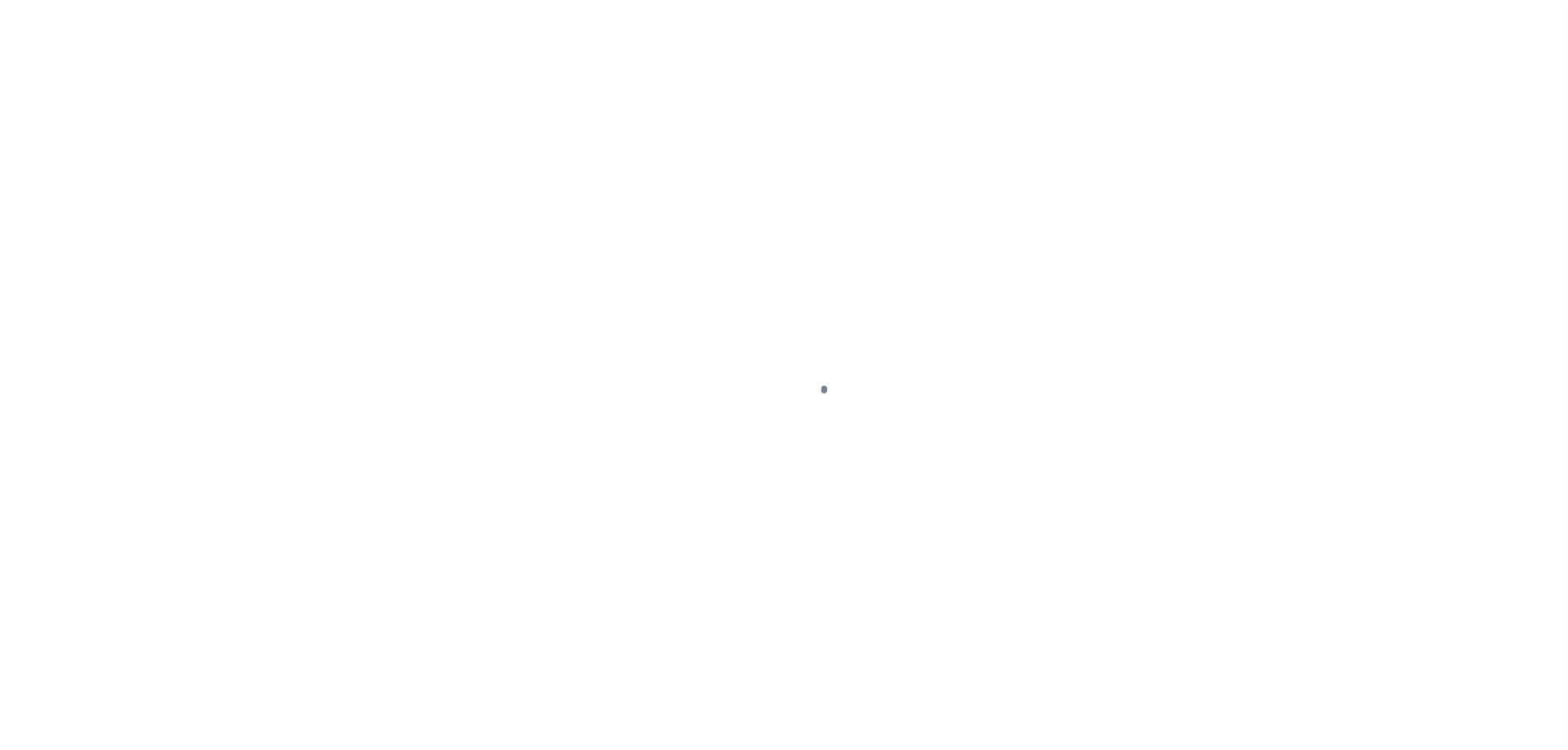
select select "PYD"
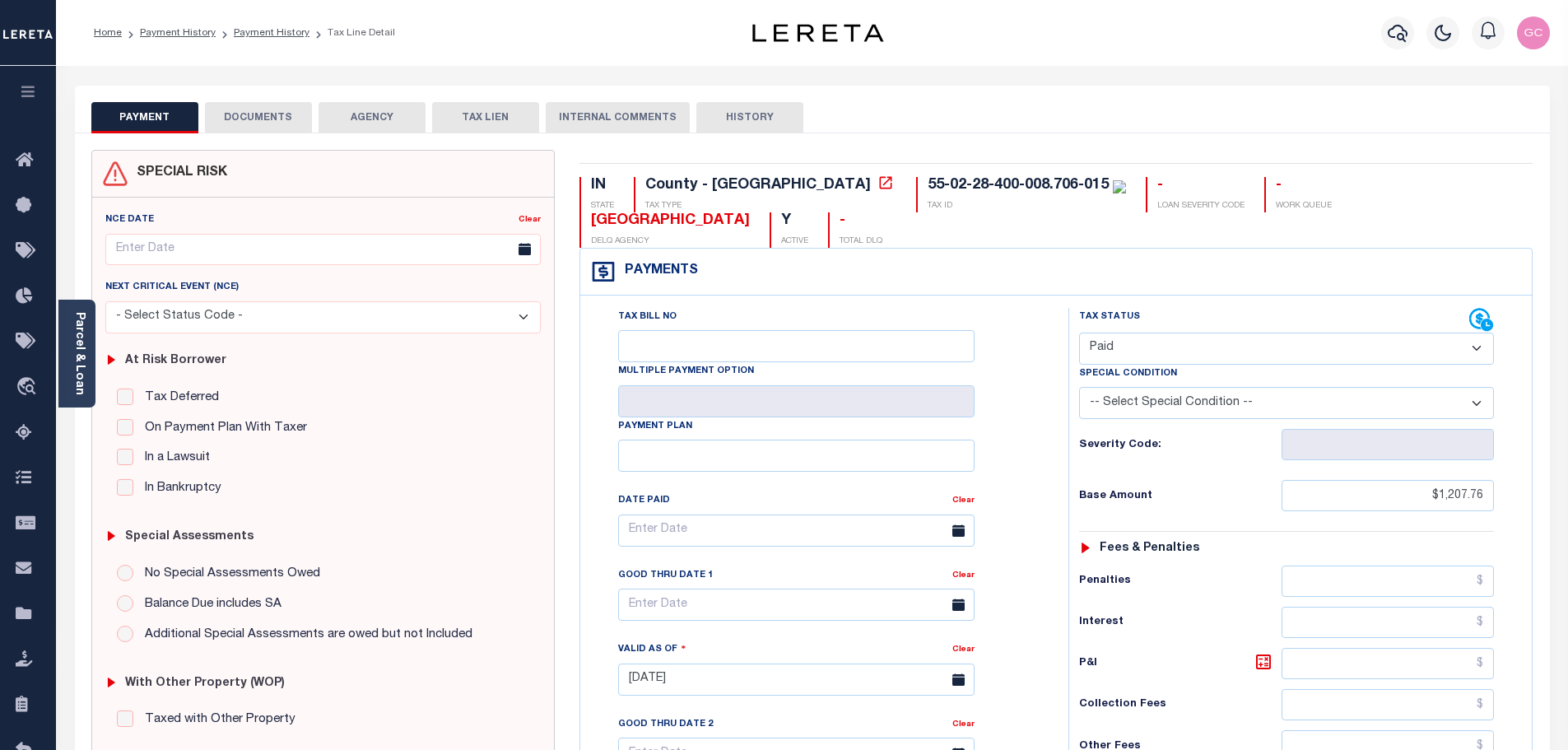
click at [250, 113] on button "DOCUMENTS" at bounding box center [258, 117] width 107 height 32
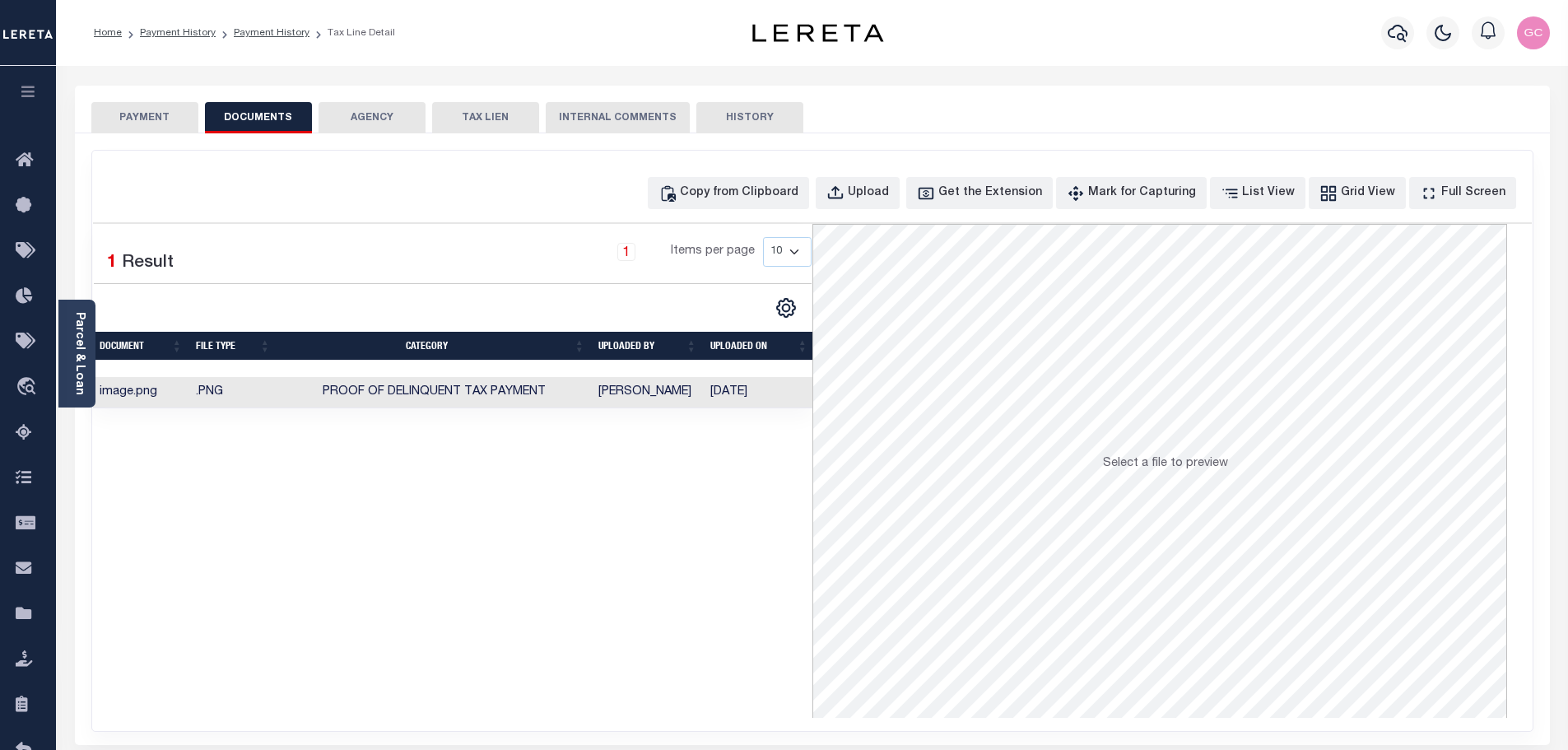
click at [685, 391] on td "[PERSON_NAME]" at bounding box center [648, 394] width 112 height 32
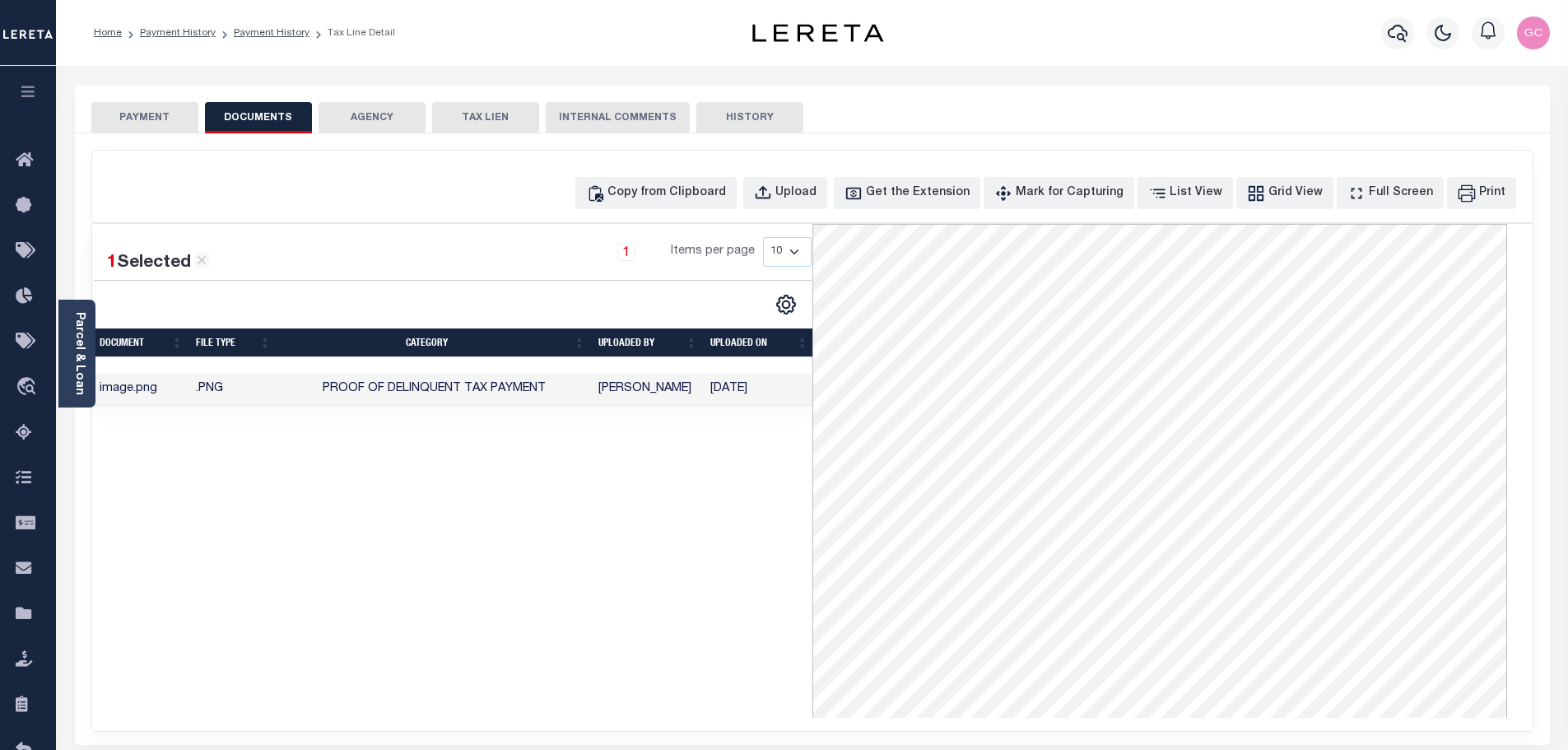
click at [174, 107] on button "PAYMENT" at bounding box center [144, 117] width 107 height 32
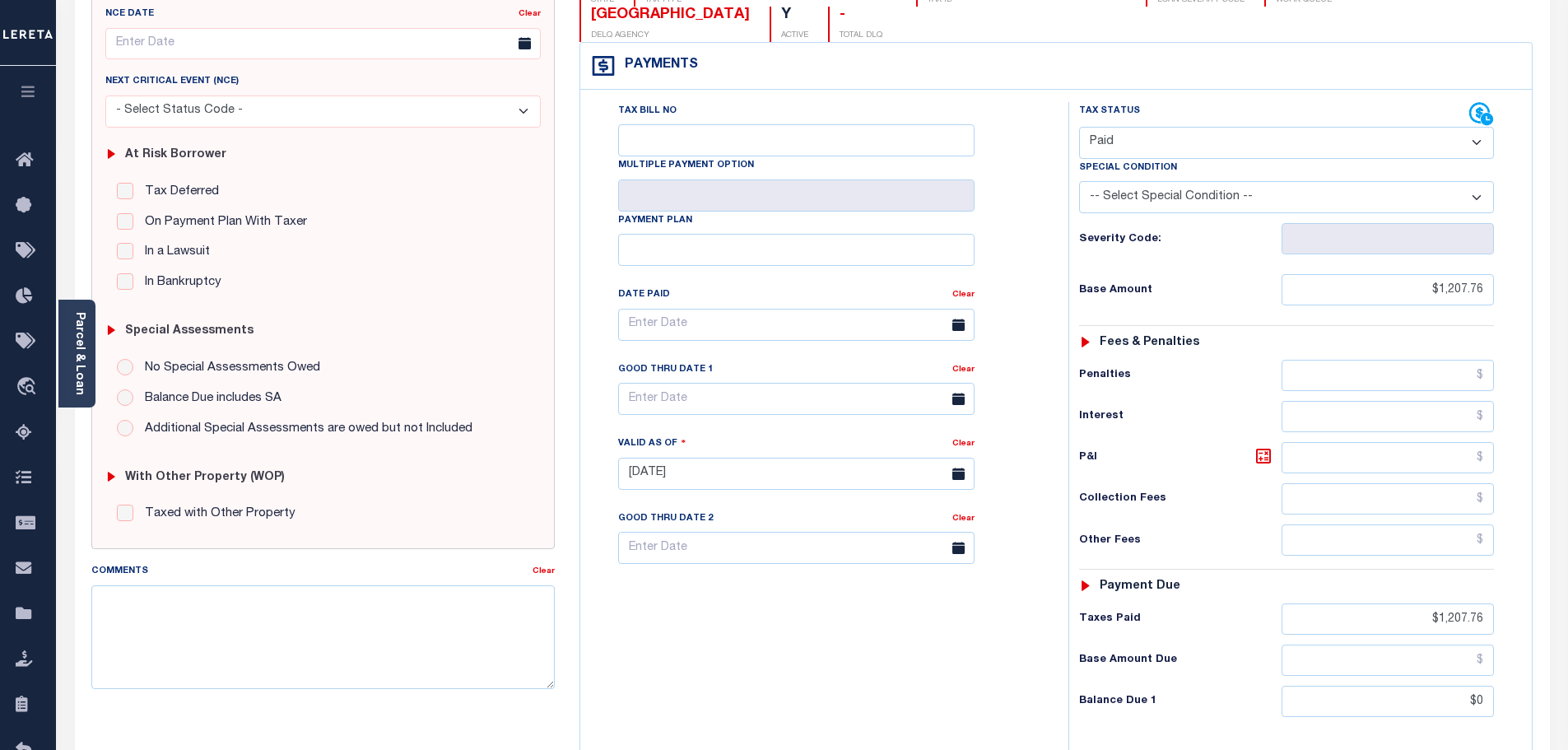
scroll to position [45, 0]
